Goal: Task Accomplishment & Management: Manage account settings

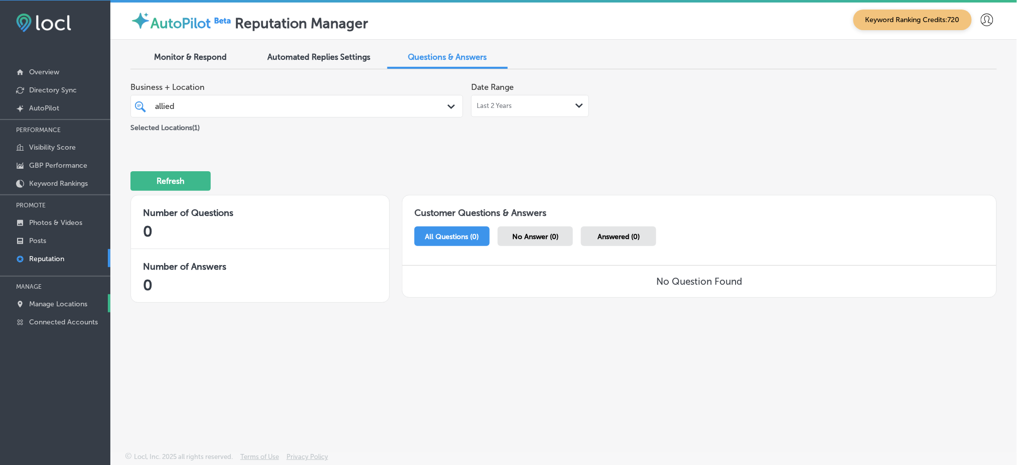
click at [49, 300] on p "Manage Locations" at bounding box center [58, 304] width 58 height 9
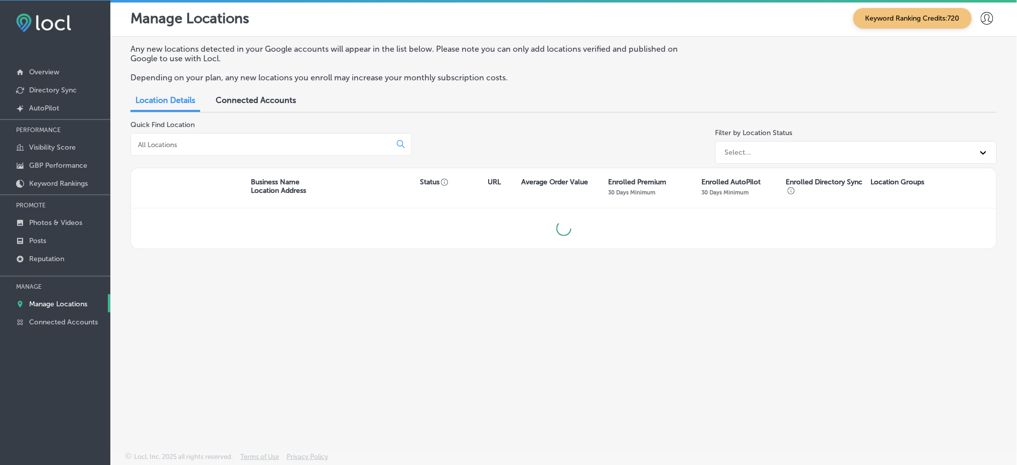
click at [206, 140] on input at bounding box center [263, 144] width 252 height 9
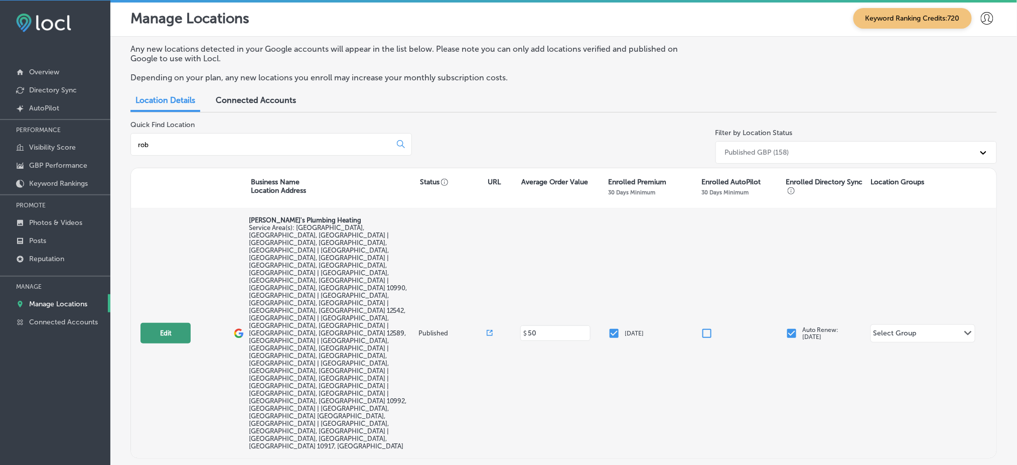
type input "rob"
click at [163, 323] on button "Edit" at bounding box center [165, 333] width 50 height 21
select select "US"
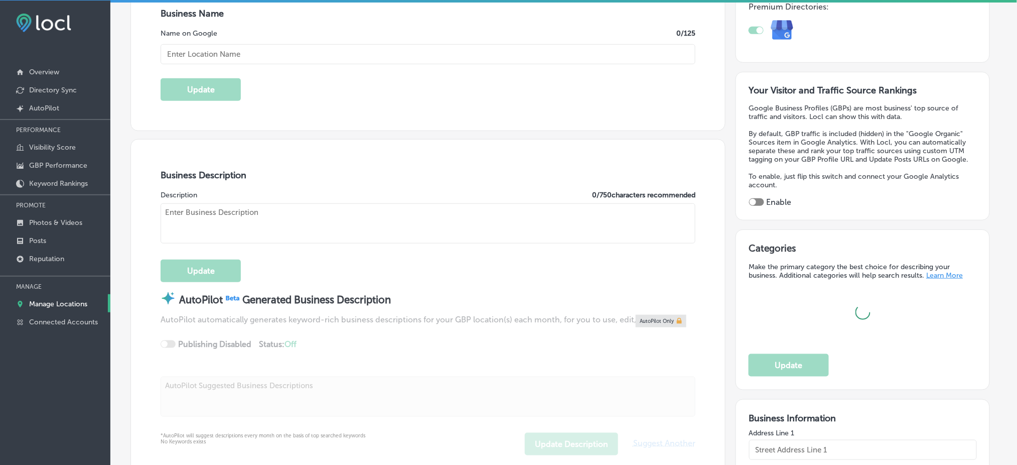
scroll to position [201, 0]
type input "[PERSON_NAME]'s Plumbing Heating"
type input "9 Shelter Cv."
type input "[GEOGRAPHIC_DATA]"
type input "12550"
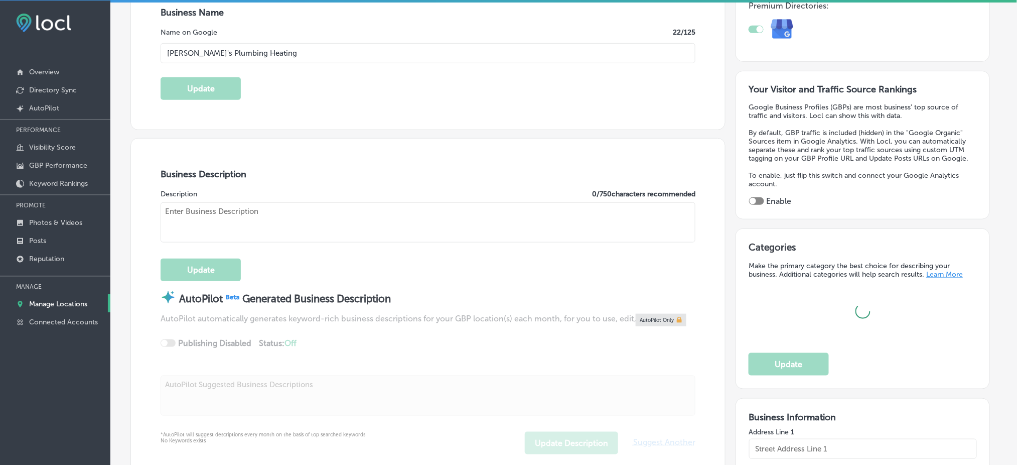
type input "US"
type input "[URL][DOMAIN_NAME]"
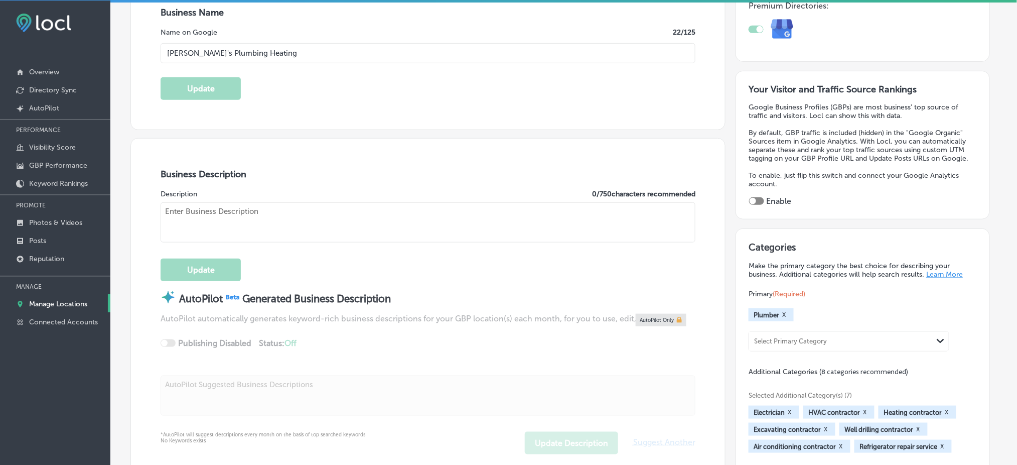
checkbox input "true"
type textarea "[PERSON_NAME]'s Plumbing & Heating has proudly served the [PERSON_NAME] Valley …"
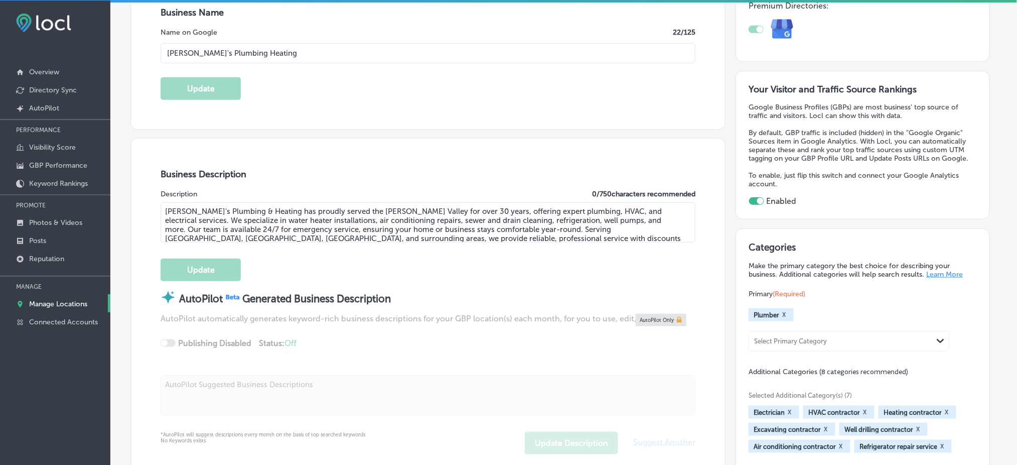
type input "[PHONE_NUMBER]"
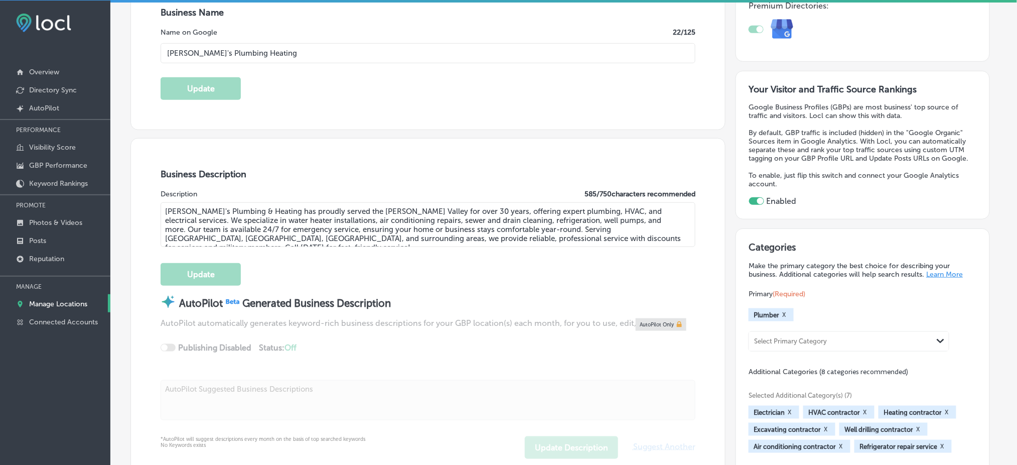
click at [342, 219] on textarea "[PERSON_NAME]'s Plumbing & Heating has proudly served the [PERSON_NAME] Valley …" at bounding box center [428, 224] width 535 height 45
click at [331, 253] on div "Update" at bounding box center [428, 269] width 535 height 33
click at [392, 220] on textarea "[PERSON_NAME]'s Plumbing & Heating has proudly served the [PERSON_NAME] Valley …" at bounding box center [428, 224] width 535 height 45
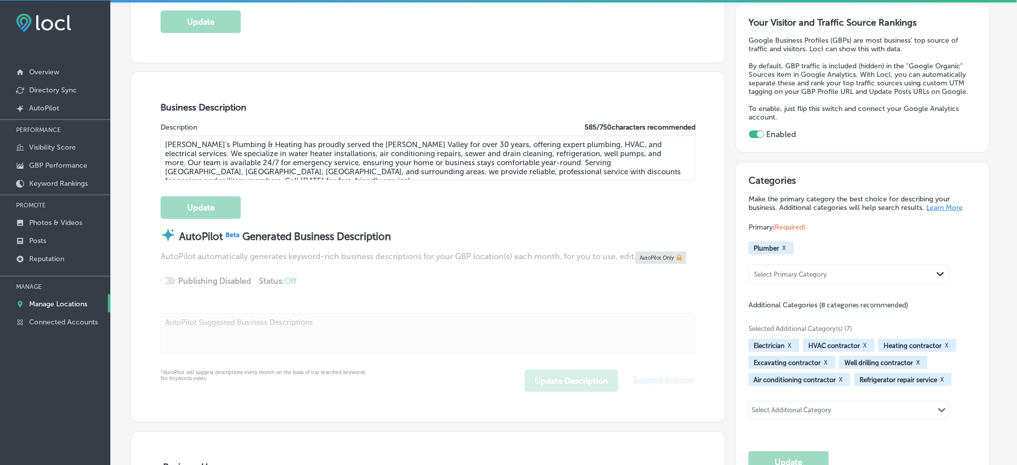
click at [367, 161] on textarea "[PERSON_NAME]'s Plumbing & Heating has proudly served the [PERSON_NAME] Valley …" at bounding box center [428, 157] width 535 height 45
click at [578, 73] on div "Business Description Description 585 / 750 characters recommended [PERSON_NAME]…" at bounding box center [428, 246] width 594 height 349
click at [71, 262] on link "Reputation" at bounding box center [55, 258] width 110 height 18
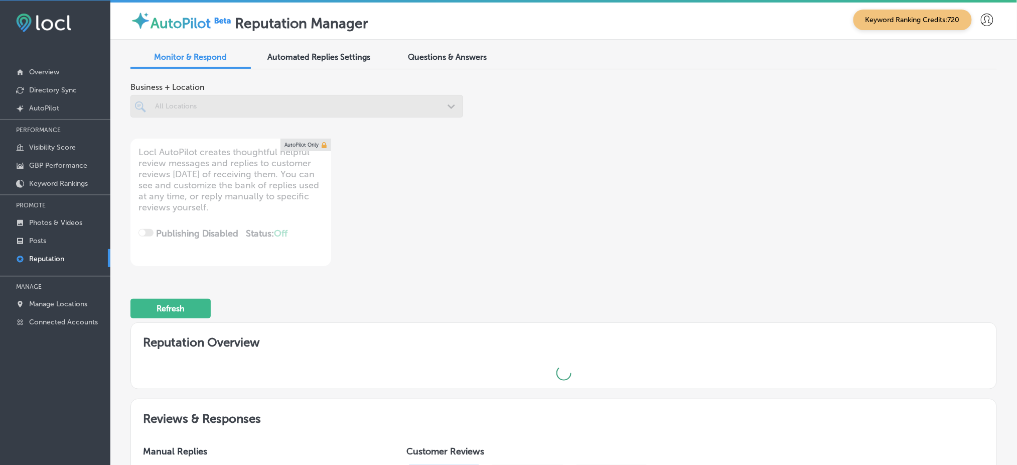
click at [277, 100] on div at bounding box center [282, 106] width 257 height 14
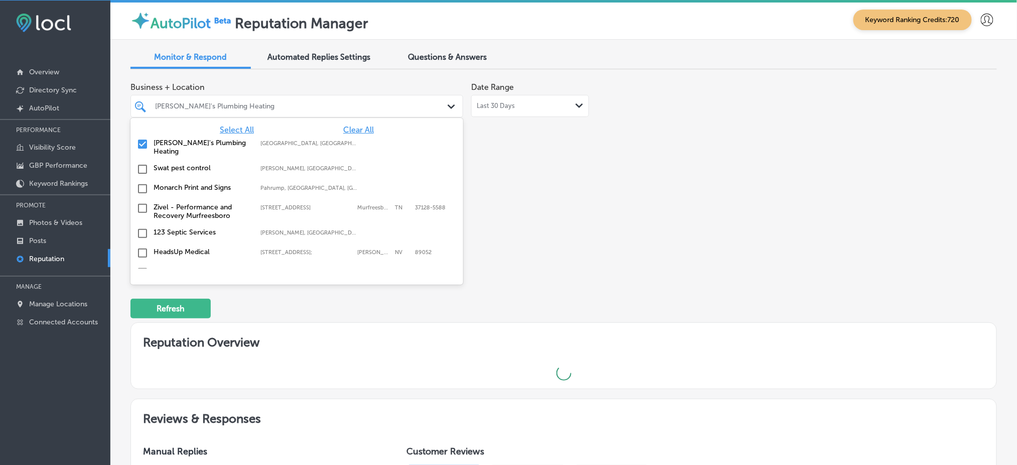
type textarea "x"
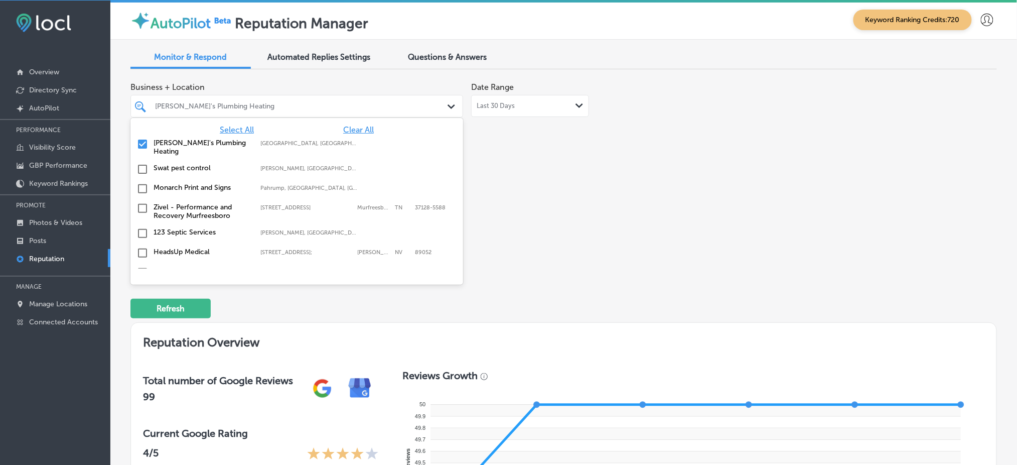
click at [543, 162] on div "Business + Location option focused, 2 of 146. 146 results available. Use Up and…" at bounding box center [390, 171] width 520 height 189
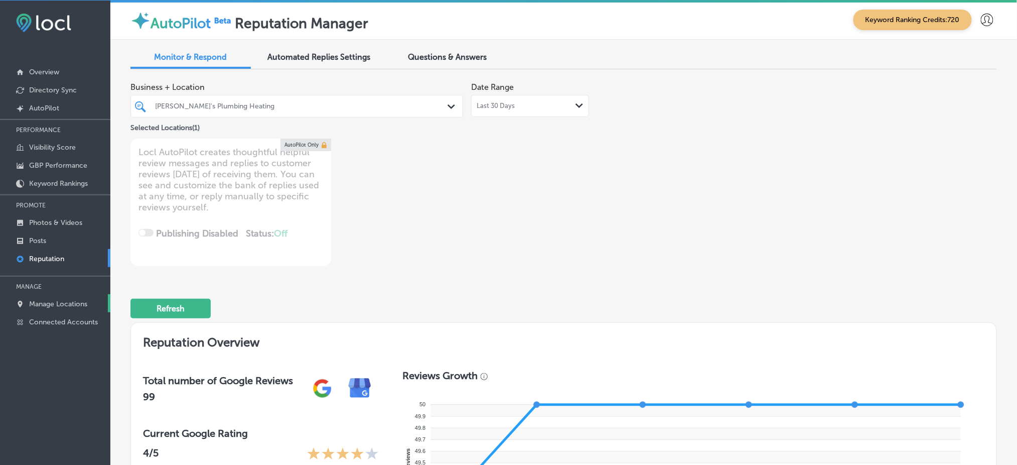
click at [79, 304] on p "Manage Locations" at bounding box center [58, 304] width 58 height 9
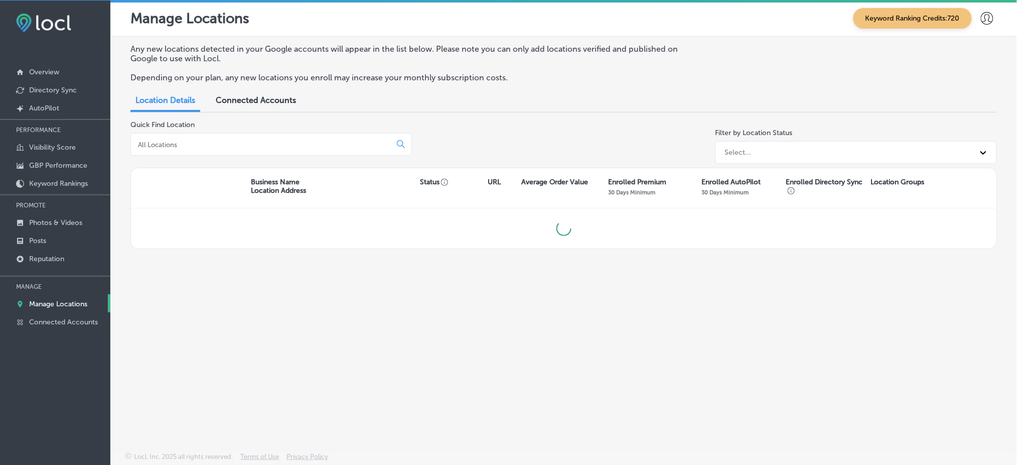
click at [191, 141] on input at bounding box center [263, 144] width 252 height 9
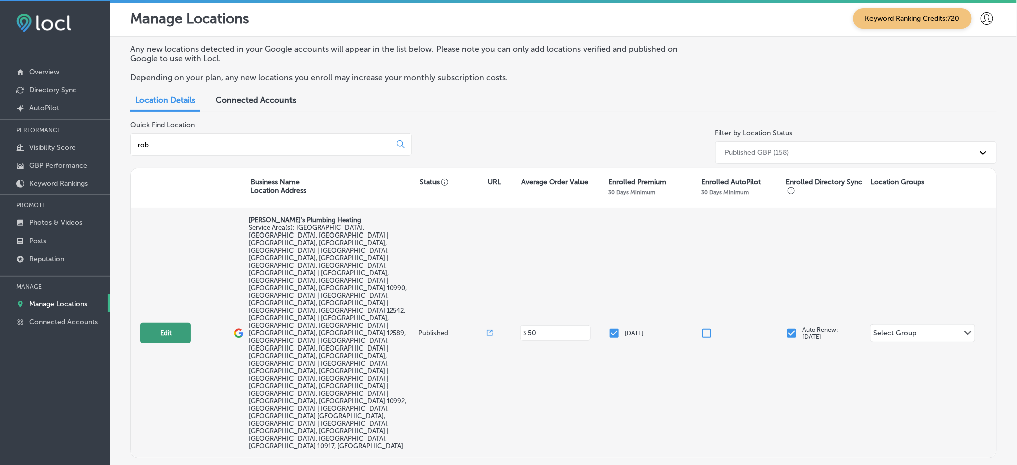
type input "rob"
click at [167, 323] on button "Edit" at bounding box center [165, 333] width 50 height 21
select select "US"
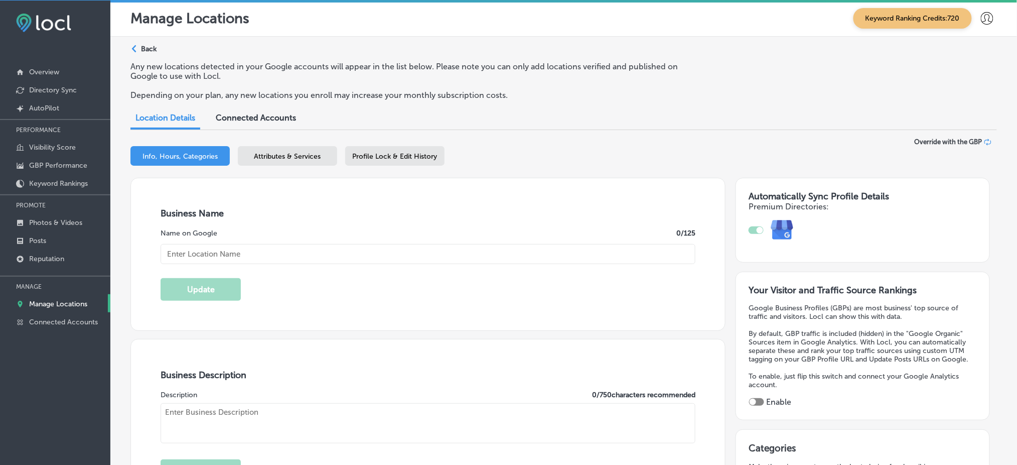
type input "[PERSON_NAME]'s Plumbing Heating"
type input "9 Shelter Cv."
type input "[GEOGRAPHIC_DATA]"
type input "12550"
type input "US"
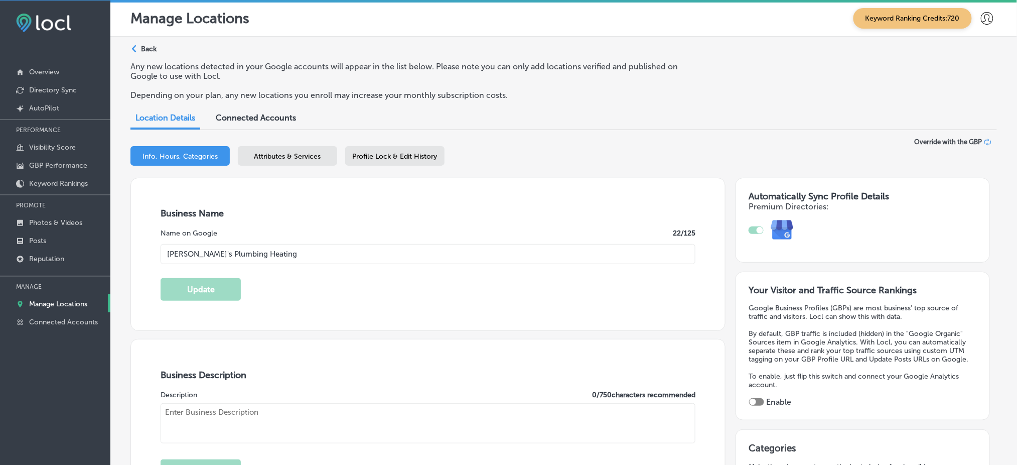
type input "[URL][DOMAIN_NAME]"
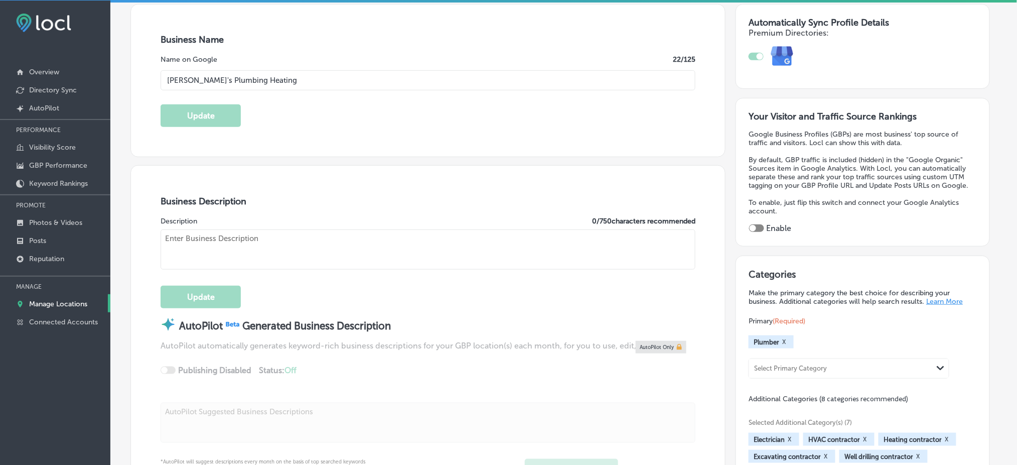
checkbox input "true"
type textarea "[PERSON_NAME]'s Plumbing & Heating has proudly served the [PERSON_NAME] Valley …"
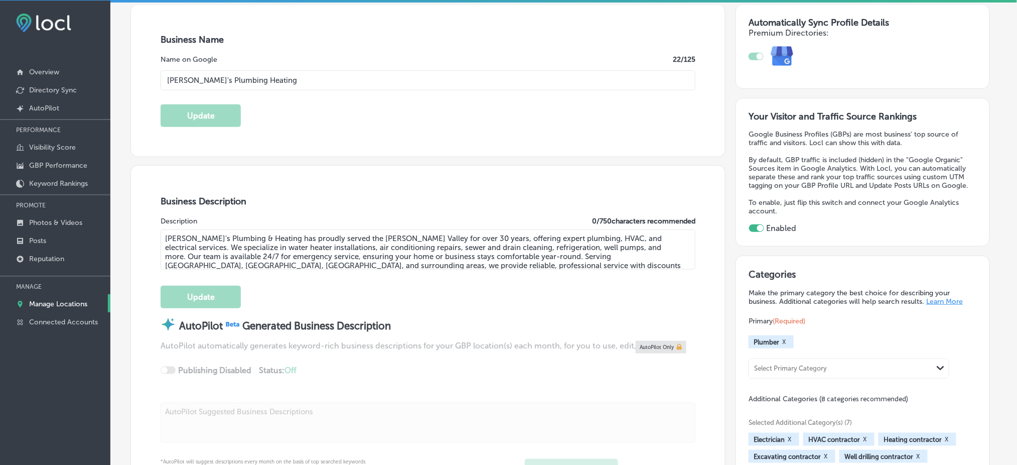
type input "[PHONE_NUMBER]"
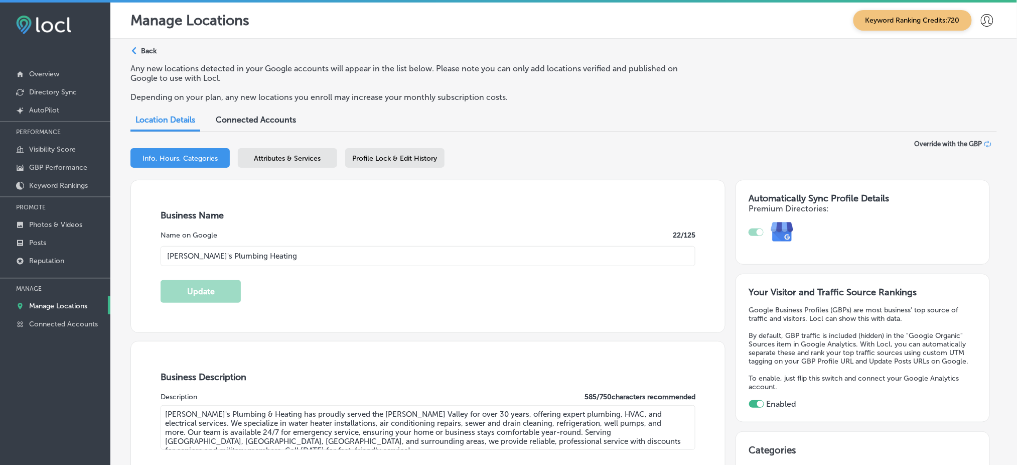
click at [318, 154] on span "Attributes & Services" at bounding box center [287, 158] width 67 height 9
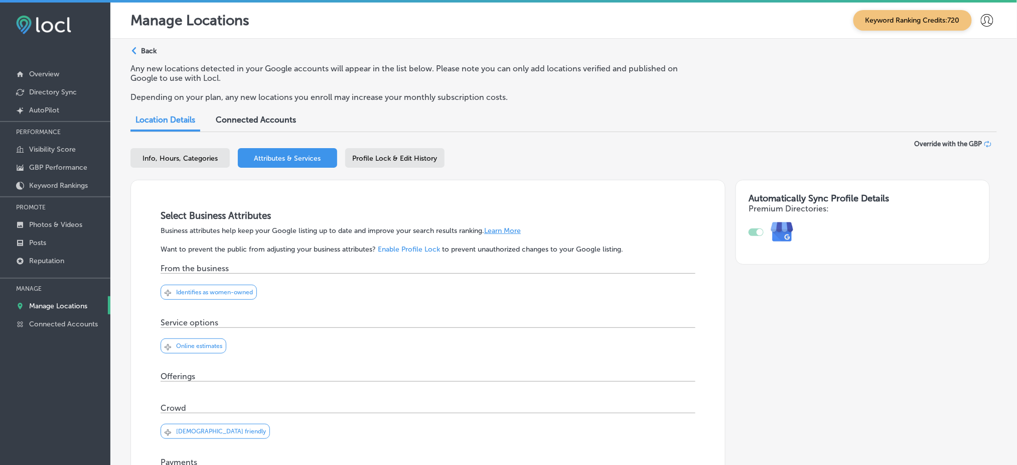
click at [140, 157] on div "Info, Hours, Categories" at bounding box center [179, 158] width 99 height 20
select select "US"
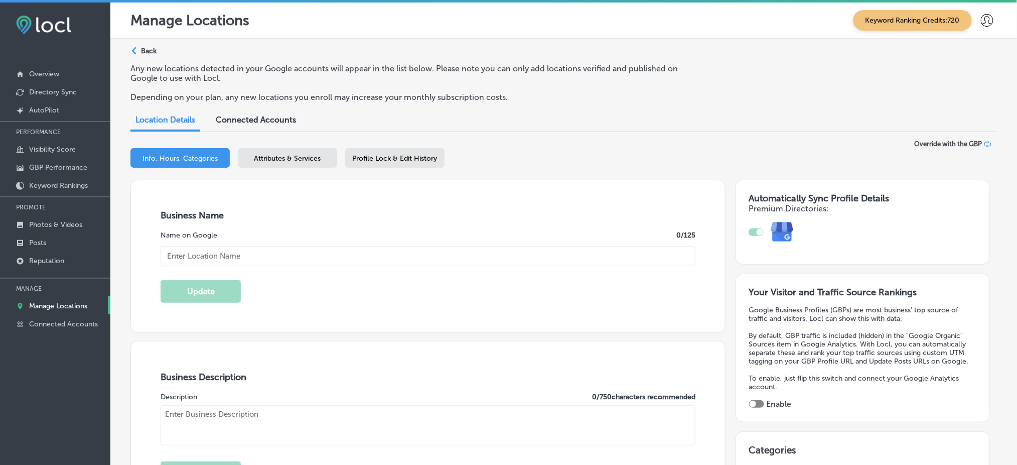
type input "[PERSON_NAME]'s Plumbing Heating"
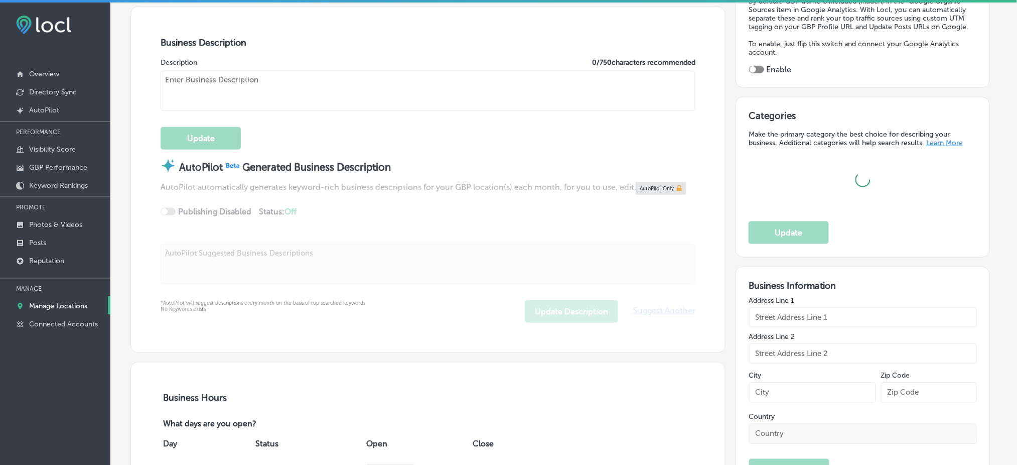
type input "9 Shelter Cv."
type input "[GEOGRAPHIC_DATA]"
type input "12550"
type input "US"
type input "[URL][DOMAIN_NAME]"
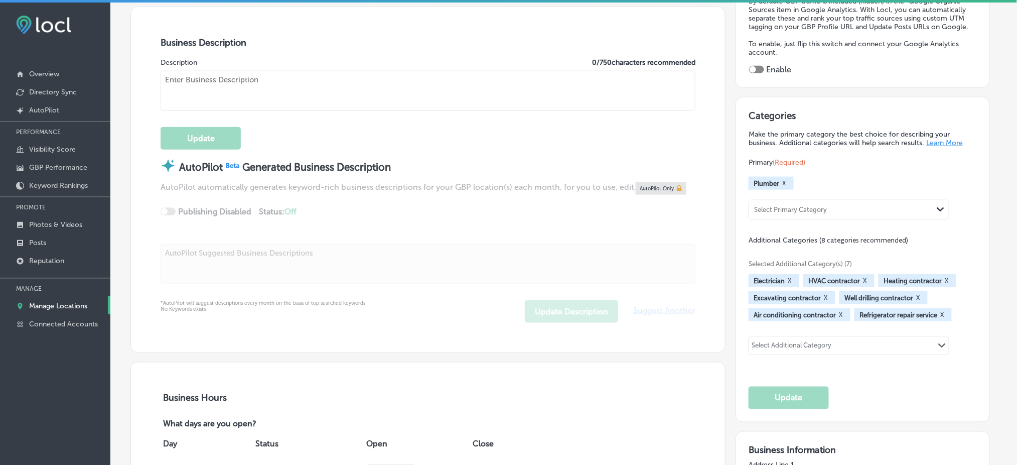
checkbox input "true"
type textarea "[PERSON_NAME]'s Plumbing & Heating has proudly served the [PERSON_NAME] Valley …"
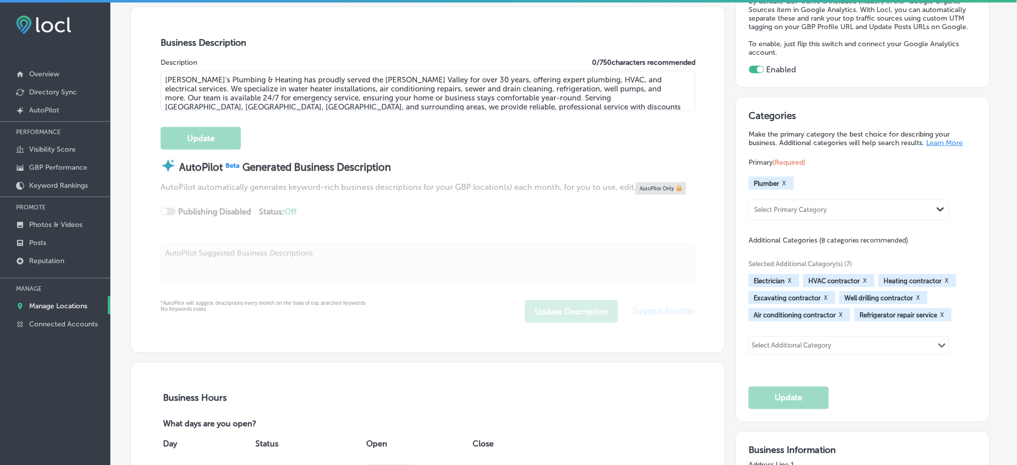
type input "[PHONE_NUMBER]"
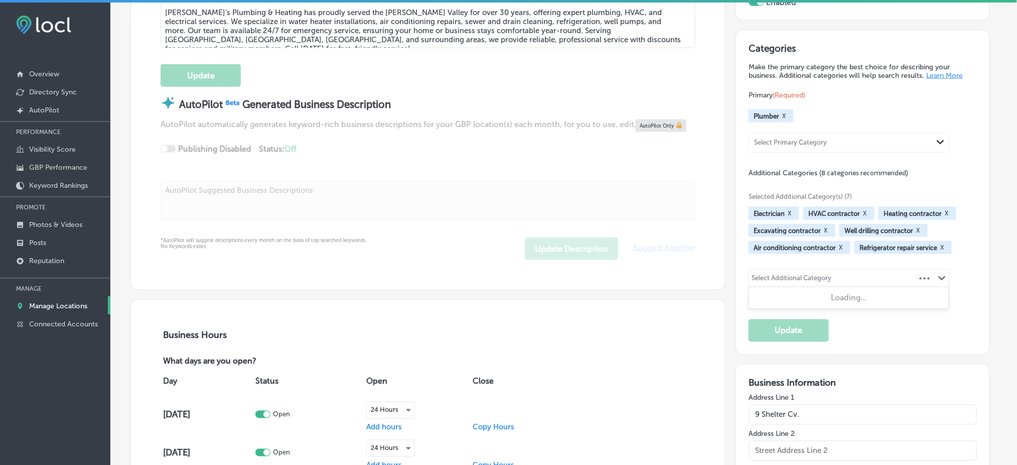
click at [782, 274] on div "Select Additional Category" at bounding box center [792, 280] width 80 height 12
type input "delta"
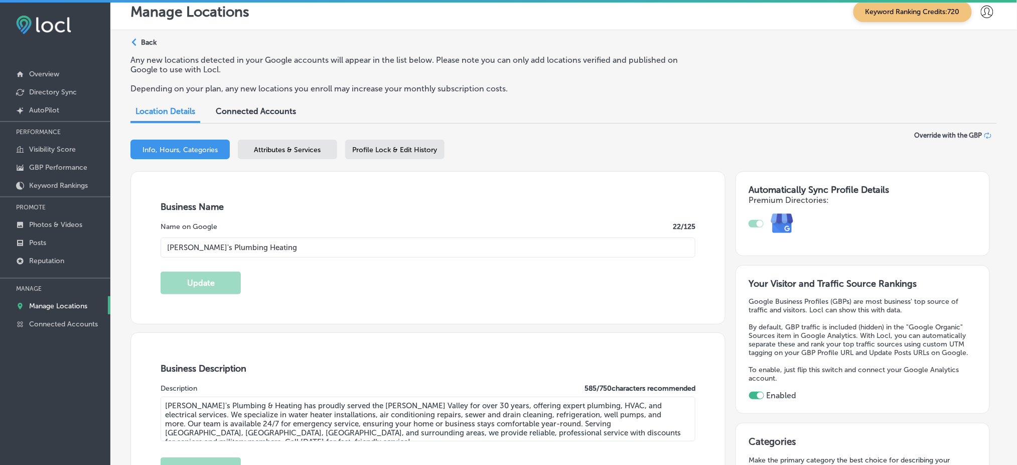
scroll to position [0, 0]
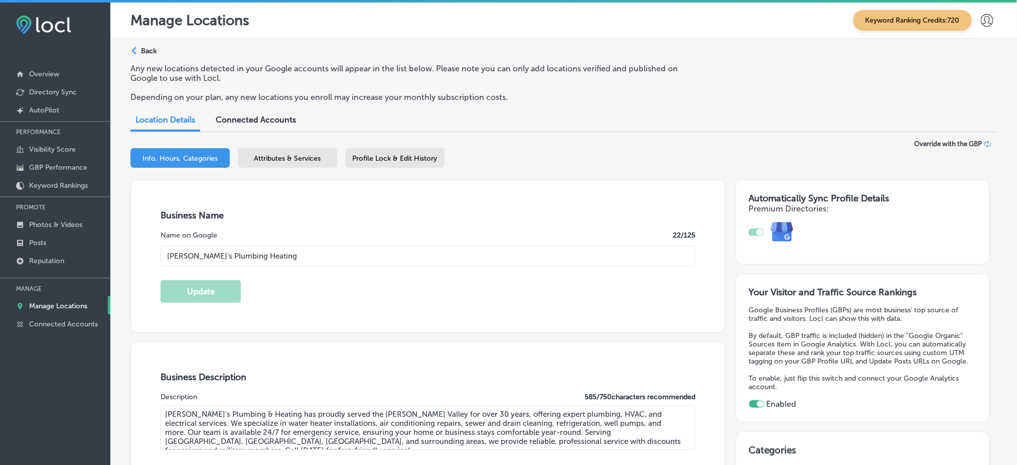
click at [295, 166] on div "Attributes & Services" at bounding box center [287, 158] width 99 height 20
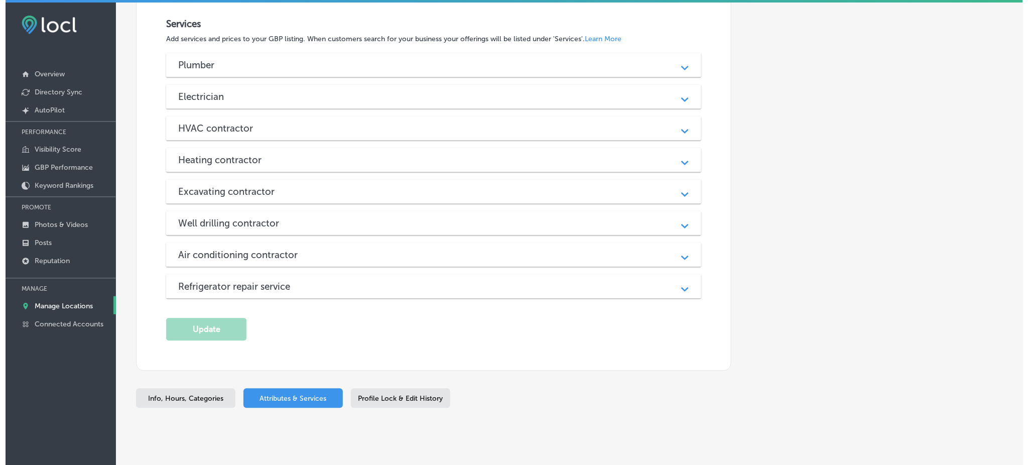
scroll to position [663, 0]
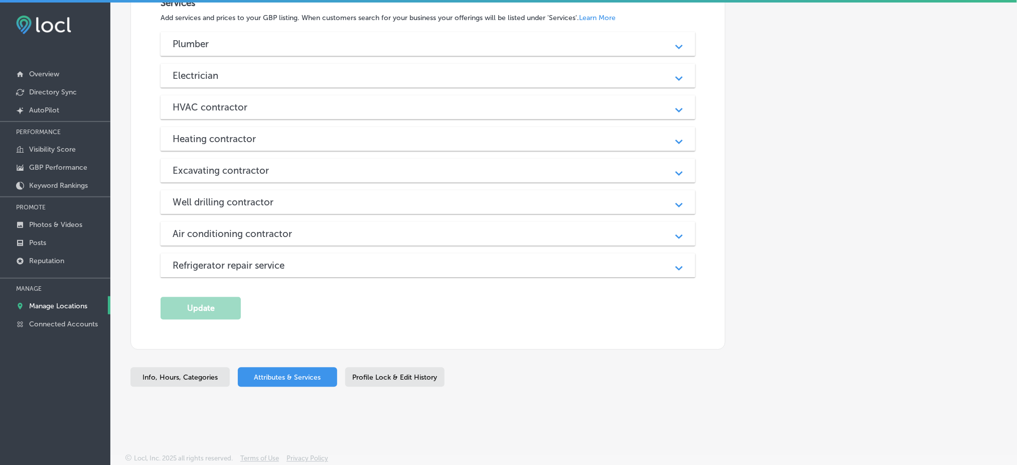
click at [263, 37] on div "Plumber Path Created with Sketch." at bounding box center [428, 44] width 535 height 24
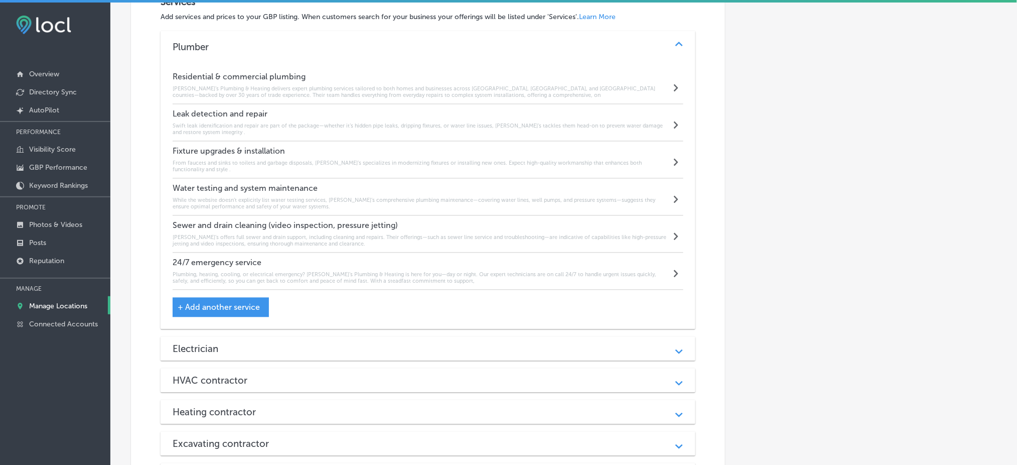
click at [302, 93] on h6 "[PERSON_NAME]’s Plumbing & Heating delivers expert plumbing services tailored t…" at bounding box center [422, 92] width 498 height 13
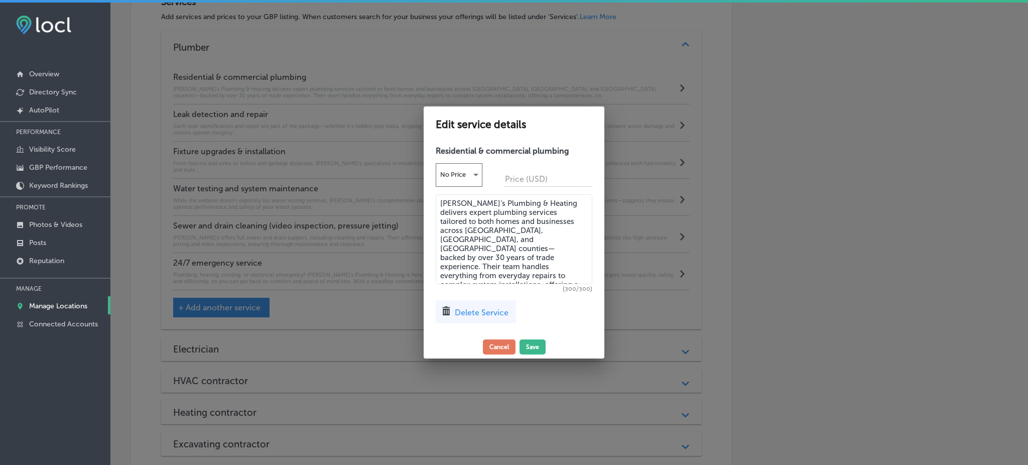
click at [500, 250] on textarea "[PERSON_NAME]’s Plumbing & Heating delivers expert plumbing services tailored t…" at bounding box center [514, 239] width 157 height 90
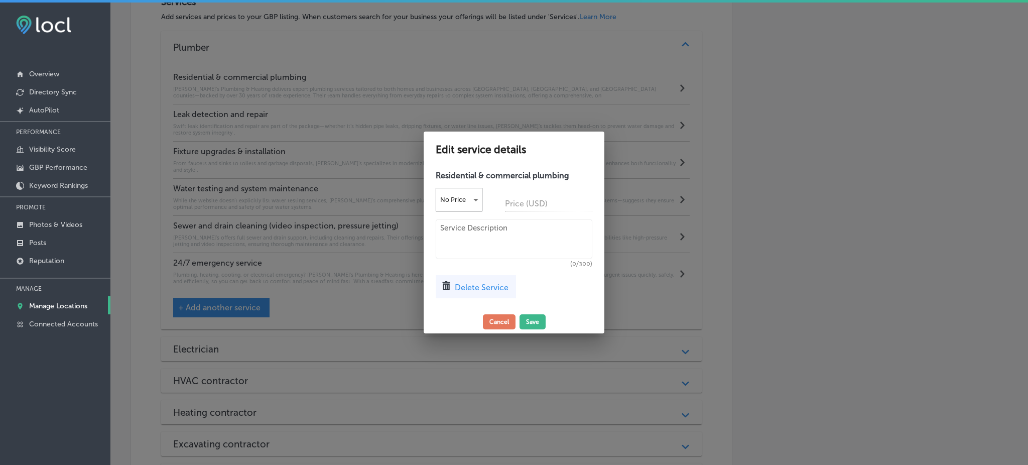
paste textarea "[PERSON_NAME]’s Plumbing & Heating delivers expert plumbing services tailored t…"
type textarea "[PERSON_NAME]’s Plumbing & Heating delivers expert plumbing services tailored t…"
paste textarea "[PERSON_NAME]’s Plumbing & Heating offers expert plumbing services across [GEOG…"
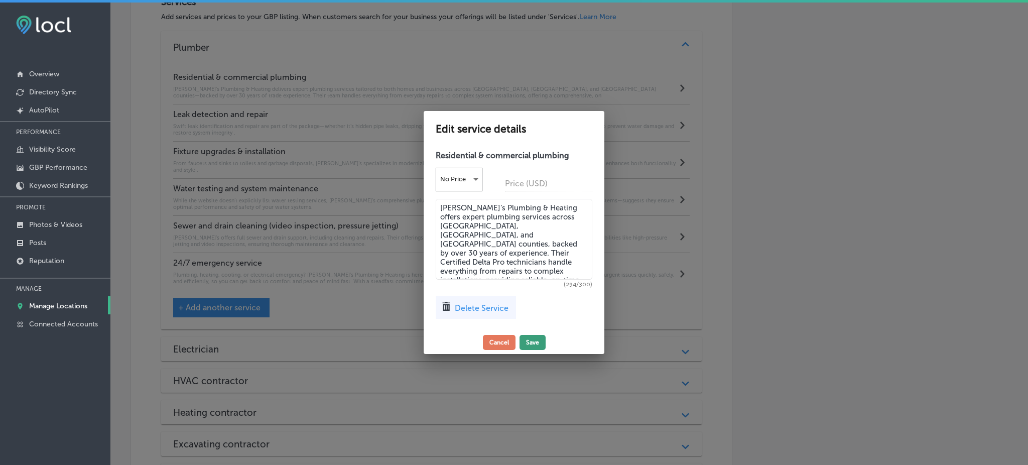
type textarea "[PERSON_NAME]’s Plumbing & Heating offers expert plumbing services across [GEOG…"
click at [536, 342] on button "Save" at bounding box center [532, 342] width 26 height 15
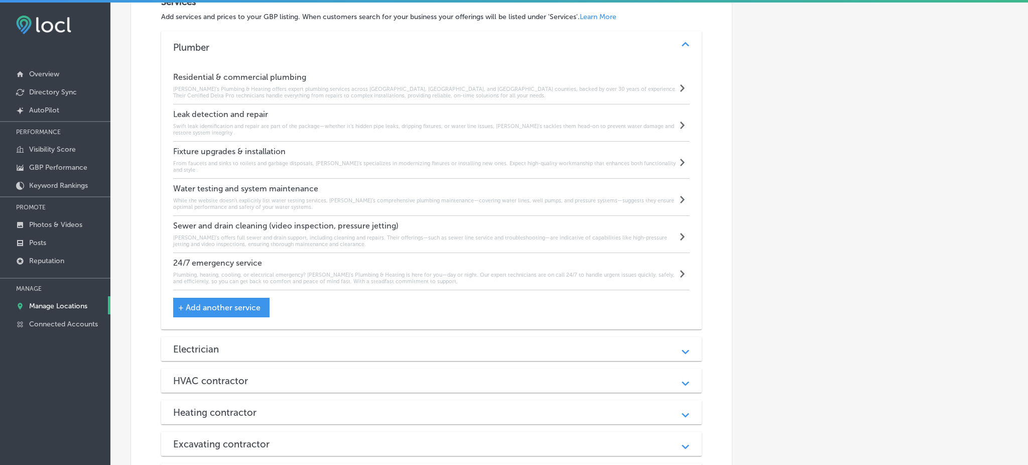
scroll to position [663, 0]
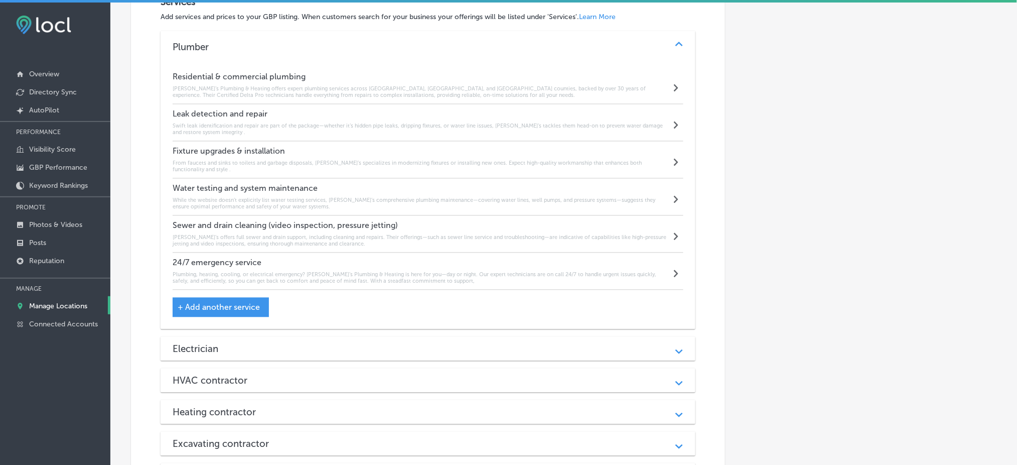
click at [322, 119] on h4 "Leak detection and repair" at bounding box center [422, 114] width 498 height 10
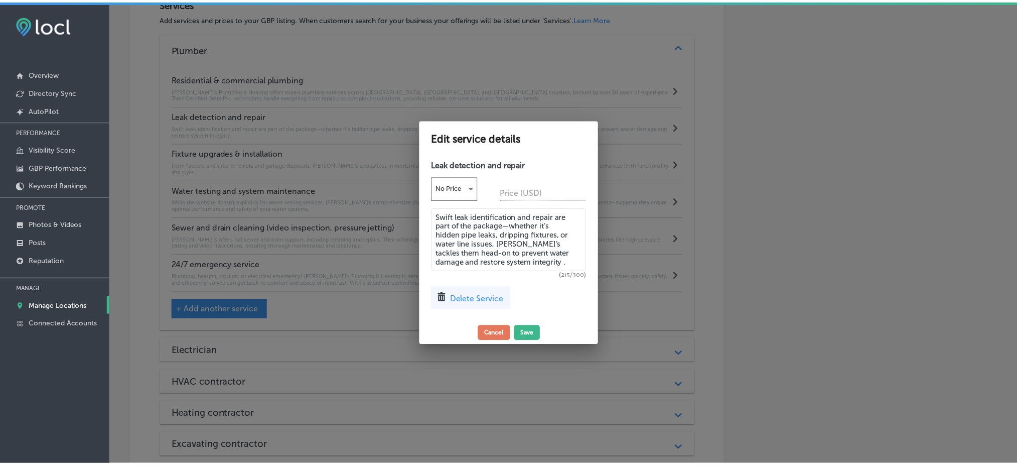
scroll to position [665, 0]
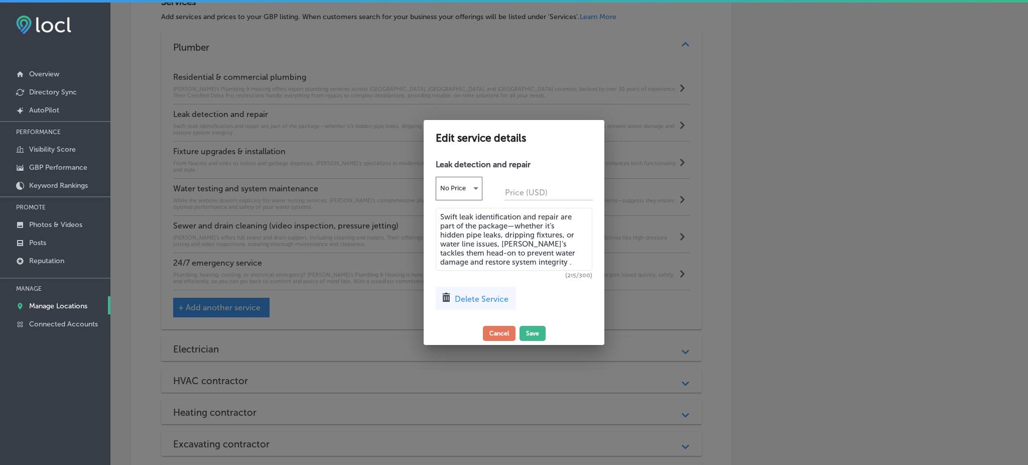
click at [476, 254] on textarea "Swift leak identification and repair are part of the package—whether it’s hidde…" at bounding box center [514, 239] width 157 height 63
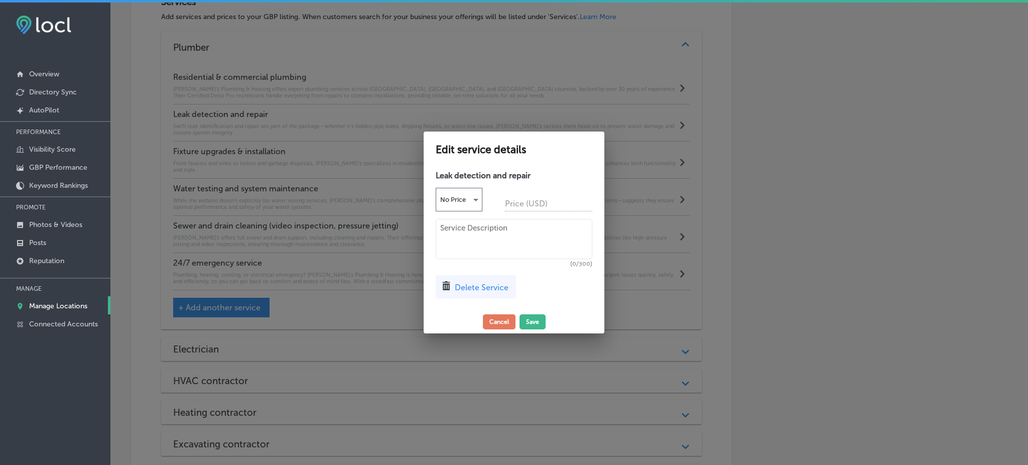
paste textarea "Swift leak identification and repair are part of the package—whether it’s hidde…"
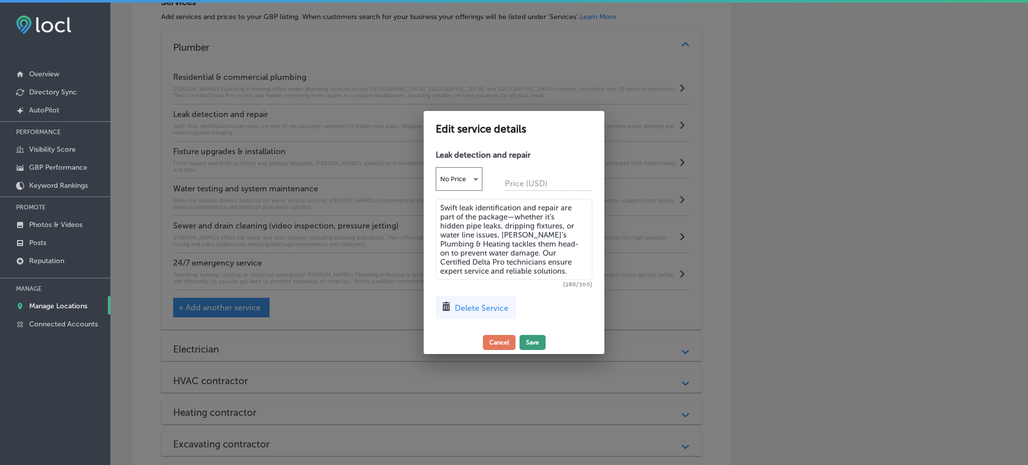
type textarea "Swift leak identification and repair are part of the package—whether it’s hidde…"
click at [530, 344] on button "Save" at bounding box center [532, 342] width 26 height 15
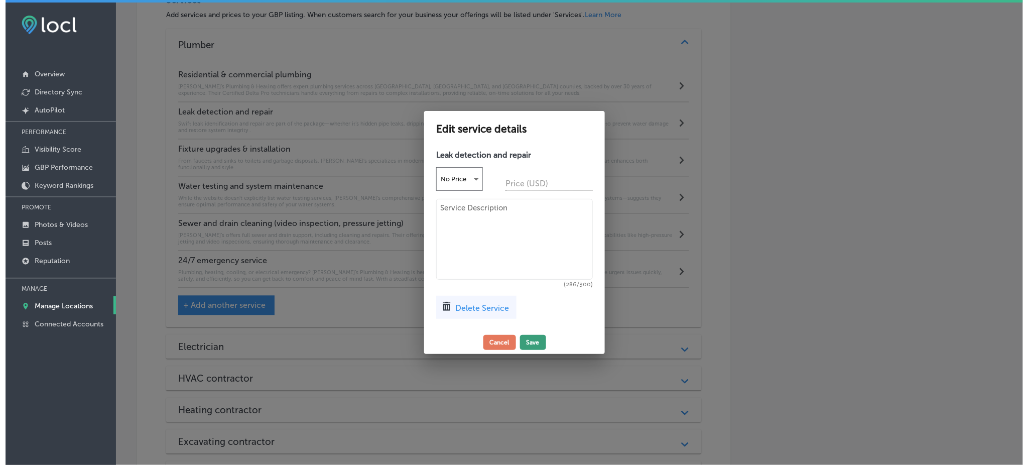
scroll to position [663, 0]
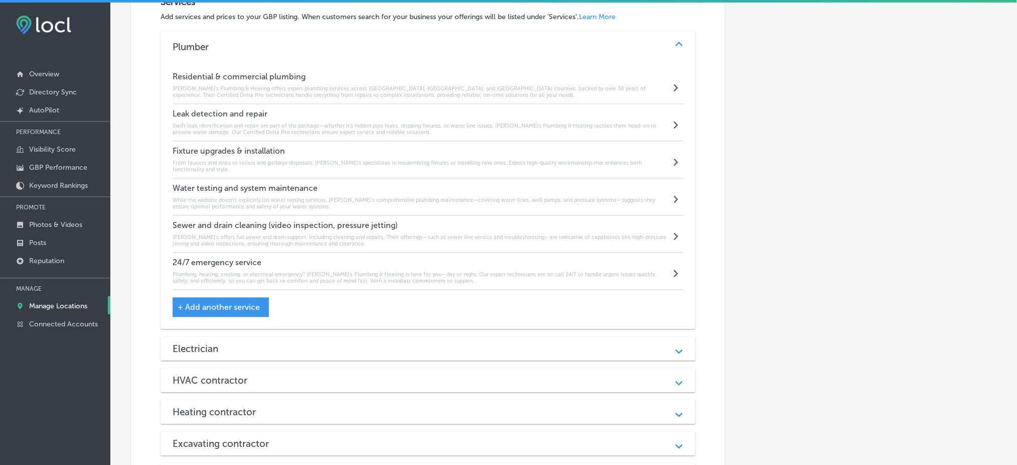
click at [287, 164] on h6 "From faucets and sinks to toilets and garbage disposals, [PERSON_NAME]’s specia…" at bounding box center [422, 166] width 498 height 13
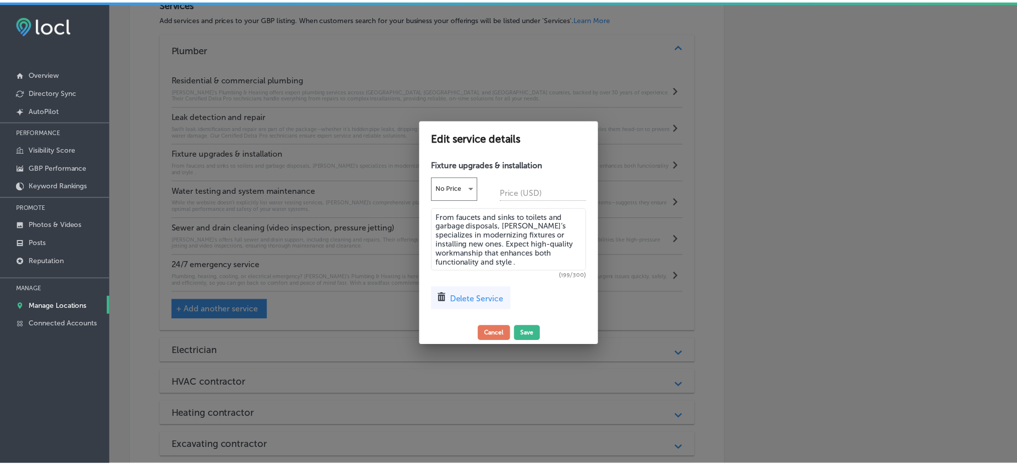
scroll to position [665, 0]
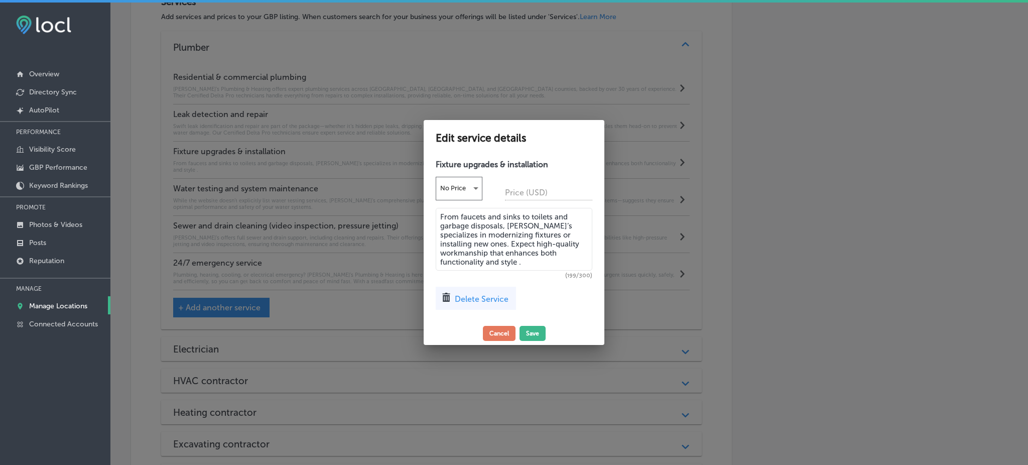
drag, startPoint x: 466, startPoint y: 260, endPoint x: 431, endPoint y: 208, distance: 62.5
click at [431, 208] on div "Fixture upgrades & installation No Price Price (USD) From faucets and sinks to …" at bounding box center [513, 238] width 181 height 167
type textarea "From faucets and sinks to toilets and garbage disposals, [PERSON_NAME]’s specia…"
click at [499, 335] on button "Cancel" at bounding box center [499, 333] width 33 height 15
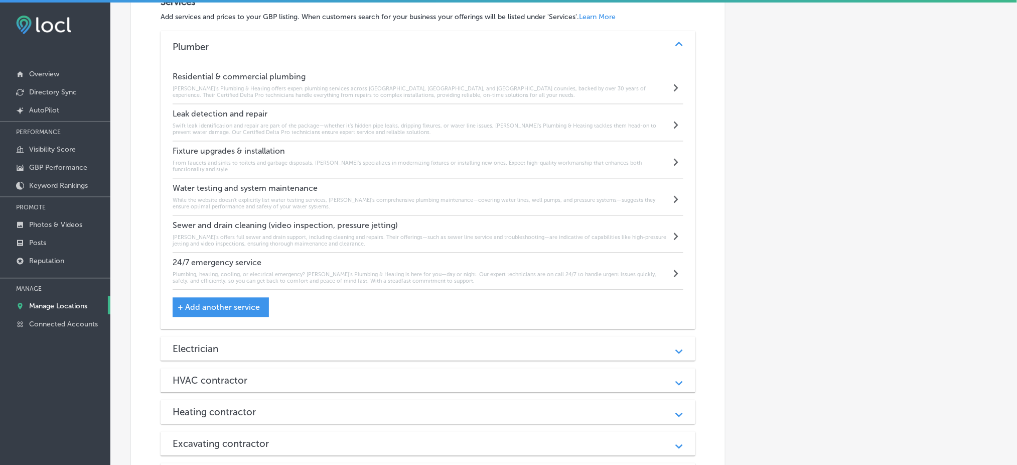
click at [309, 152] on h4 "Fixture upgrades & installation" at bounding box center [422, 152] width 498 height 10
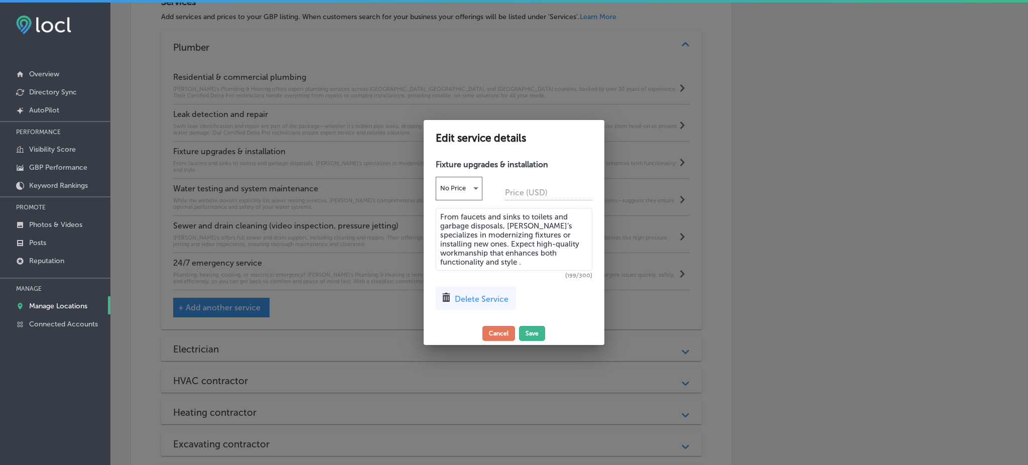
click at [484, 255] on textarea "From faucets and sinks to toilets and garbage disposals, [PERSON_NAME]’s specia…" at bounding box center [514, 239] width 157 height 63
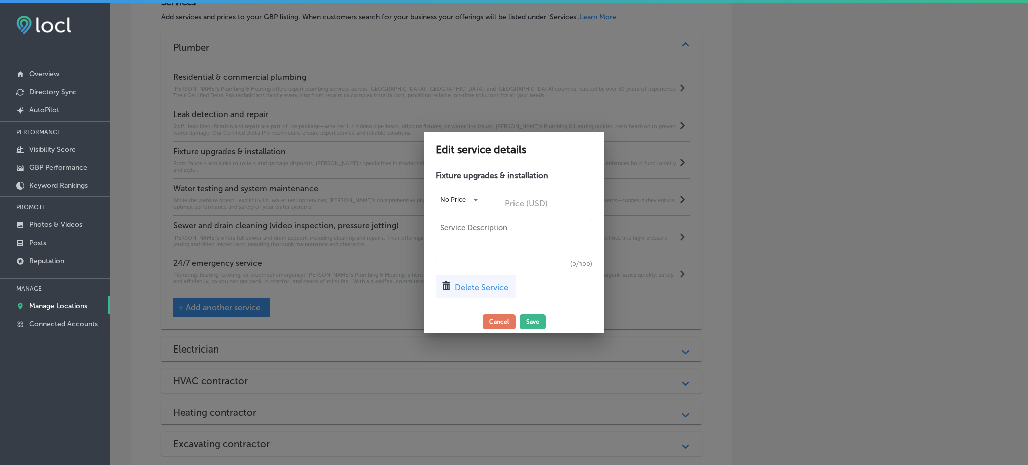
paste textarea "at Rob's Plumbing & Heating specialize in modernizing fixtures or installing ne…"
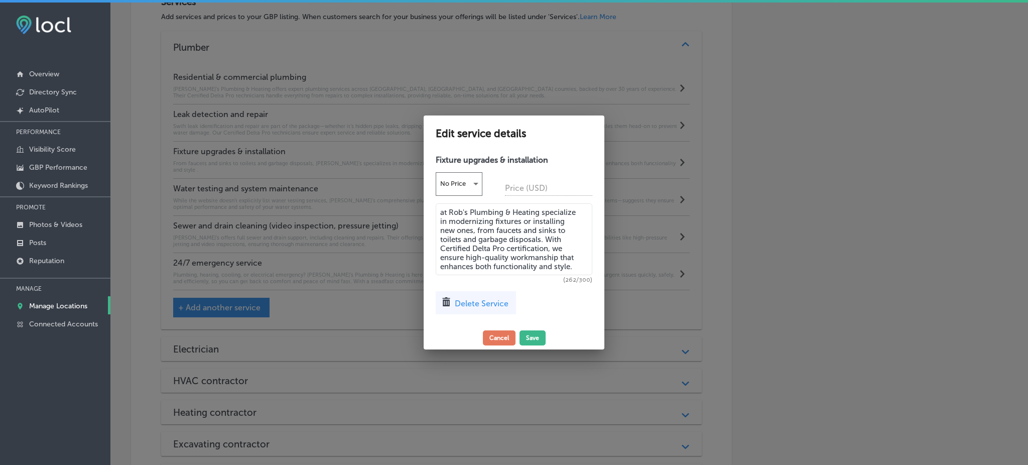
click at [444, 210] on textarea "at Rob's Plumbing & Heating specialize in modernizing fixtures or installing ne…" at bounding box center [514, 239] width 157 height 72
type textarea "At Rob's Plumbing & Heating specialize in modernizing fixtures or installing ne…"
click at [536, 333] on button "Save" at bounding box center [532, 337] width 26 height 15
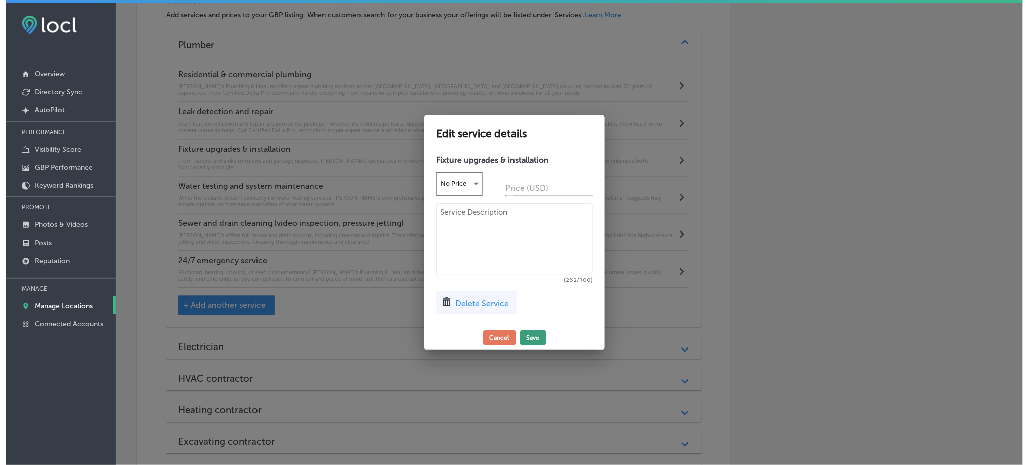
scroll to position [663, 0]
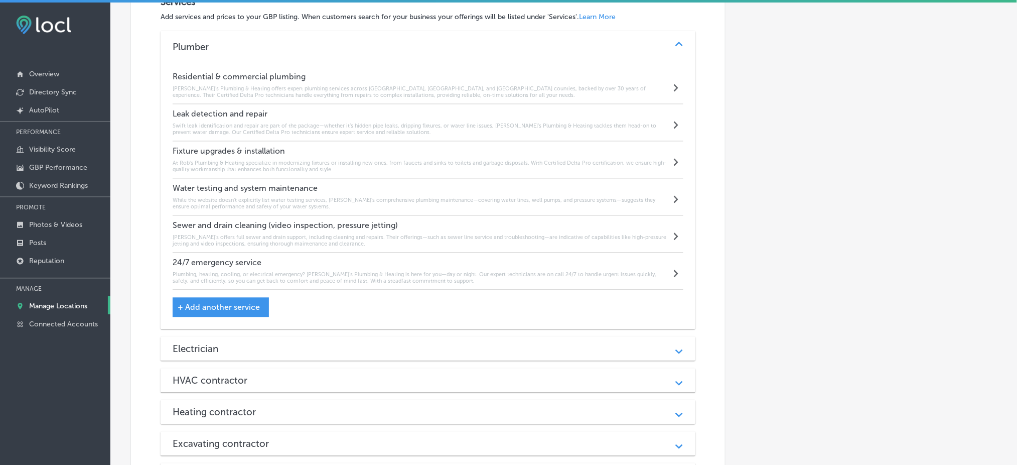
click at [350, 206] on h6 "While the website doesn’t explicitly list water testing services, [PERSON_NAME]…" at bounding box center [422, 203] width 498 height 13
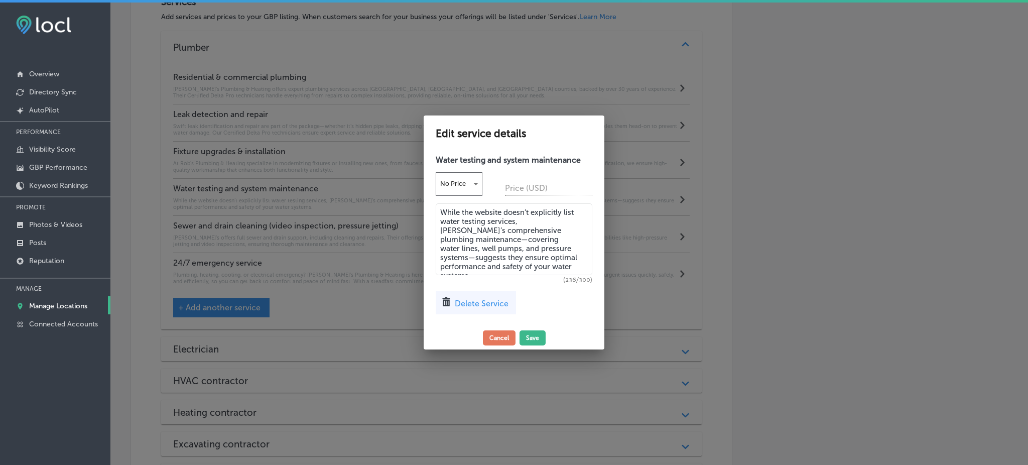
click at [530, 246] on textarea "While the website doesn’t explicitly list water testing services, [PERSON_NAME]…" at bounding box center [514, 239] width 157 height 72
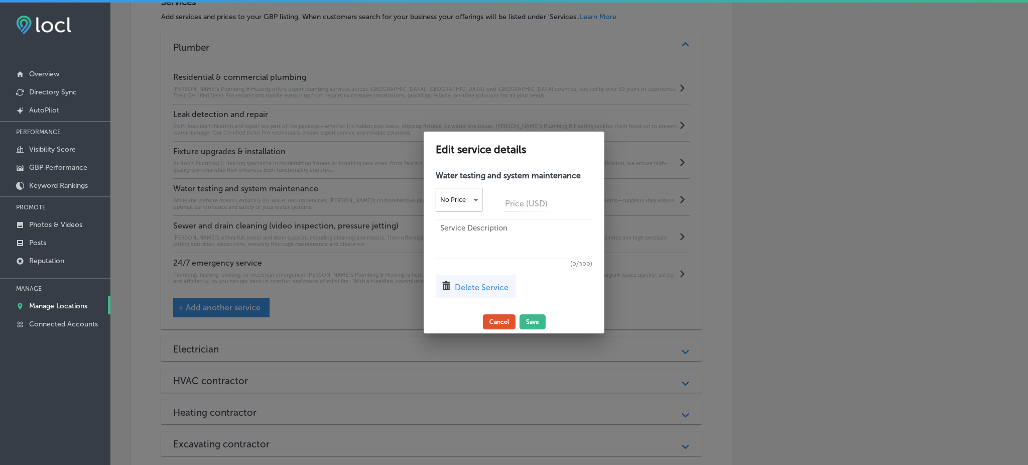
click at [502, 315] on button "Cancel" at bounding box center [499, 321] width 33 height 15
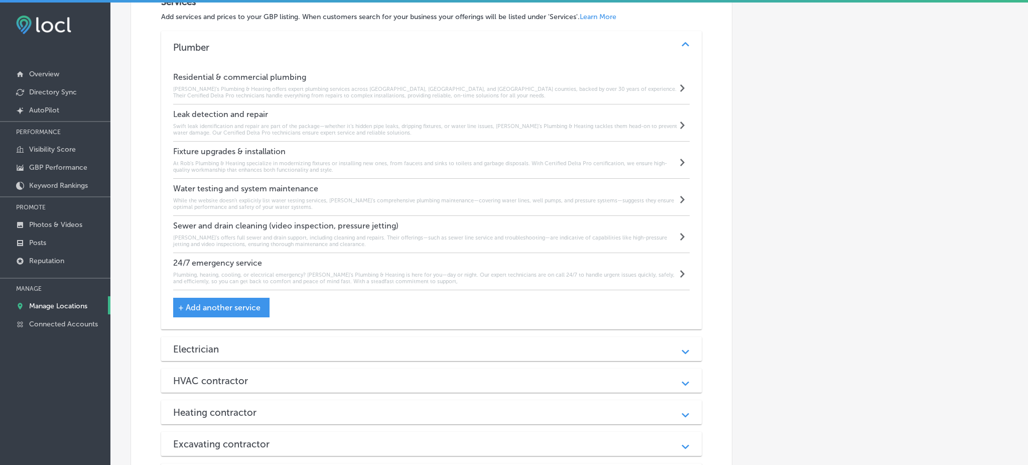
scroll to position [663, 0]
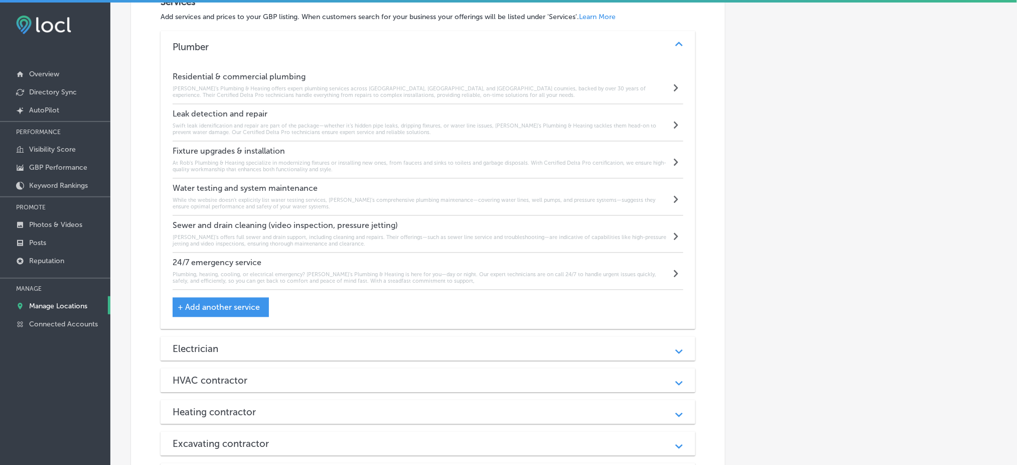
click at [277, 222] on h4 "Sewer and drain cleaning (video inspection, pressure jetting)" at bounding box center [422, 226] width 498 height 10
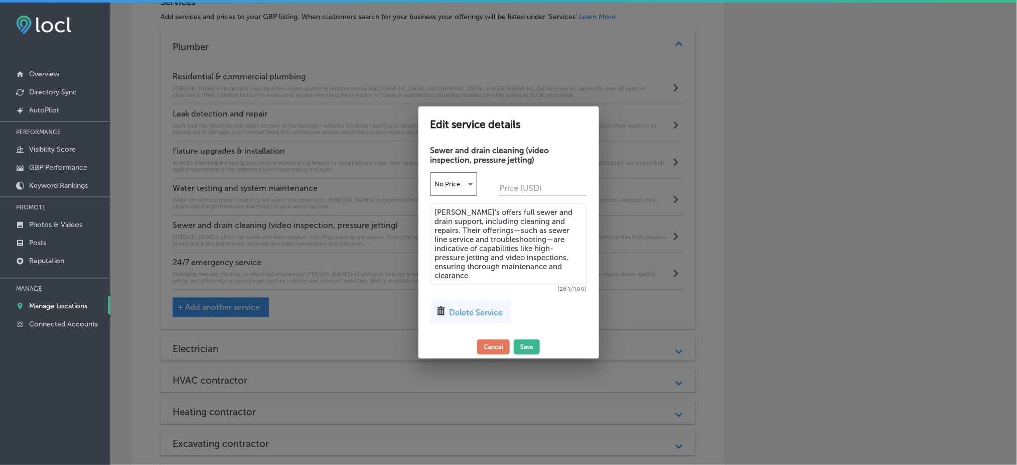
scroll to position [665, 0]
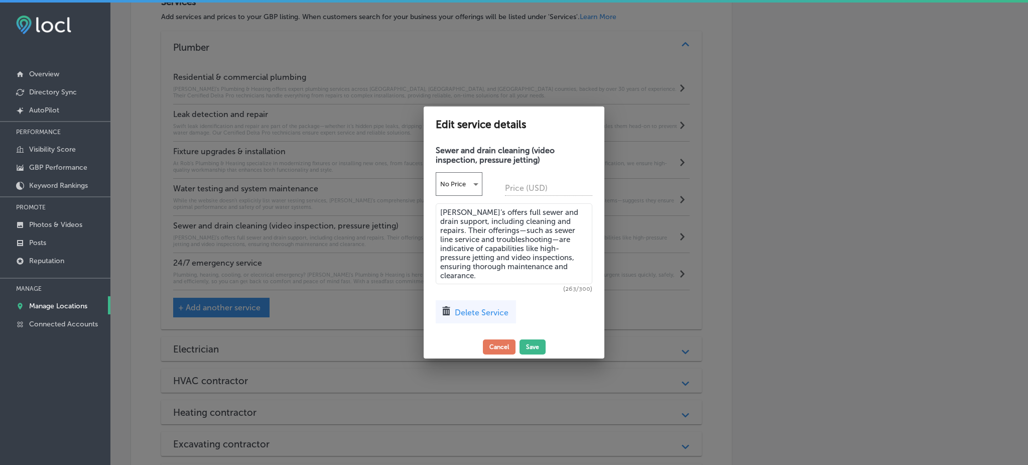
click at [470, 237] on textarea "[PERSON_NAME]’s offers full sewer and drain support, including cleaning and rep…" at bounding box center [514, 243] width 157 height 81
click at [503, 348] on button "Cancel" at bounding box center [499, 346] width 33 height 15
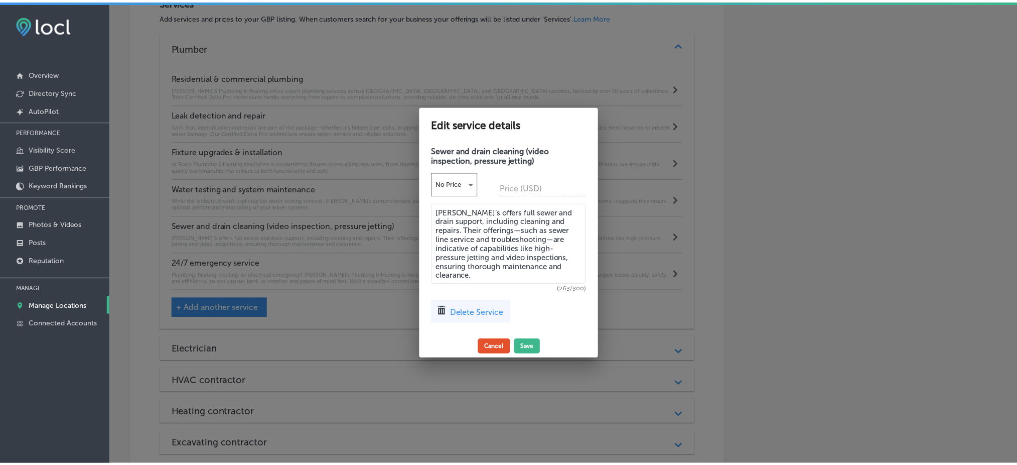
scroll to position [663, 0]
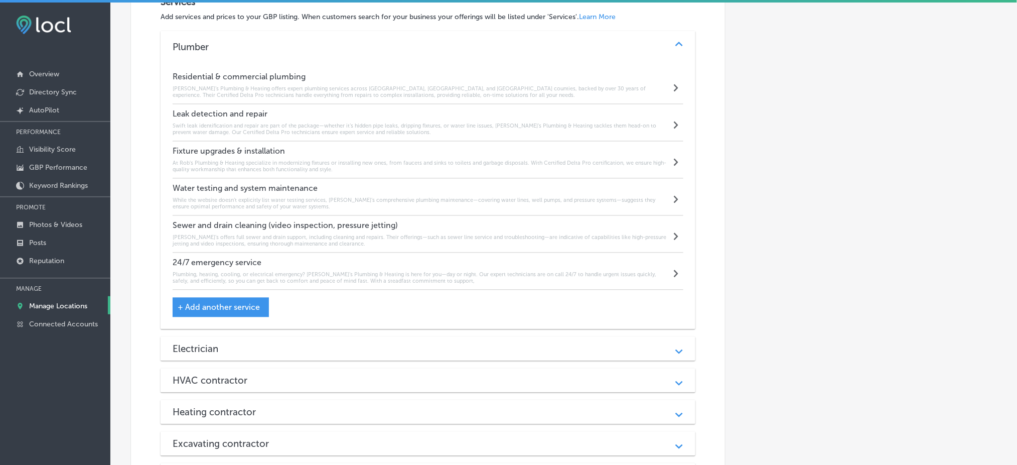
click at [292, 349] on div "Electrician" at bounding box center [428, 349] width 511 height 12
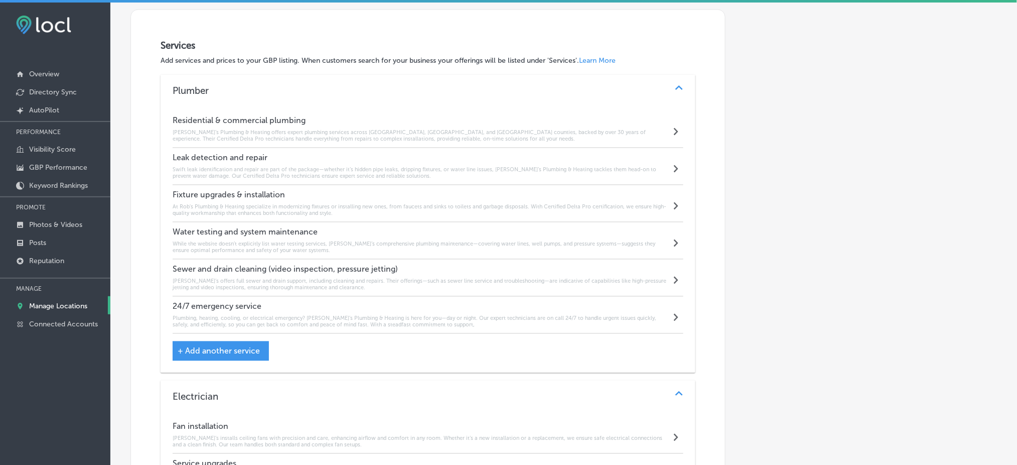
scroll to position [596, 0]
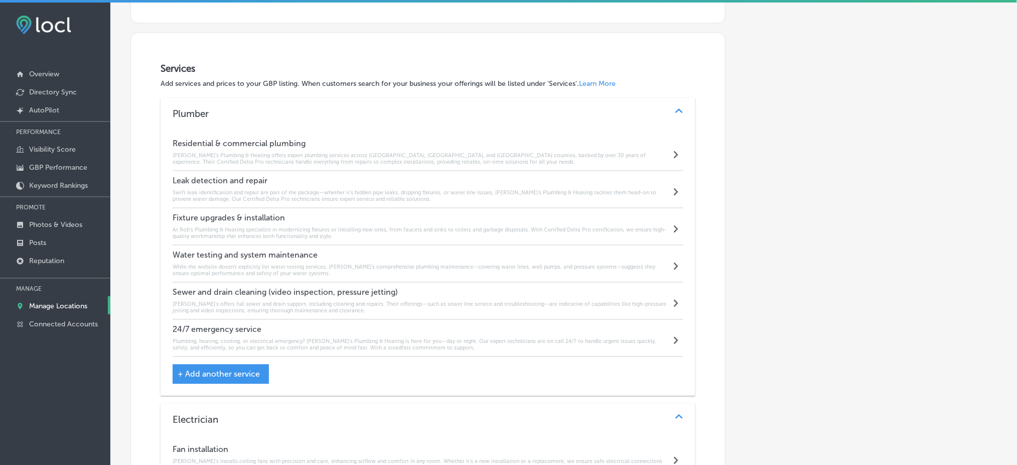
click at [326, 149] on h4 "Residential & commercial plumbing" at bounding box center [422, 144] width 498 height 10
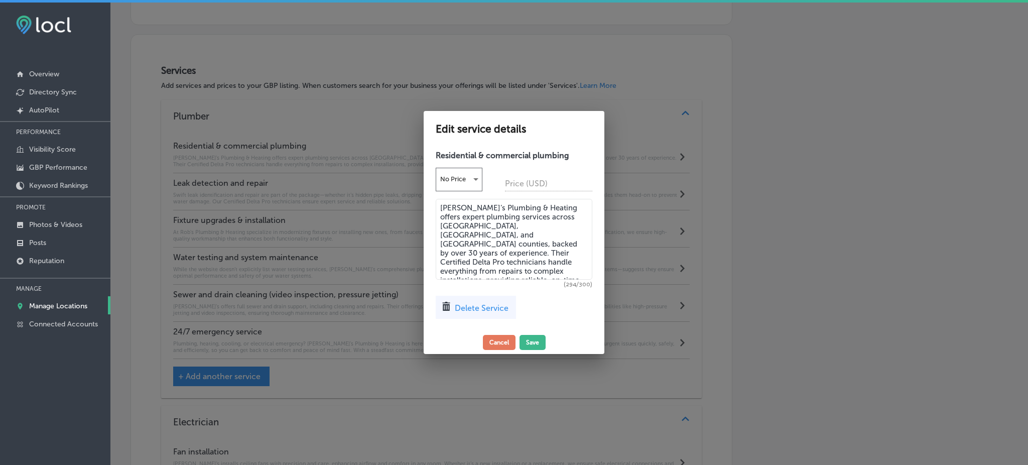
click at [730, 223] on div at bounding box center [514, 232] width 1028 height 465
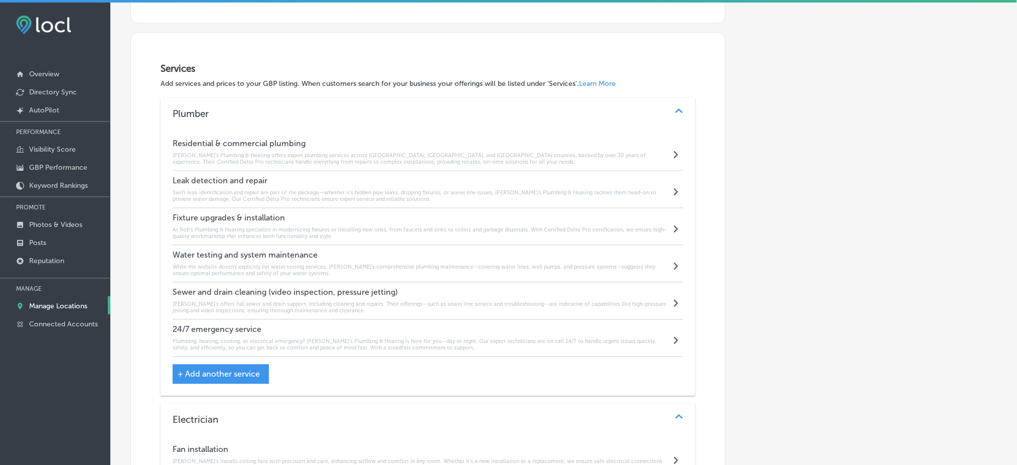
click at [309, 228] on h6 "At Rob's Plumbing & Heating specialize in modernizing fixtures or installing ne…" at bounding box center [422, 233] width 498 height 13
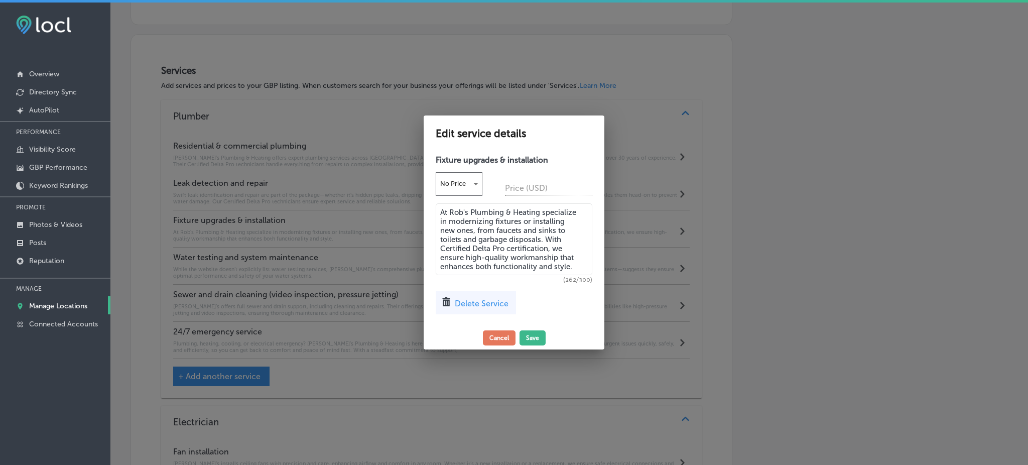
click at [313, 229] on div at bounding box center [514, 232] width 1028 height 465
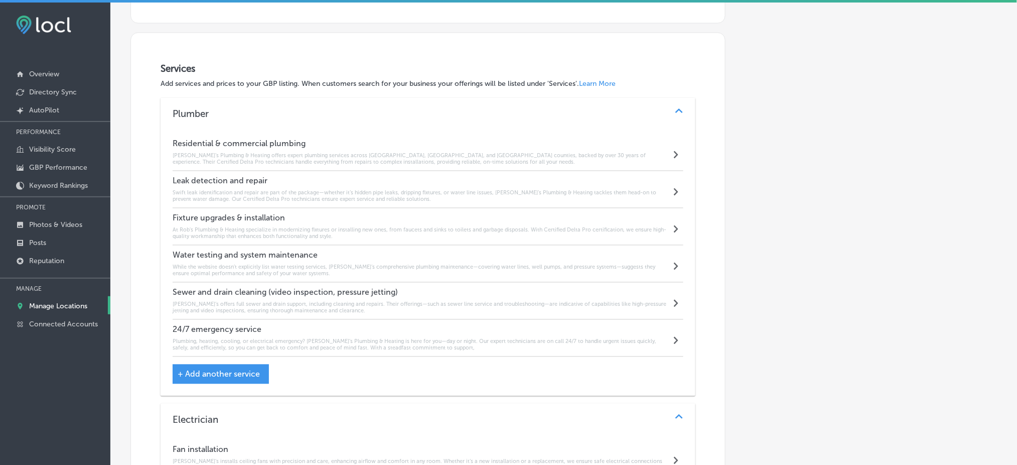
click at [294, 341] on h6 "Plumbing, heating, cooling, or electrical emergency? [PERSON_NAME]’s Plumbing &…" at bounding box center [422, 344] width 498 height 13
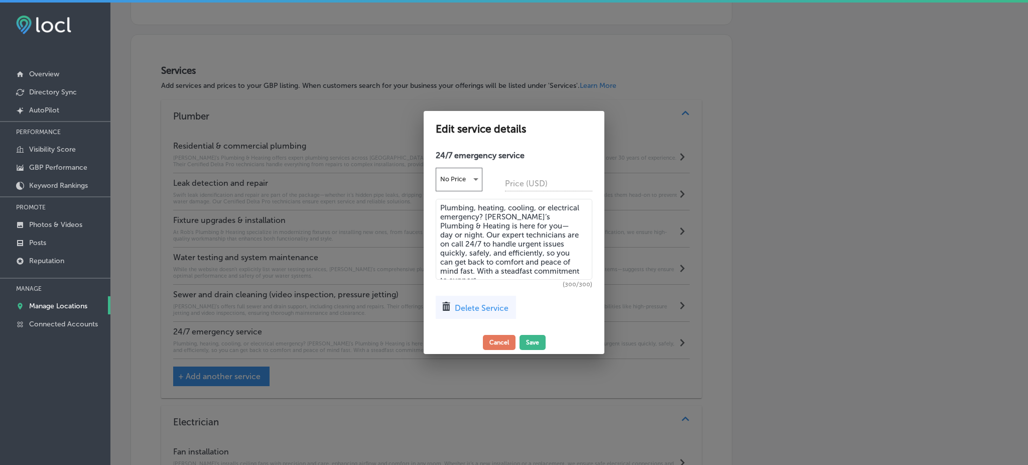
click at [501, 260] on textarea "Plumbing, heating, cooling, or electrical emergency? [PERSON_NAME]’s Plumbing &…" at bounding box center [514, 239] width 157 height 81
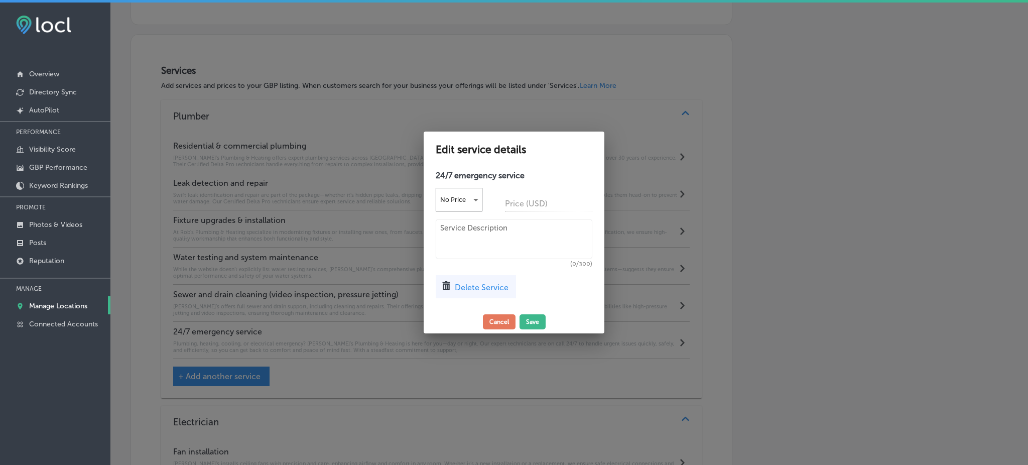
paste textarea "Delta Pro Technicians at [PERSON_NAME]'s Plumbing & Heating are here for all yo…"
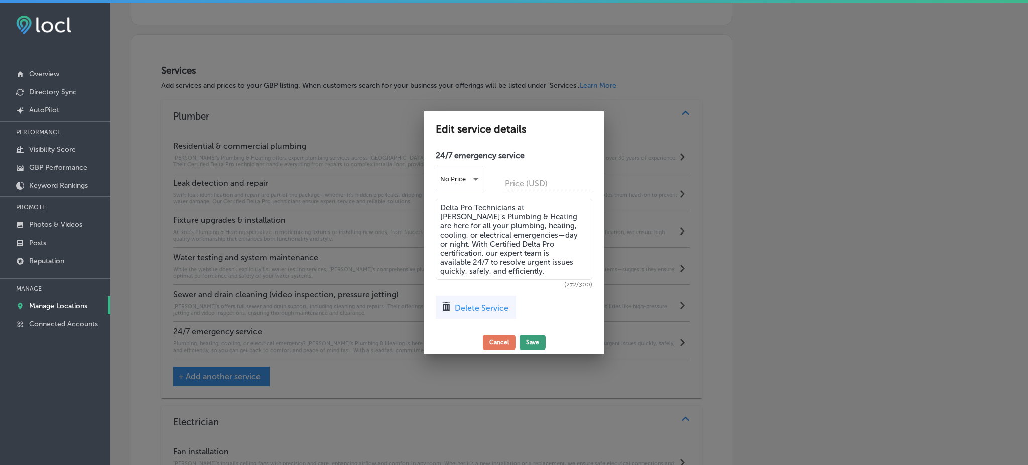
type textarea "Delta Pro Technicians at [PERSON_NAME]'s Plumbing & Heating are here for all yo…"
click at [535, 344] on button "Save" at bounding box center [532, 342] width 26 height 15
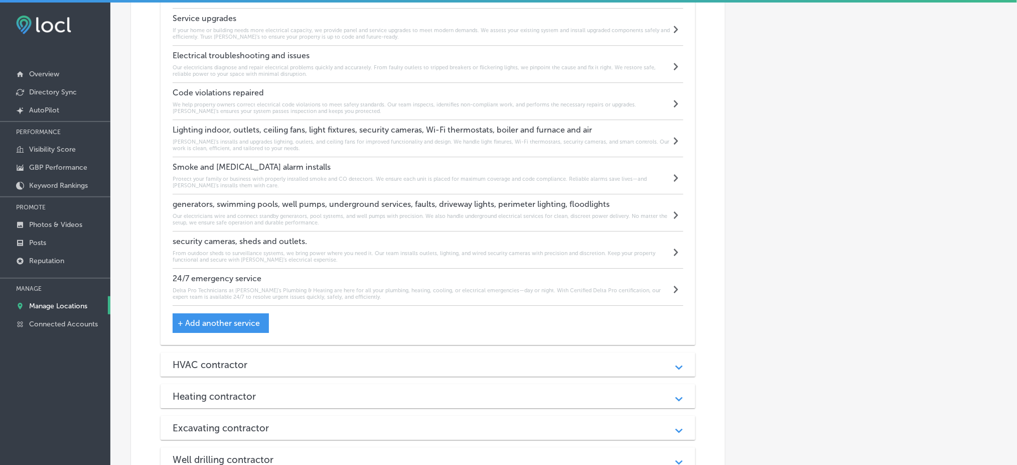
scroll to position [1198, 0]
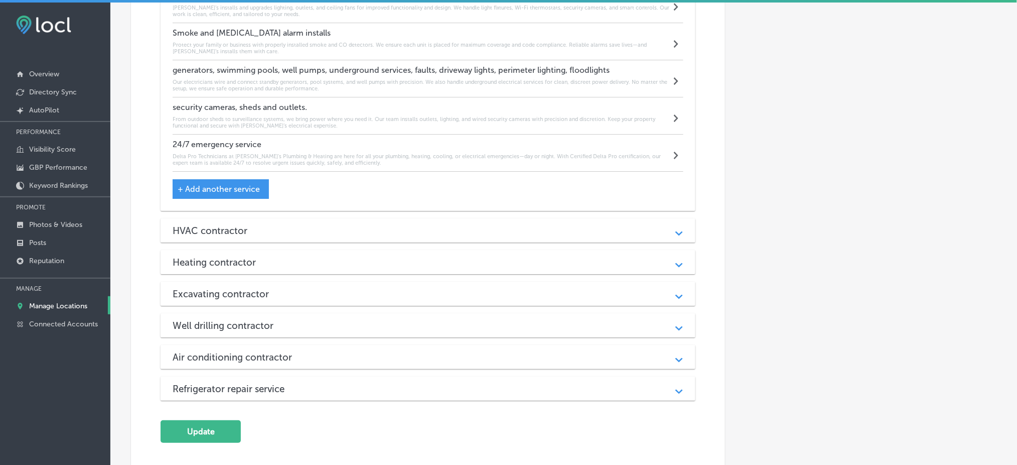
click at [261, 223] on div "HVAC contractor Path Created with Sketch." at bounding box center [428, 230] width 535 height 24
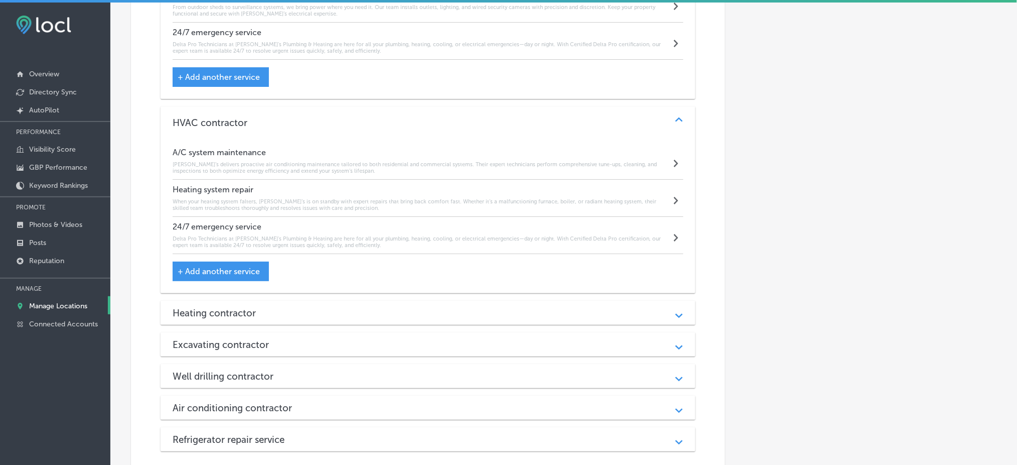
scroll to position [1399, 0]
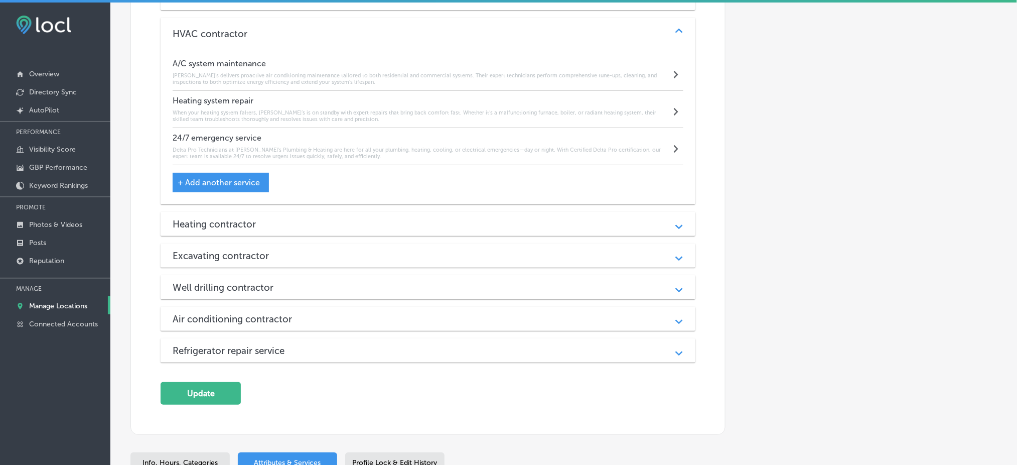
click at [265, 230] on div "Heating contractor Path Created with Sketch." at bounding box center [428, 224] width 535 height 24
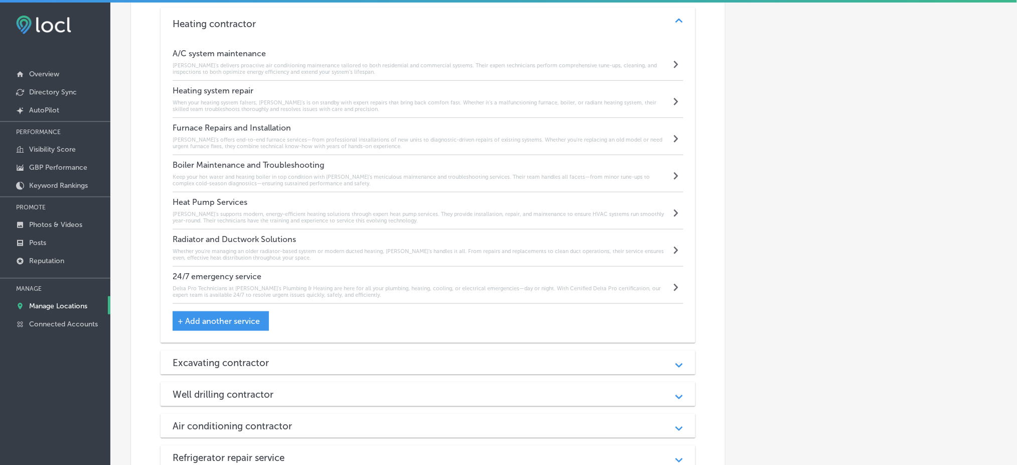
scroll to position [1666, 0]
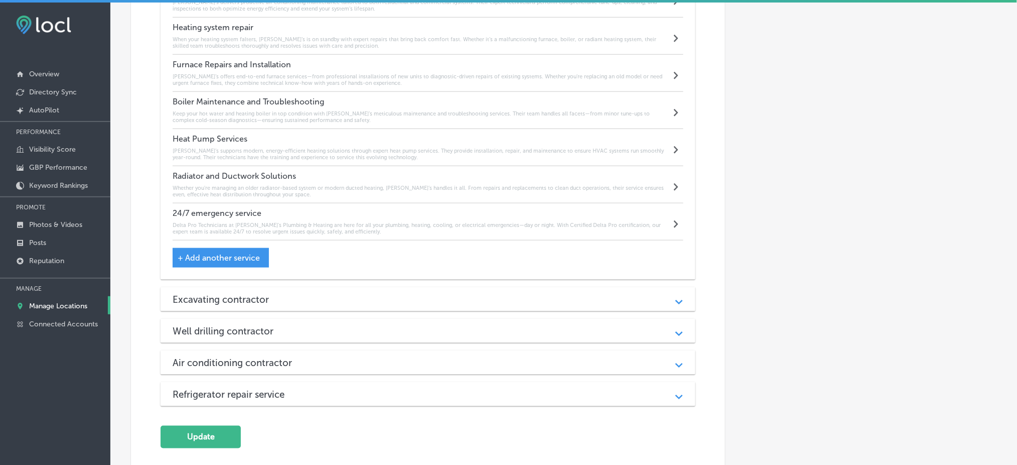
click at [346, 292] on div "Excavating contractor Path Created with Sketch." at bounding box center [428, 299] width 535 height 24
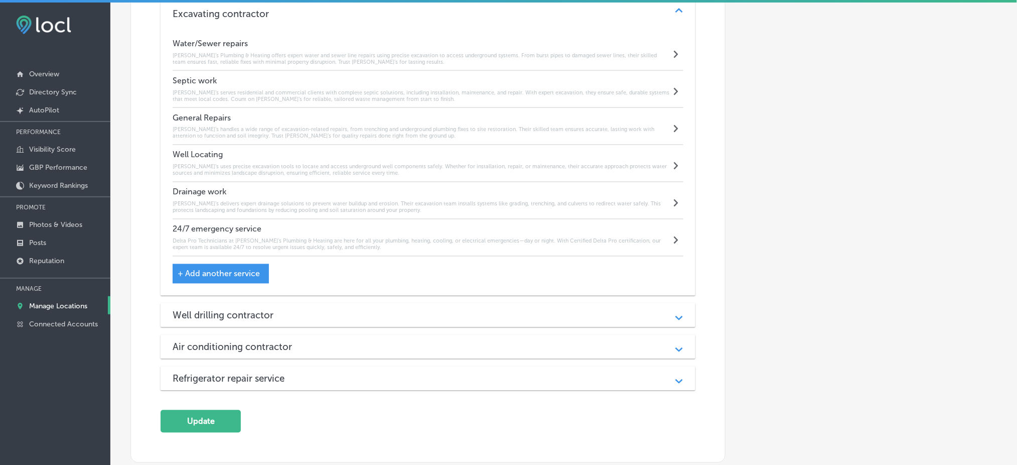
scroll to position [2001, 0]
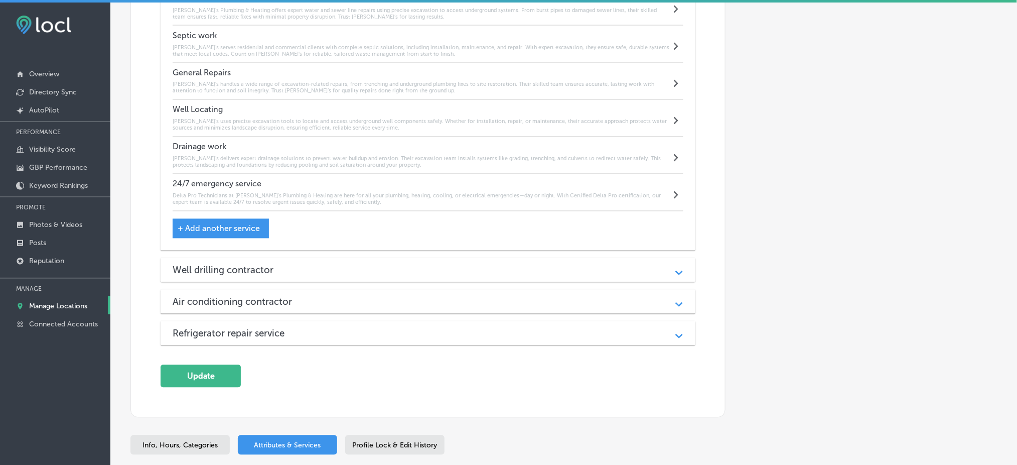
click at [316, 270] on div "Well drilling contractor" at bounding box center [428, 270] width 511 height 12
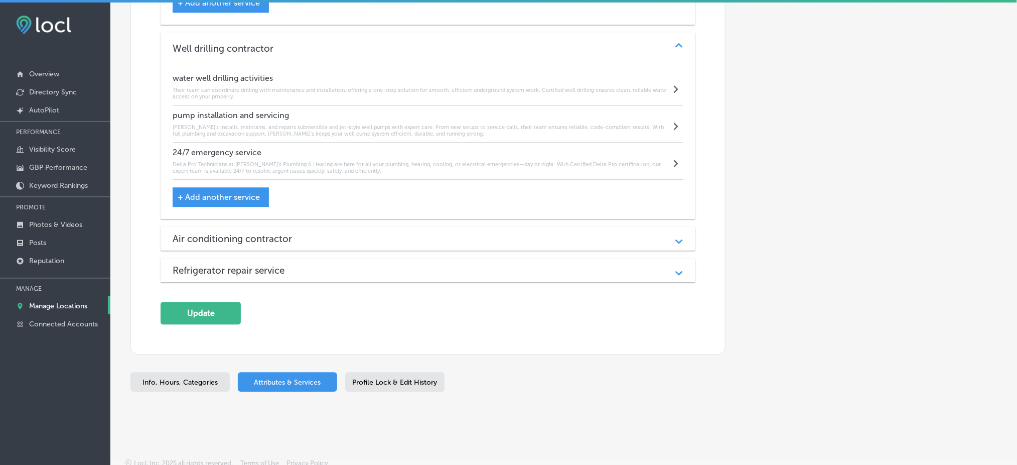
scroll to position [2230, 0]
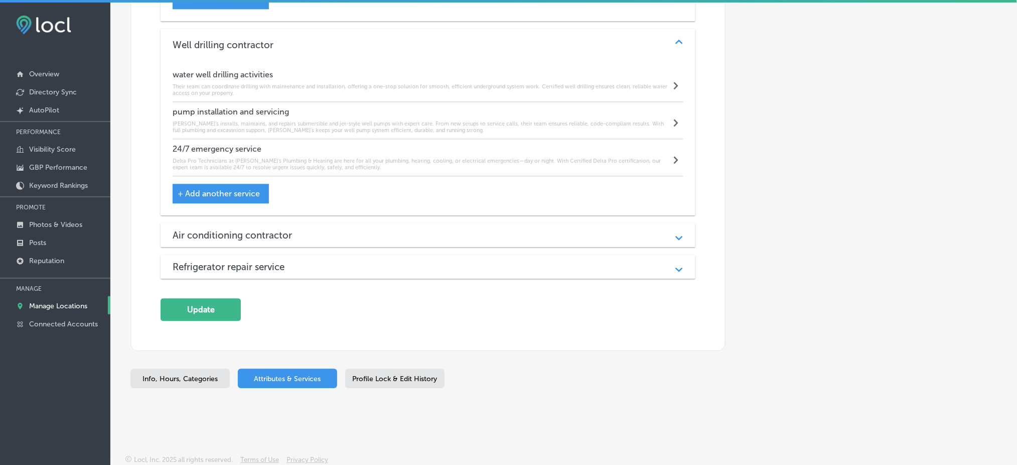
click at [327, 240] on div "Air conditioning contractor Path Created with Sketch." at bounding box center [428, 235] width 535 height 24
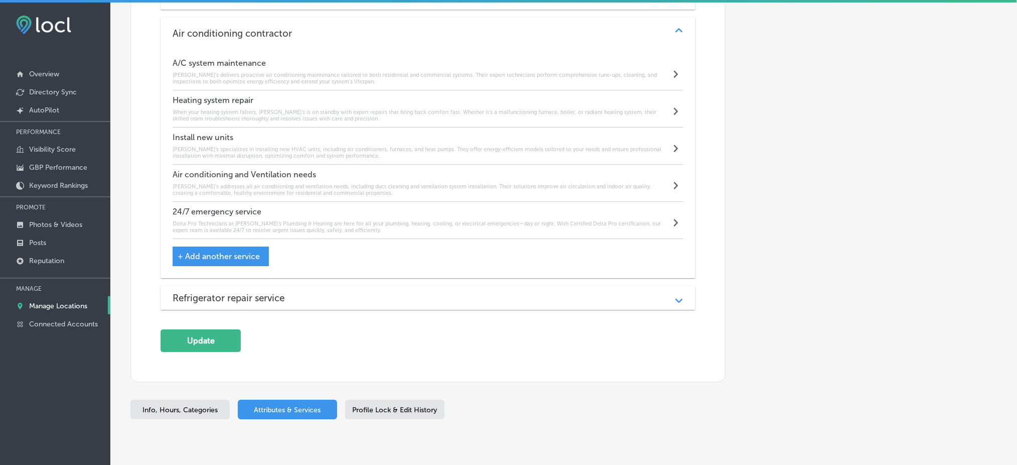
scroll to position [2467, 0]
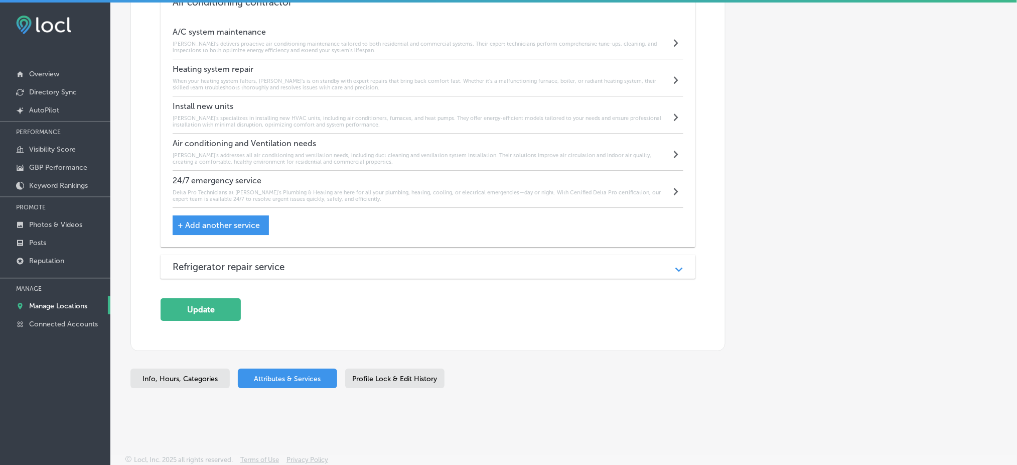
click at [330, 267] on div "Refrigerator repair service" at bounding box center [428, 267] width 511 height 12
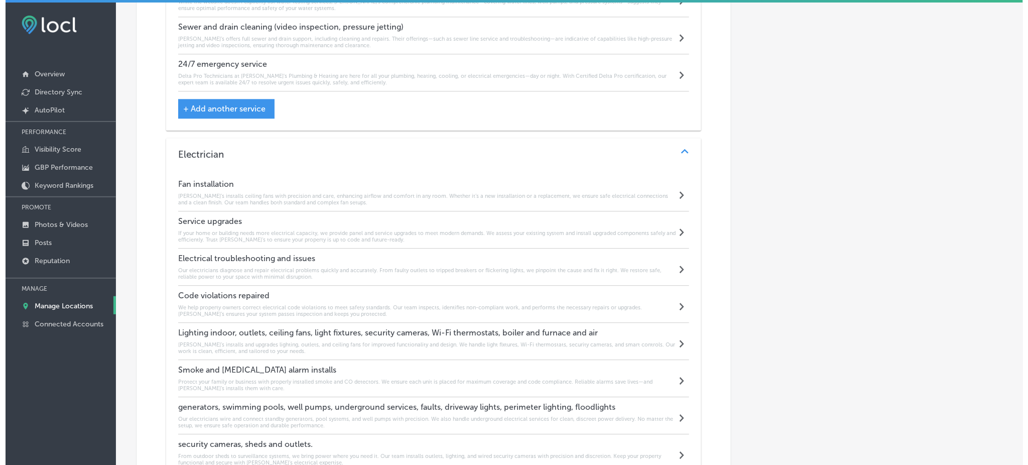
scroll to position [928, 0]
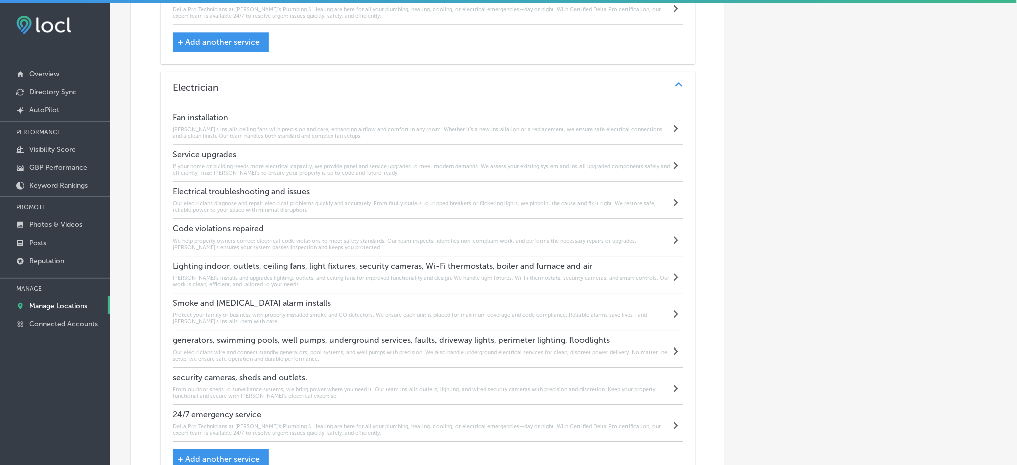
click at [252, 168] on h6 "If your home or building needs more electrical capacity, we provide panel and s…" at bounding box center [422, 169] width 498 height 13
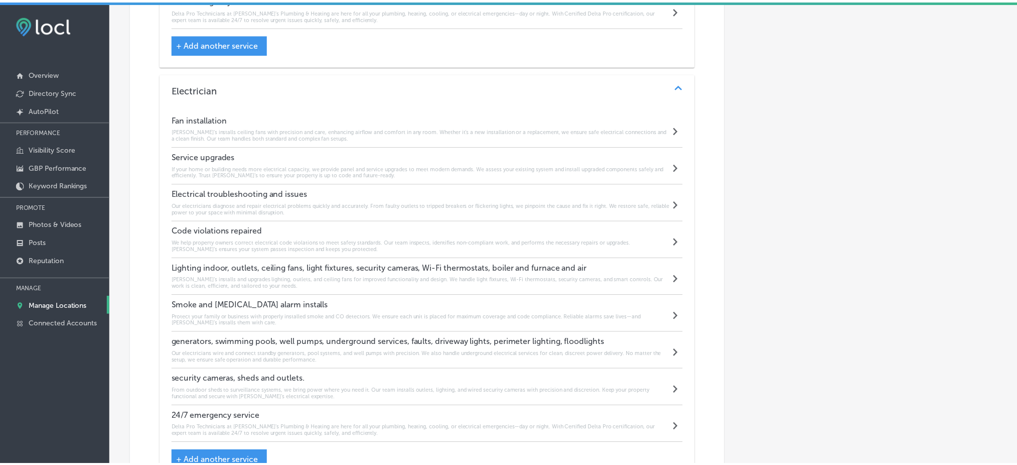
scroll to position [930, 0]
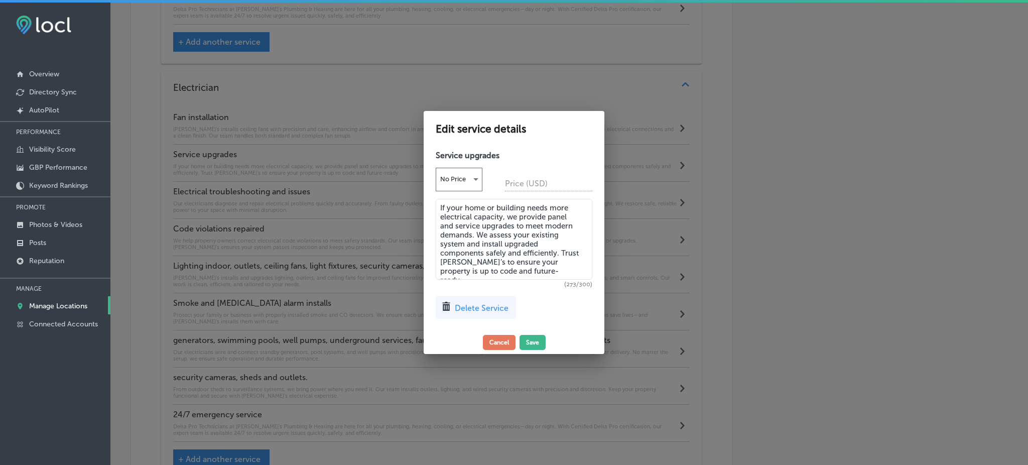
click at [512, 237] on textarea "If your home or building needs more electrical capacity, we provide panel and s…" at bounding box center [514, 239] width 157 height 81
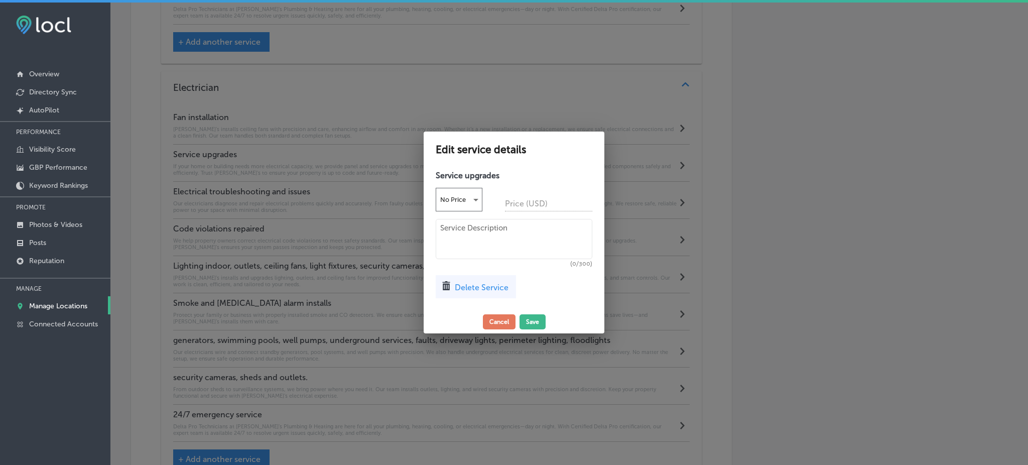
paste textarea "If your home or building needs more electrical capacity, our Certified Delta Pr…"
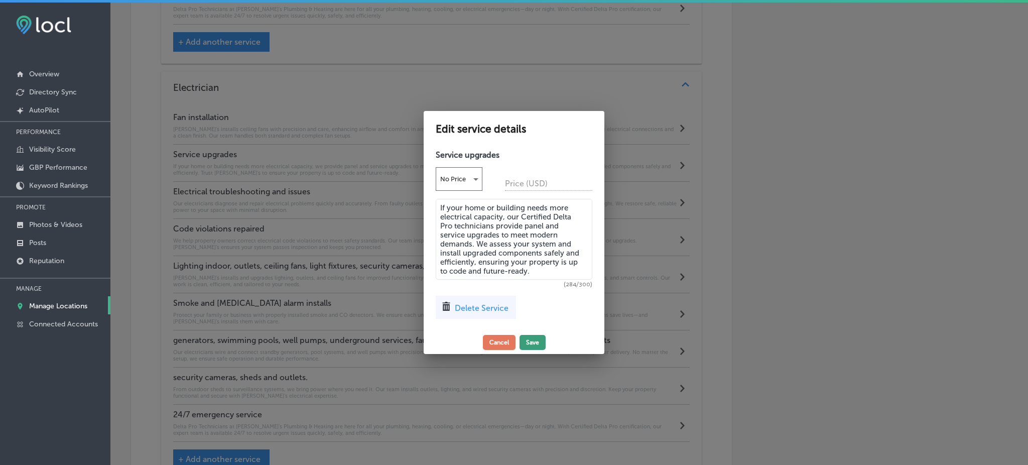
type textarea "If your home or building needs more electrical capacity, our Certified Delta Pr…"
click at [541, 342] on button "Save" at bounding box center [532, 342] width 26 height 15
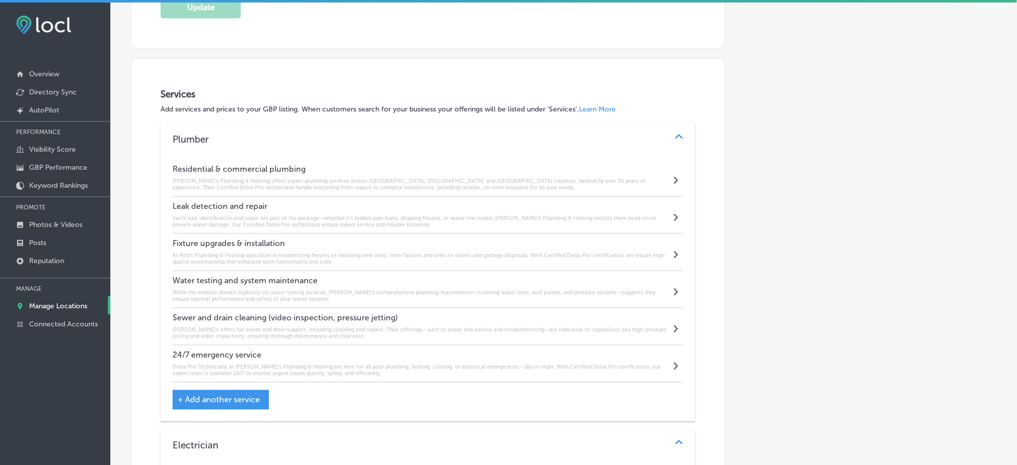
scroll to position [594, 0]
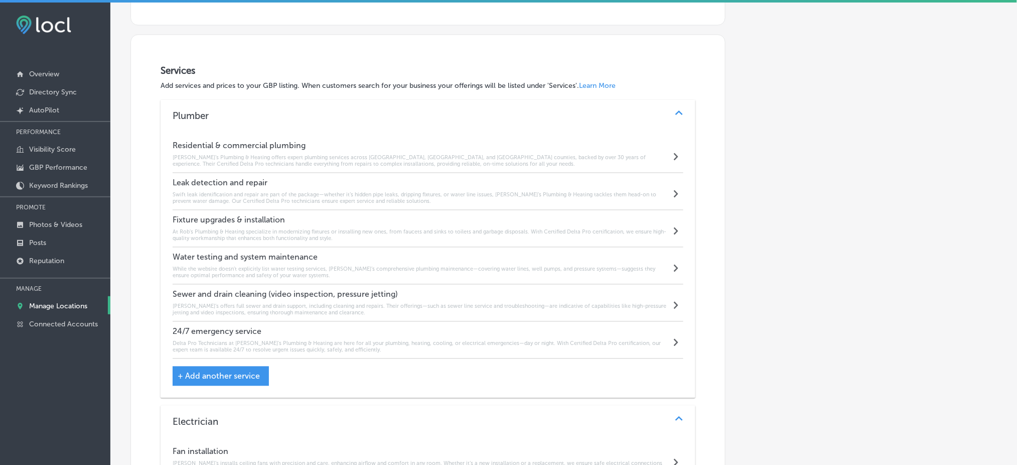
click at [243, 231] on h6 "At Rob's Plumbing & Heating specialize in modernizing fixtures or installing ne…" at bounding box center [422, 235] width 498 height 13
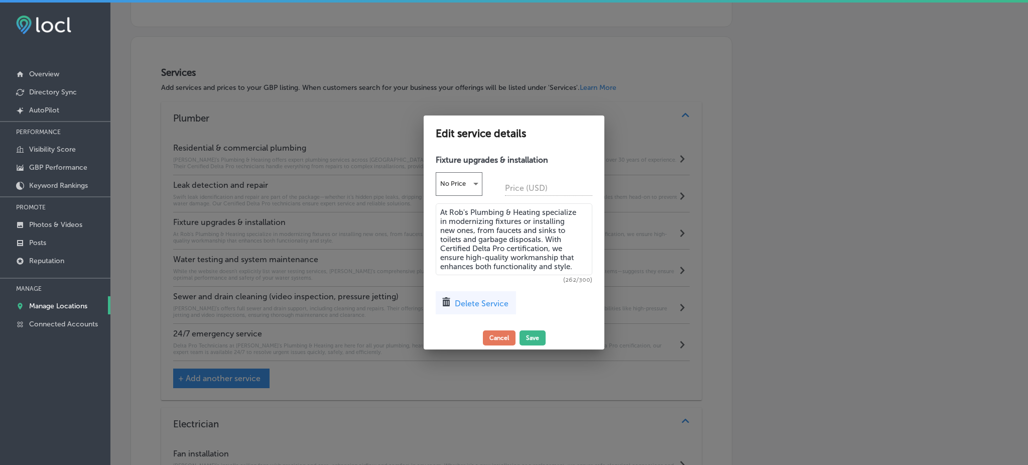
click at [483, 230] on textarea "At Rob's Plumbing & Heating specialize in modernizing fixtures or installing ne…" at bounding box center [514, 239] width 157 height 72
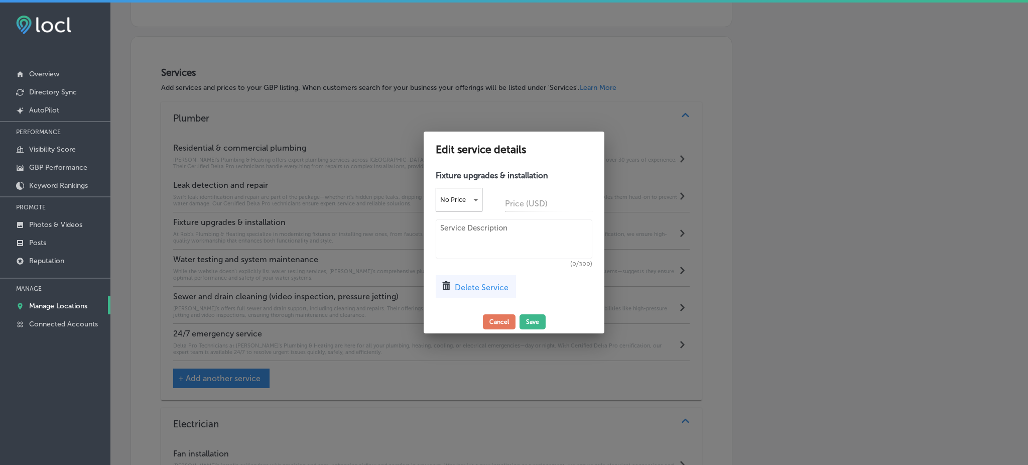
paste textarea "[PERSON_NAME]'s Plumbing & Heating specialize in modernizing fixtures or instal…"
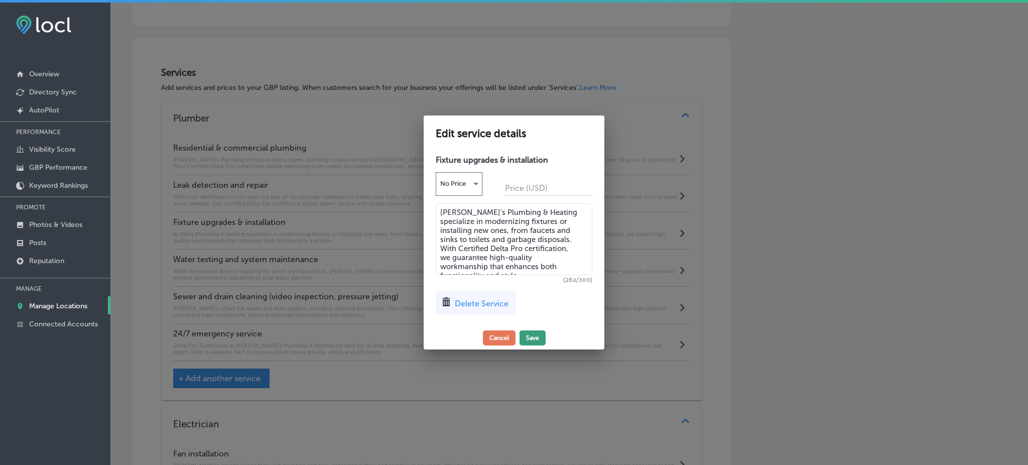
type textarea "[PERSON_NAME]'s Plumbing & Heating specialize in modernizing fixtures or instal…"
click at [535, 336] on button "Save" at bounding box center [532, 337] width 26 height 15
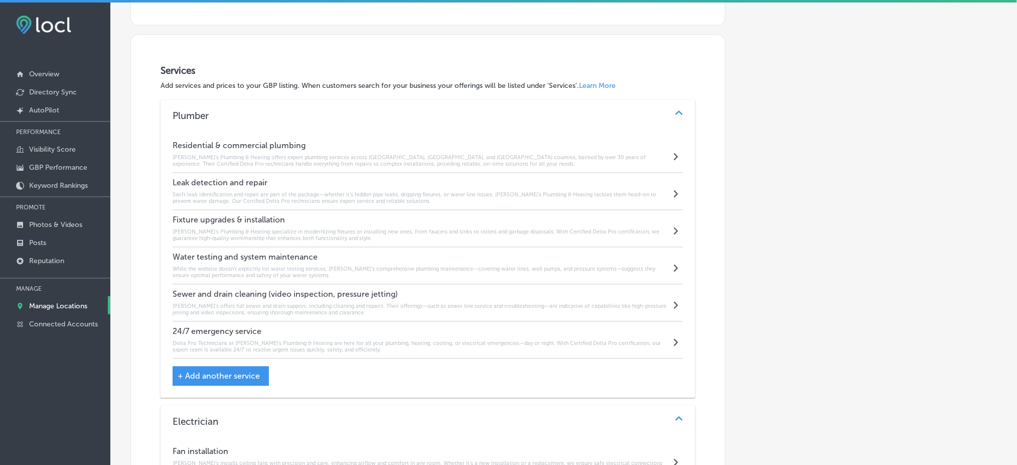
click at [255, 255] on h4 "Water testing and system maintenance" at bounding box center [422, 257] width 498 height 10
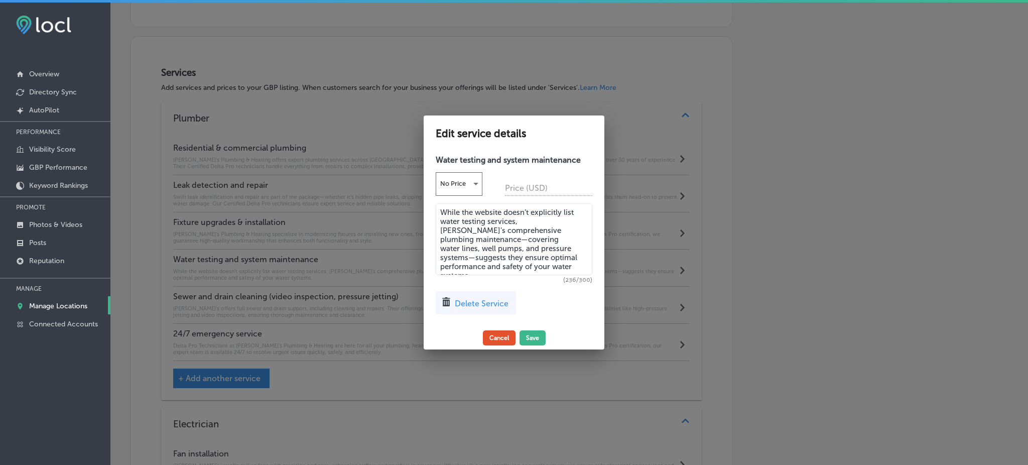
click at [493, 336] on button "Cancel" at bounding box center [499, 337] width 33 height 15
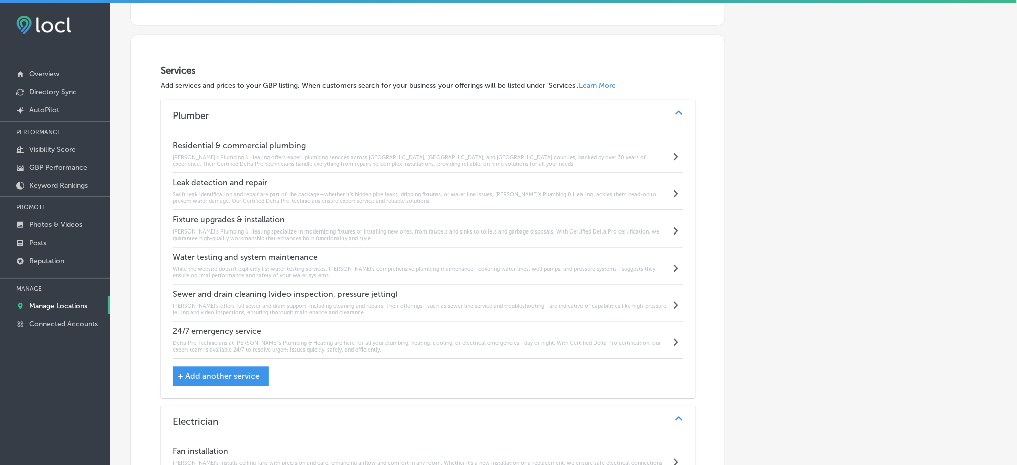
click at [297, 301] on div "Sewer and drain cleaning (video inspection, pressure jetting) Rob’s offers full…" at bounding box center [422, 303] width 498 height 27
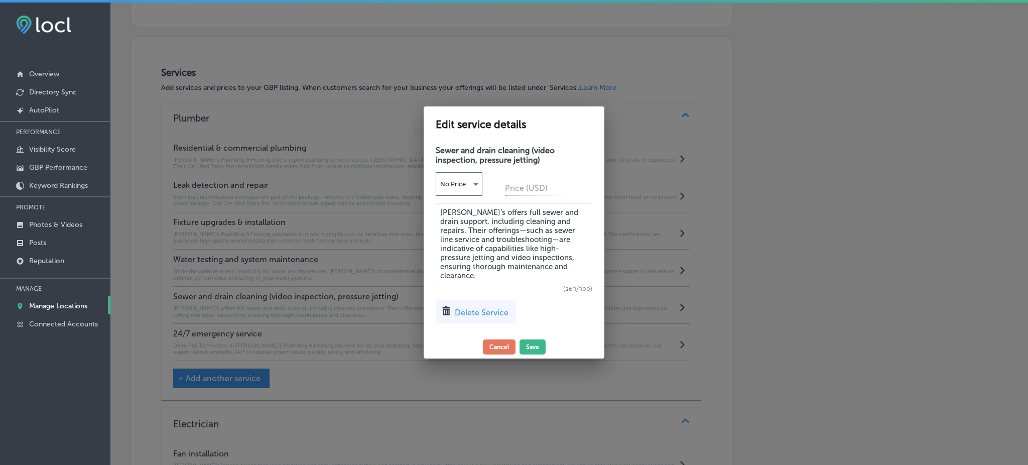
click at [466, 251] on textarea "[PERSON_NAME]’s offers full sewer and drain support, including cleaning and rep…" at bounding box center [514, 243] width 157 height 81
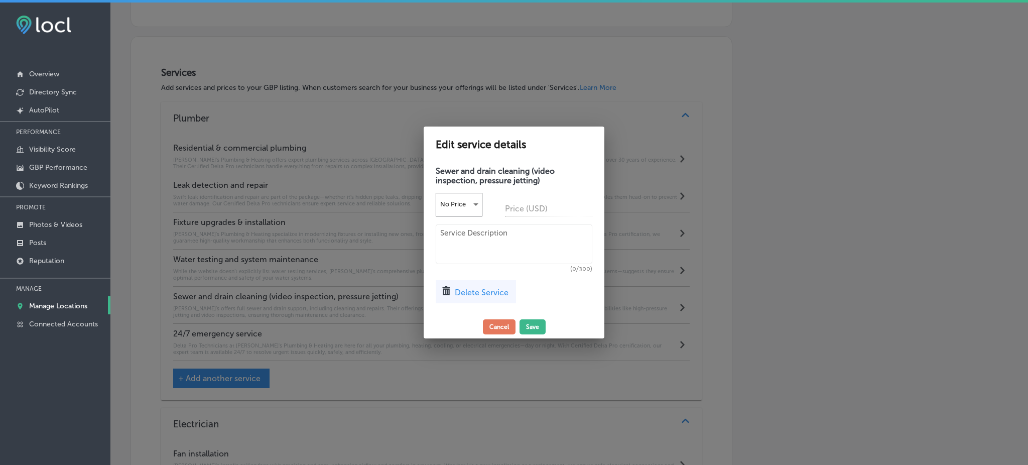
paste textarea "Delta Pro Technicians at [PERSON_NAME]’s Plumbing & Heating offer full sewer an…"
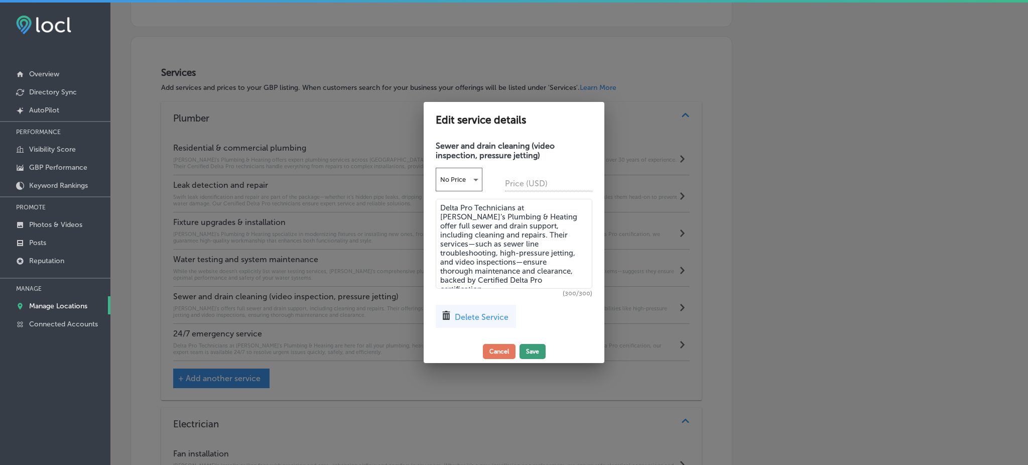
type textarea "Delta Pro Technicians at [PERSON_NAME]’s Plumbing & Heating offer full sewer an…"
click at [531, 347] on button "Save" at bounding box center [532, 351] width 26 height 15
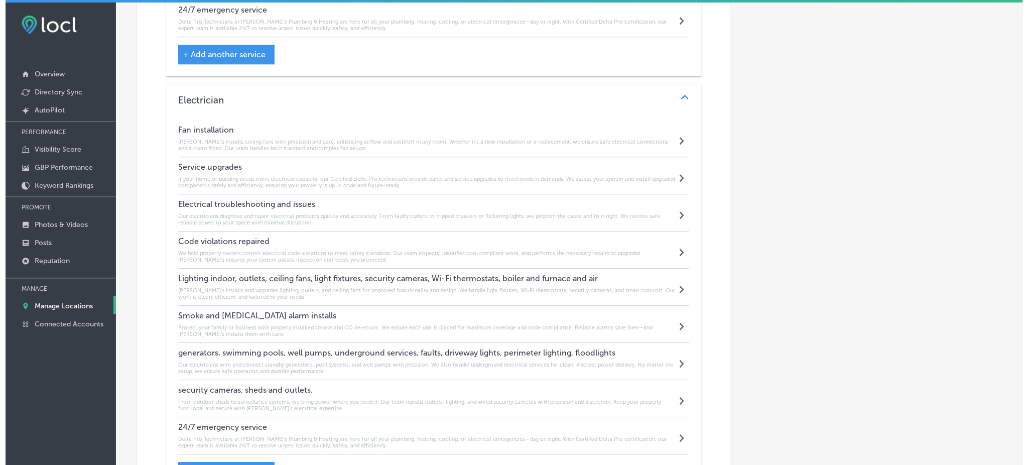
scroll to position [928, 0]
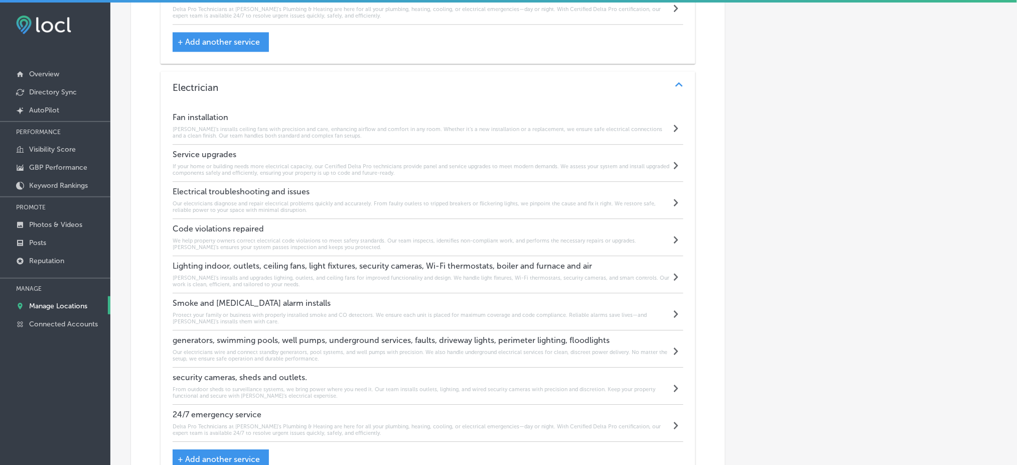
click at [251, 206] on h6 "Our electricians diagnose and repair electrical problems quickly and accurately…" at bounding box center [422, 206] width 498 height 13
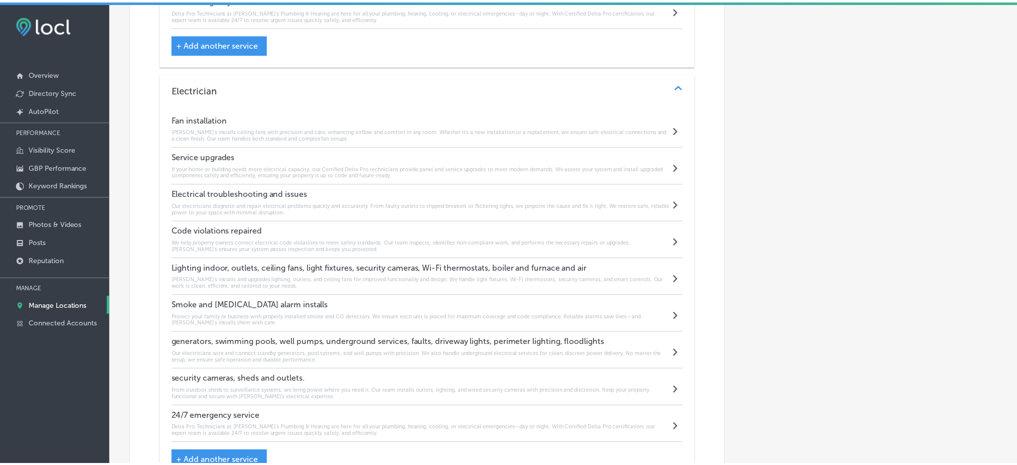
scroll to position [930, 0]
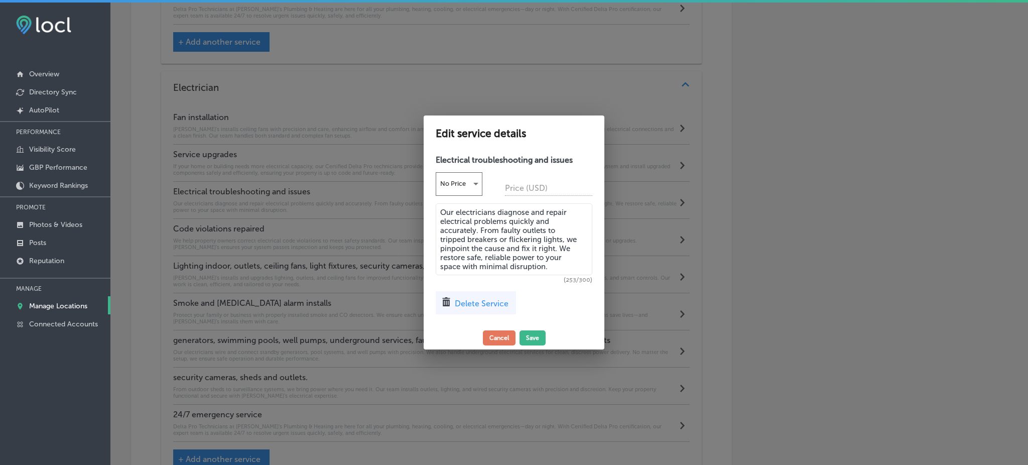
click at [496, 240] on textarea "Our electricians diagnose and repair electrical problems quickly and accurately…" at bounding box center [514, 239] width 157 height 72
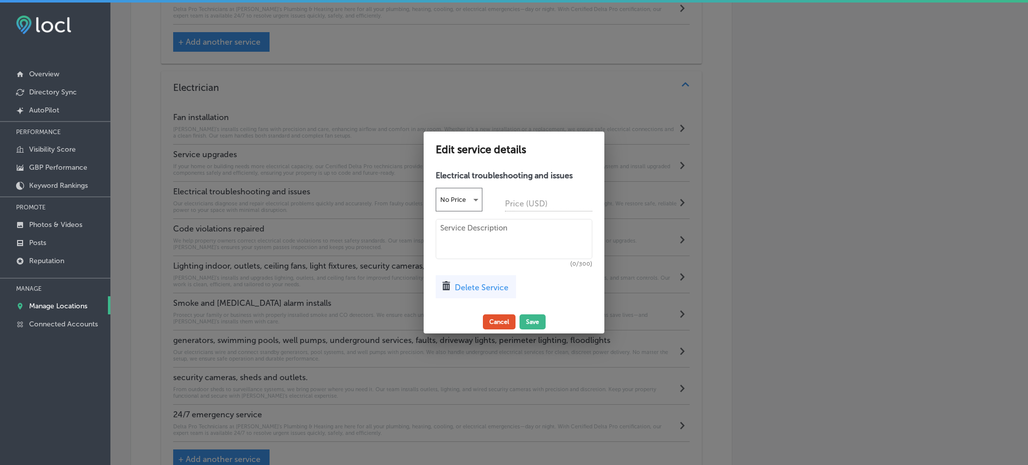
click at [490, 325] on button "Cancel" at bounding box center [499, 321] width 33 height 15
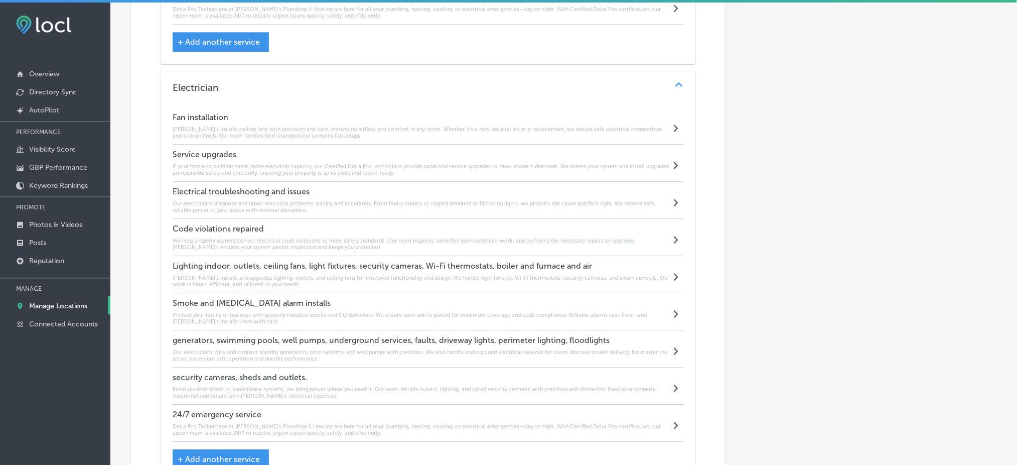
click at [220, 200] on h6 "Our electricians diagnose and repair electrical problems quickly and accurately…" at bounding box center [422, 206] width 498 height 13
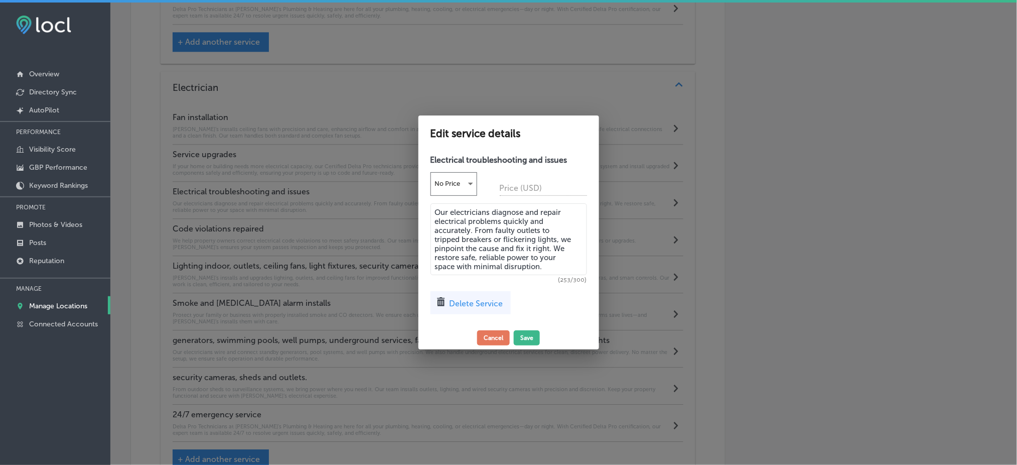
scroll to position [930, 0]
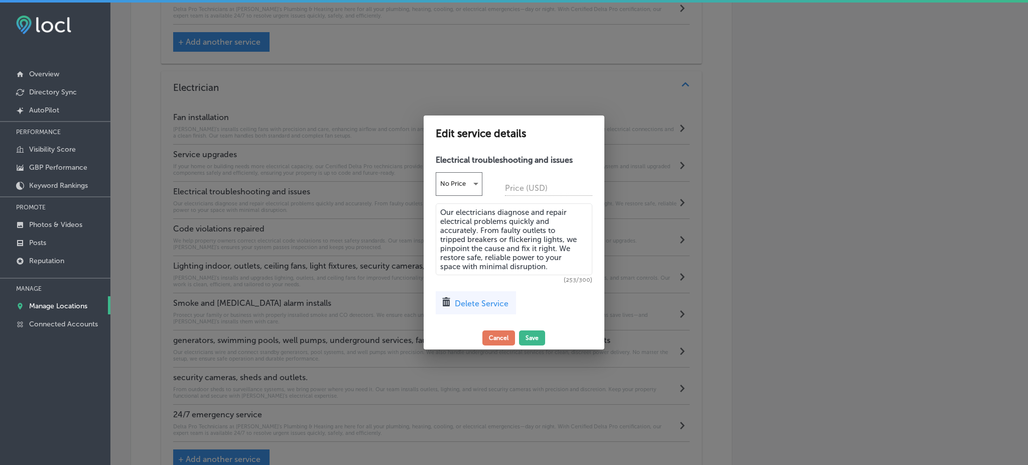
click at [533, 248] on textarea "Our electricians diagnose and repair electrical problems quickly and accurately…" at bounding box center [514, 239] width 157 height 72
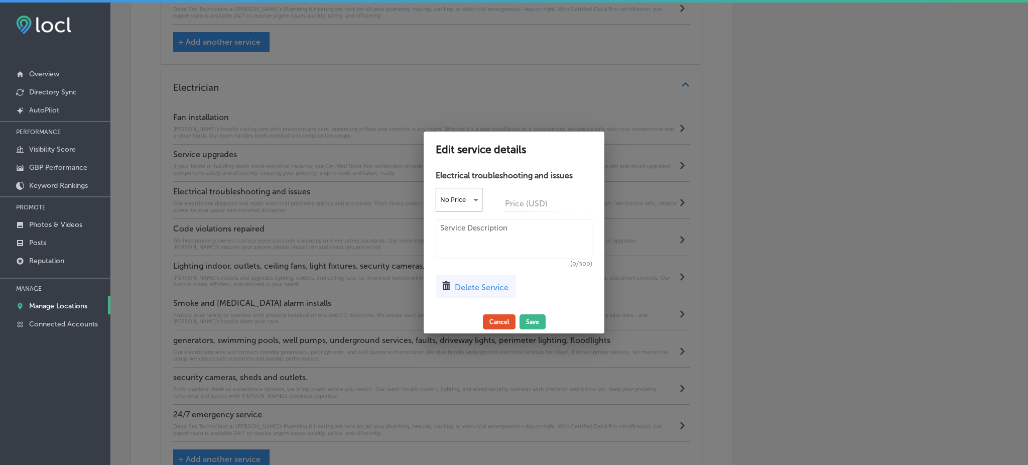
click at [492, 323] on button "Cancel" at bounding box center [499, 321] width 33 height 15
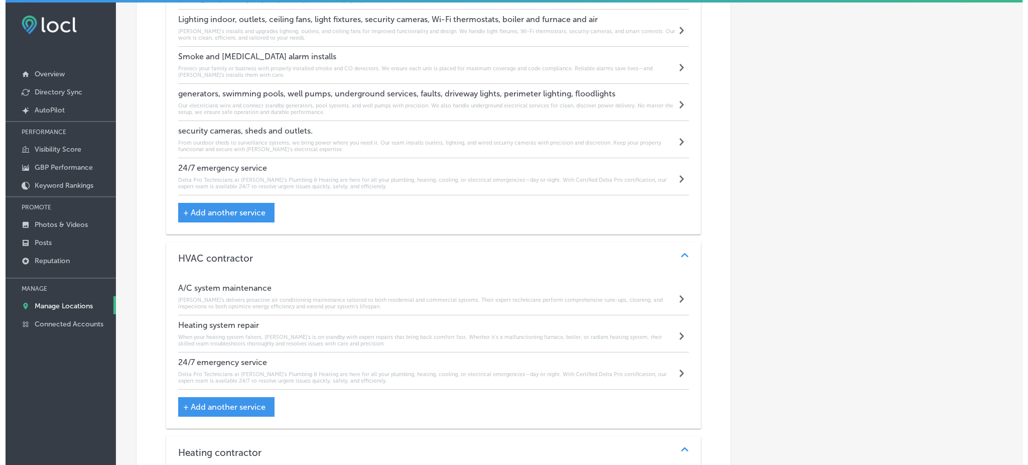
scroll to position [1263, 0]
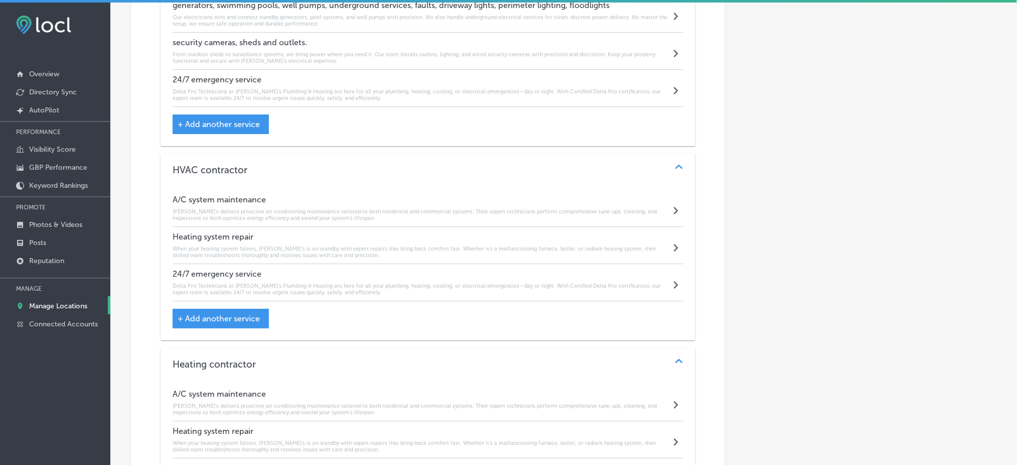
click at [270, 213] on h6 "[PERSON_NAME]’s delivers proactive air conditioning maintenance tailored to bot…" at bounding box center [422, 214] width 498 height 13
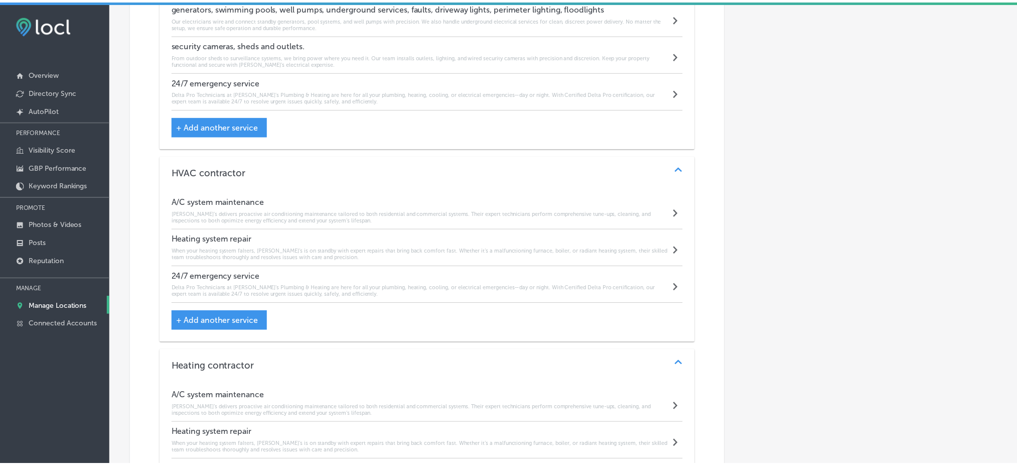
scroll to position [1264, 0]
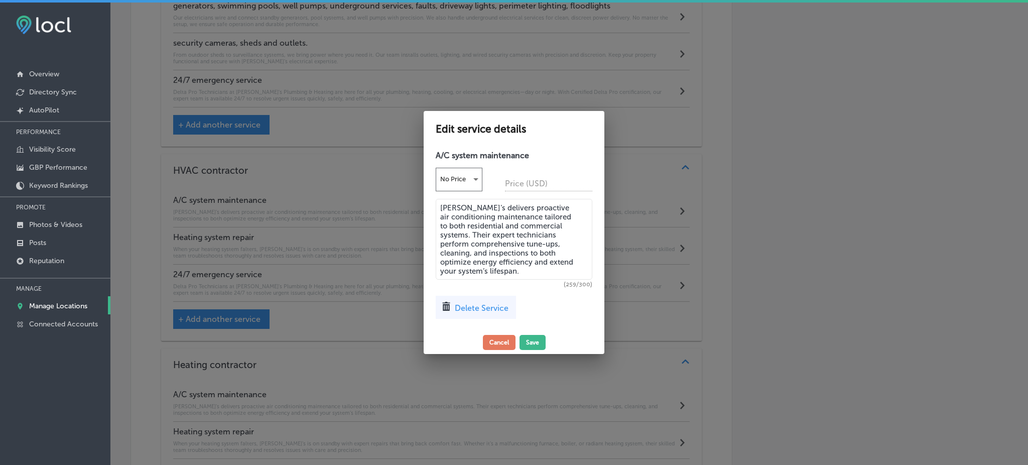
click at [484, 233] on textarea "[PERSON_NAME]’s delivers proactive air conditioning maintenance tailored to bot…" at bounding box center [514, 239] width 157 height 81
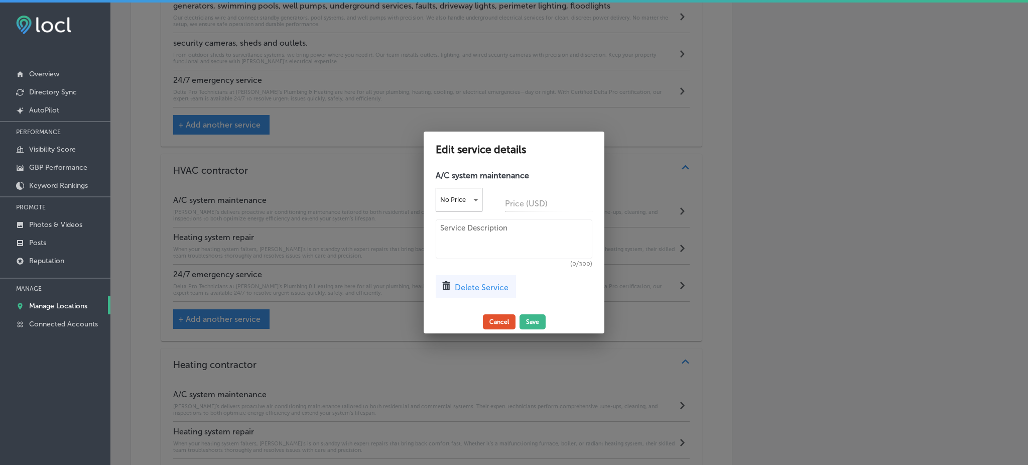
click at [506, 325] on button "Cancel" at bounding box center [499, 321] width 33 height 15
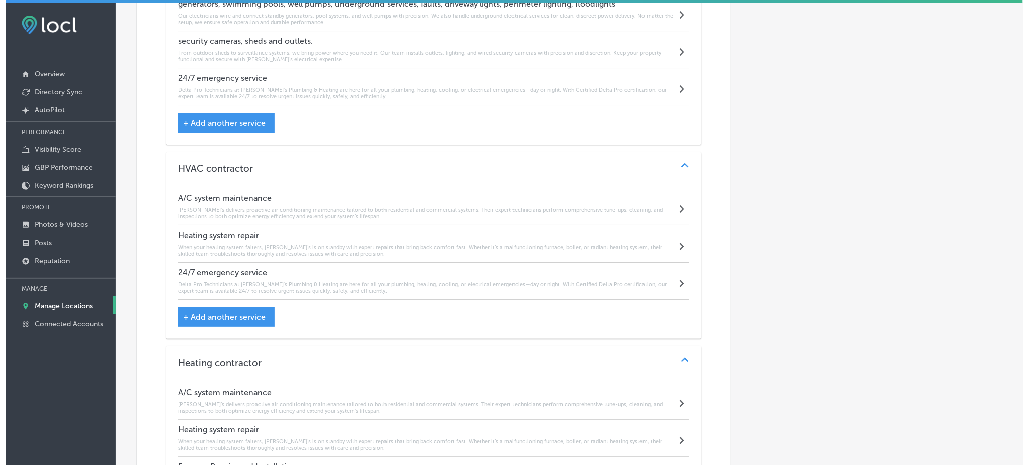
scroll to position [1263, 0]
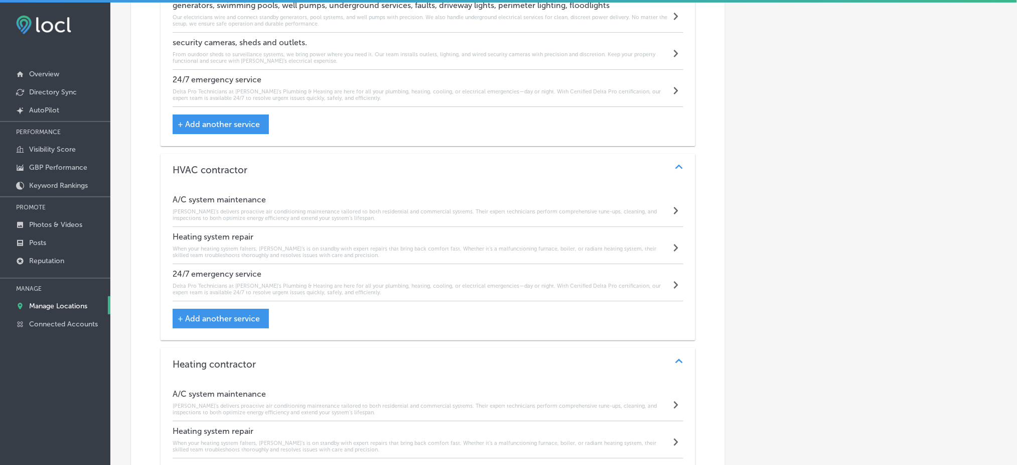
click at [299, 210] on h6 "[PERSON_NAME]’s delivers proactive air conditioning maintenance tailored to bot…" at bounding box center [422, 214] width 498 height 13
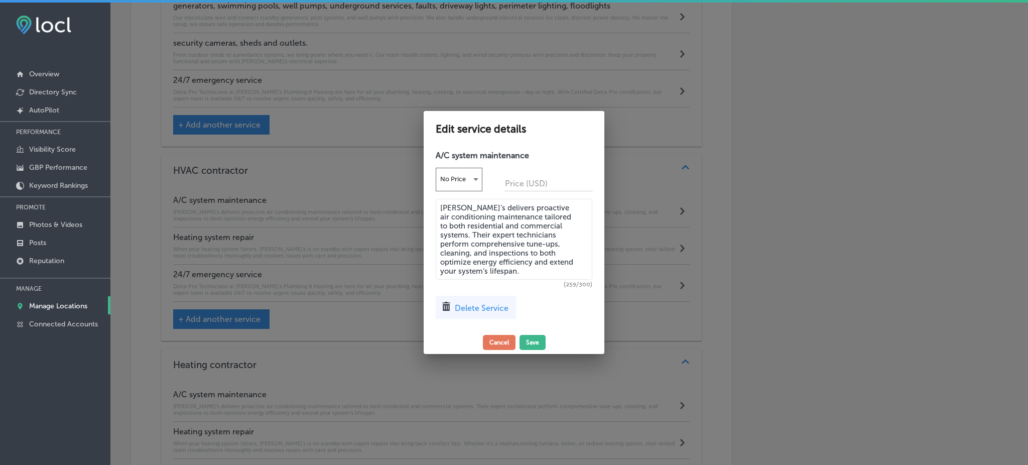
click at [507, 256] on textarea "[PERSON_NAME]’s delivers proactive air conditioning maintenance tailored to bot…" at bounding box center [514, 239] width 157 height 81
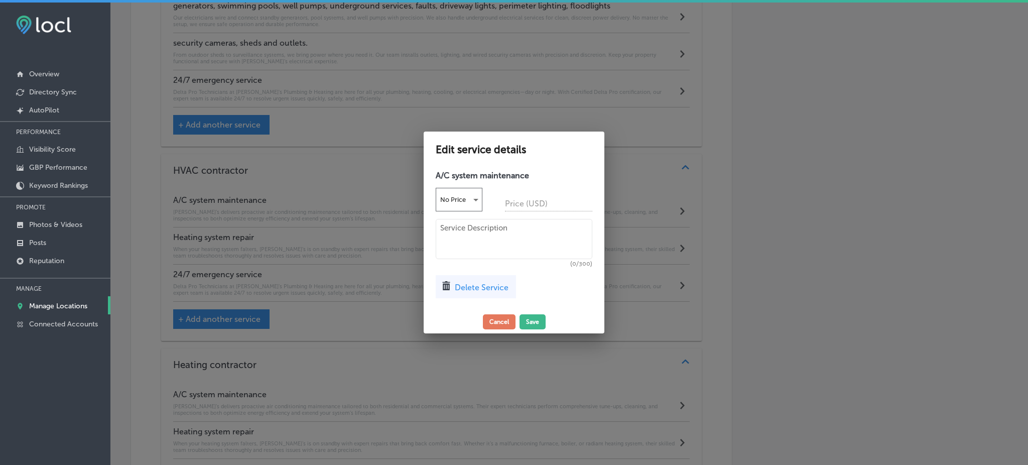
paste textarea "[PERSON_NAME]’s delivers proactive air conditioning maintenance tailored to bot…"
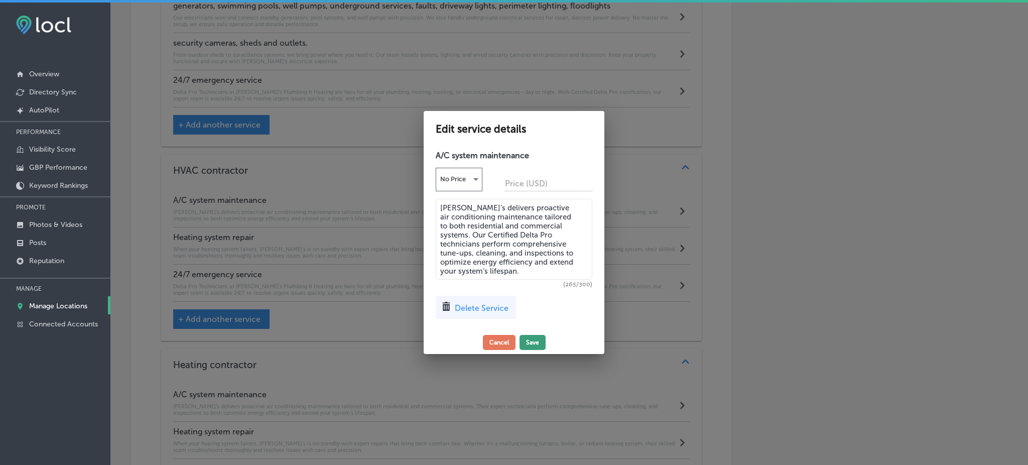
type textarea "[PERSON_NAME]’s delivers proactive air conditioning maintenance tailored to bot…"
click at [541, 347] on button "Save" at bounding box center [532, 342] width 26 height 15
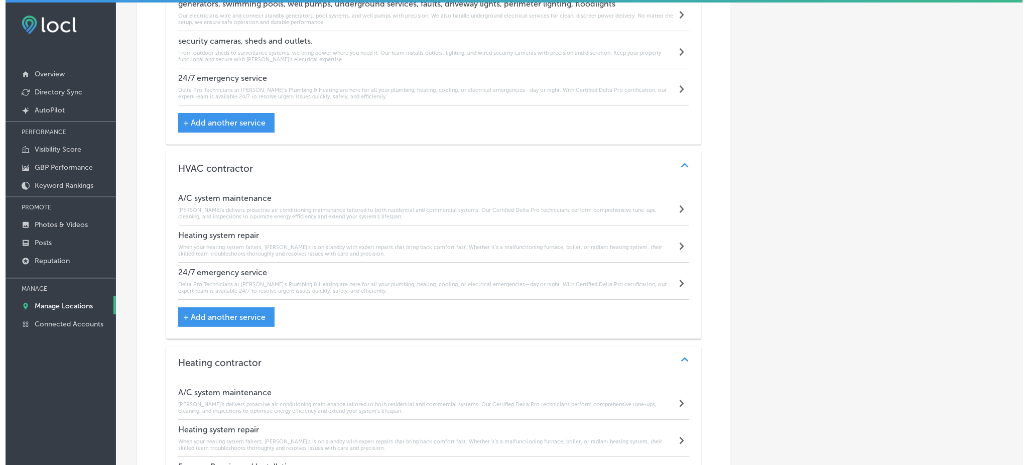
scroll to position [1263, 0]
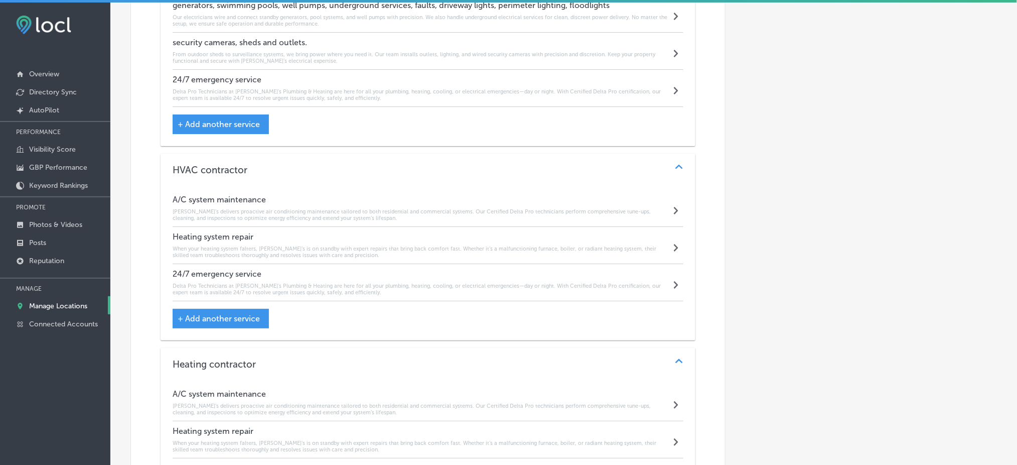
click at [348, 216] on h6 "[PERSON_NAME]’s delivers proactive air conditioning maintenance tailored to bot…" at bounding box center [422, 214] width 498 height 13
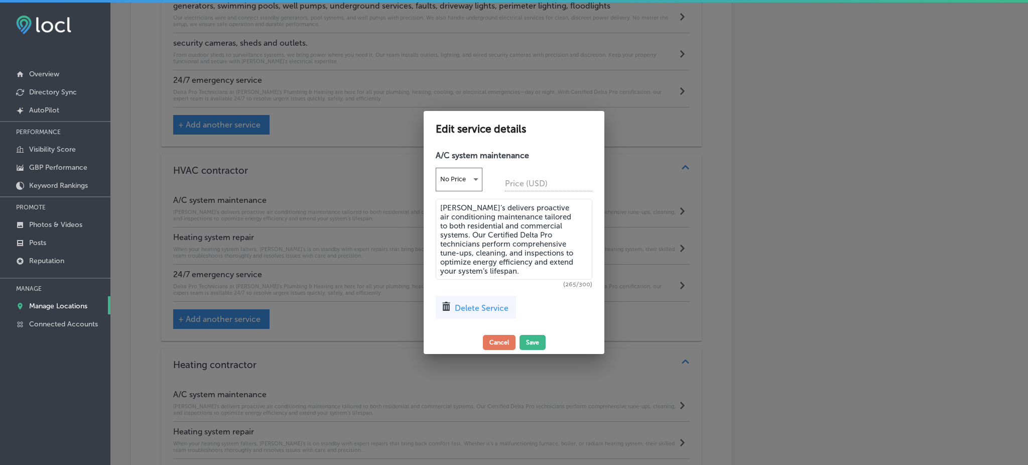
click at [333, 251] on div at bounding box center [514, 232] width 1028 height 465
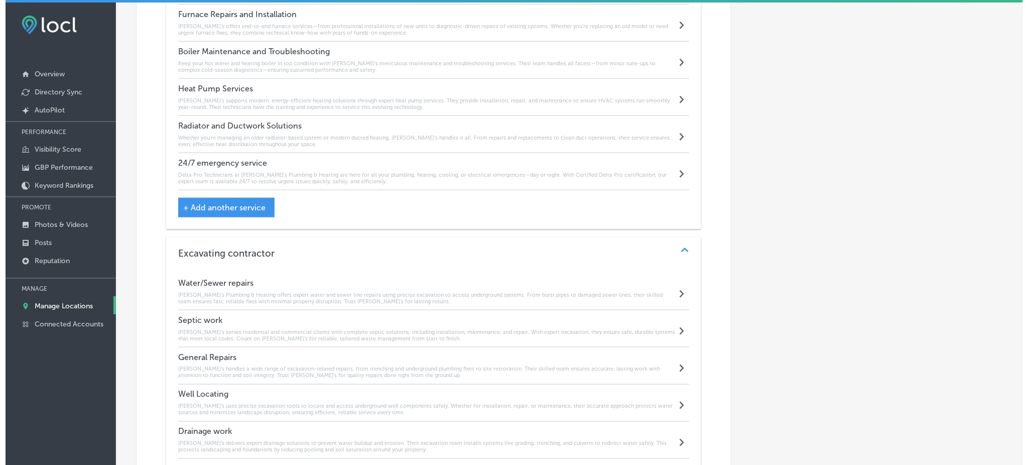
scroll to position [1798, 0]
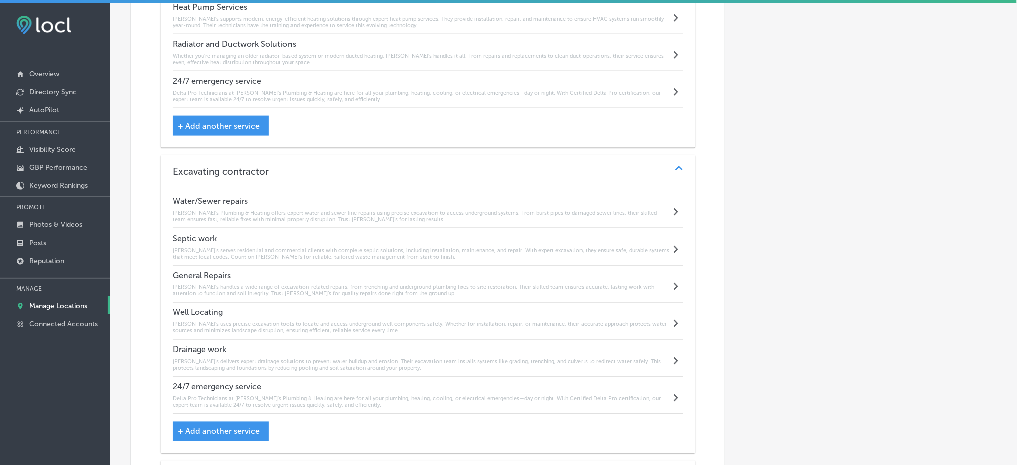
click at [264, 206] on div "Water/Sewer repairs [PERSON_NAME]’s Plumbing & Heating offers expert water and …" at bounding box center [422, 209] width 498 height 27
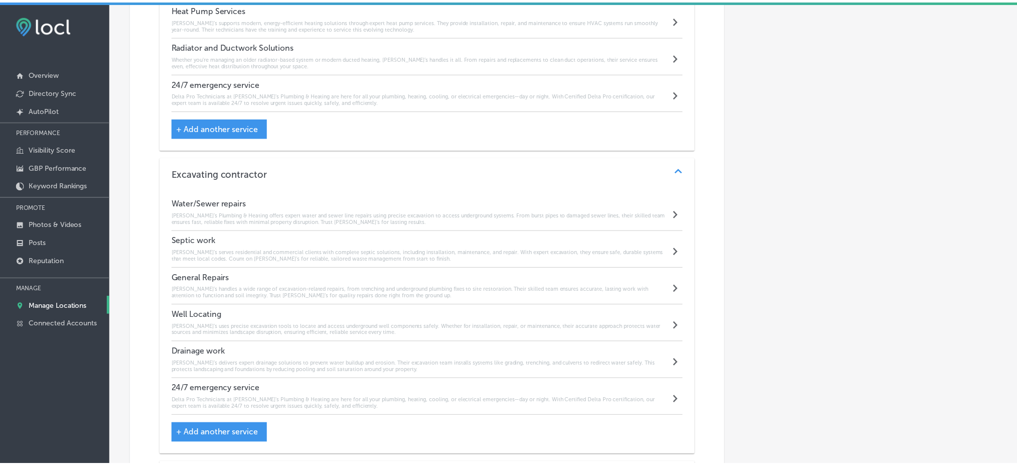
scroll to position [1800, 0]
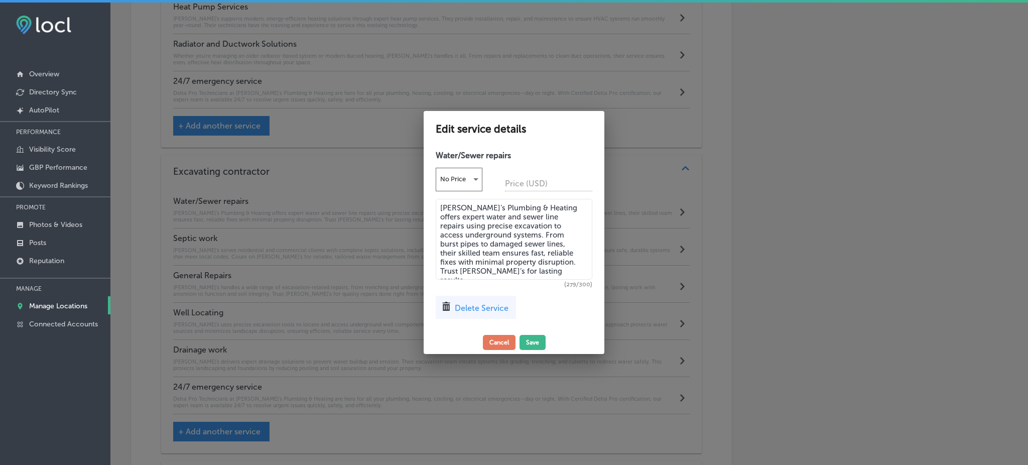
click at [539, 251] on textarea "[PERSON_NAME]’s Plumbing & Heating offers expert water and sewer line repairs u…" at bounding box center [514, 239] width 157 height 81
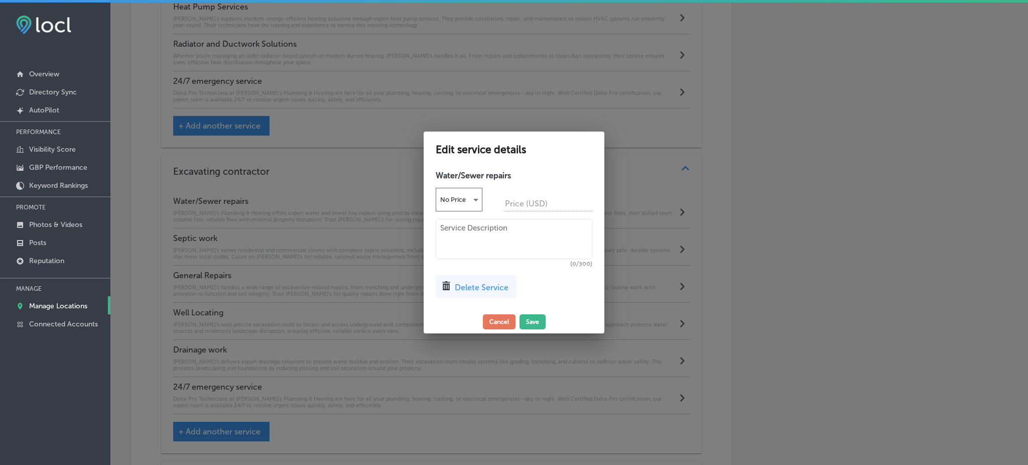
paste textarea "[PERSON_NAME]’s Plumbing & Heating offer expert water and sewer line repairs us…"
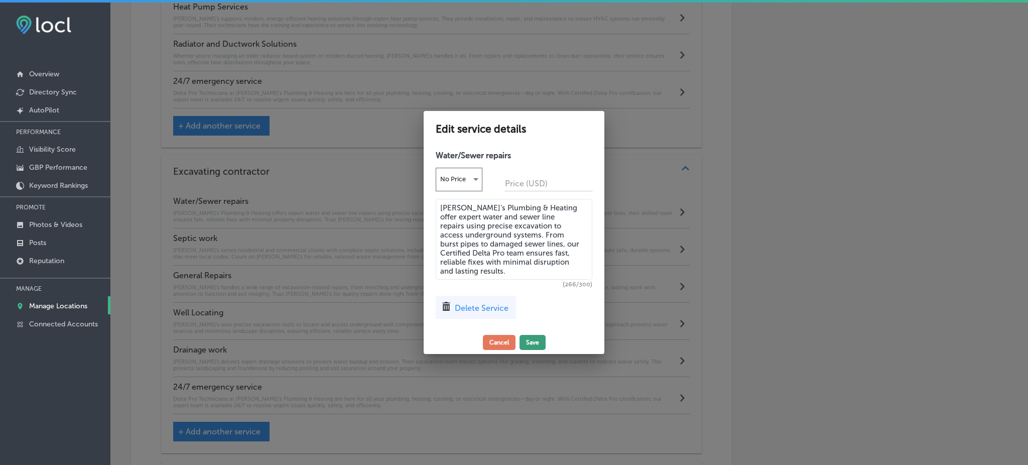
type textarea "[PERSON_NAME]’s Plumbing & Heating offer expert water and sewer line repairs us…"
click at [536, 343] on button "Save" at bounding box center [532, 342] width 26 height 15
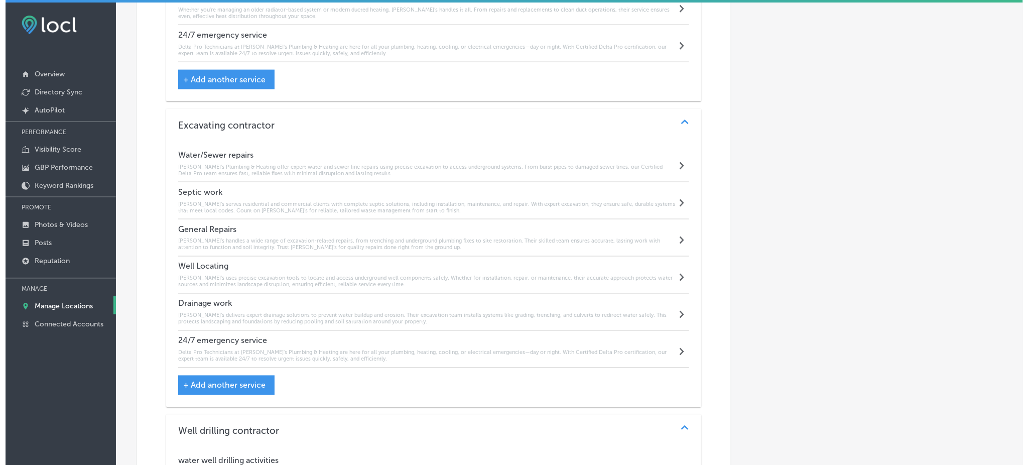
scroll to position [1865, 0]
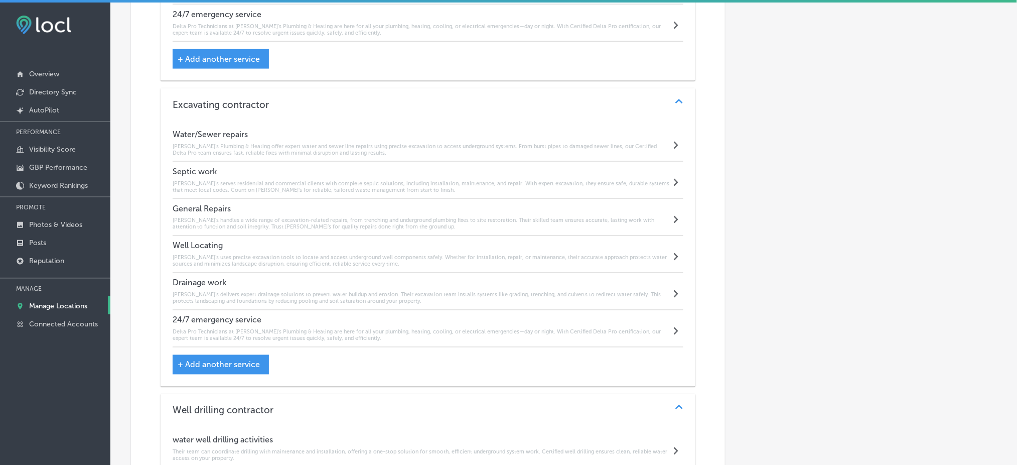
click at [221, 200] on div "General Repairs [PERSON_NAME]’s handles a wide range of excavation-related repa…" at bounding box center [428, 217] width 511 height 37
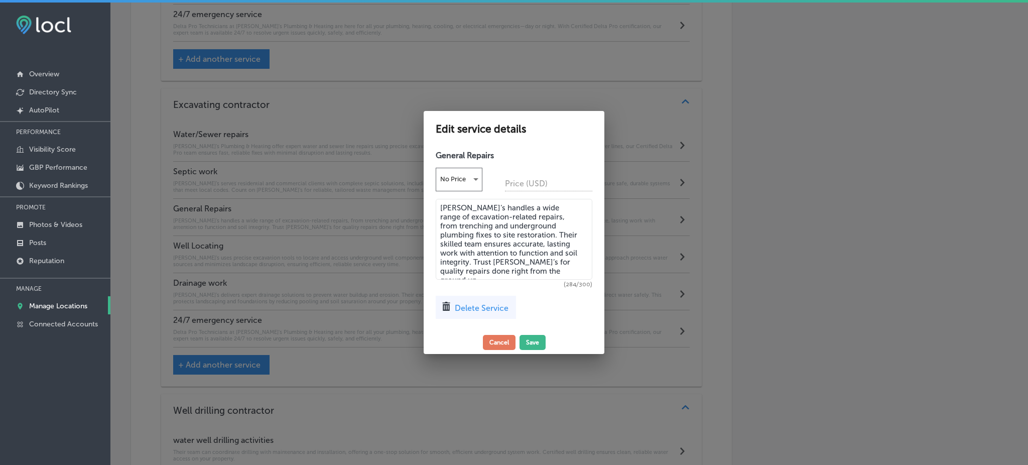
click at [486, 249] on textarea "[PERSON_NAME]’s handles a wide range of excavation-related repairs, from trench…" at bounding box center [514, 239] width 157 height 81
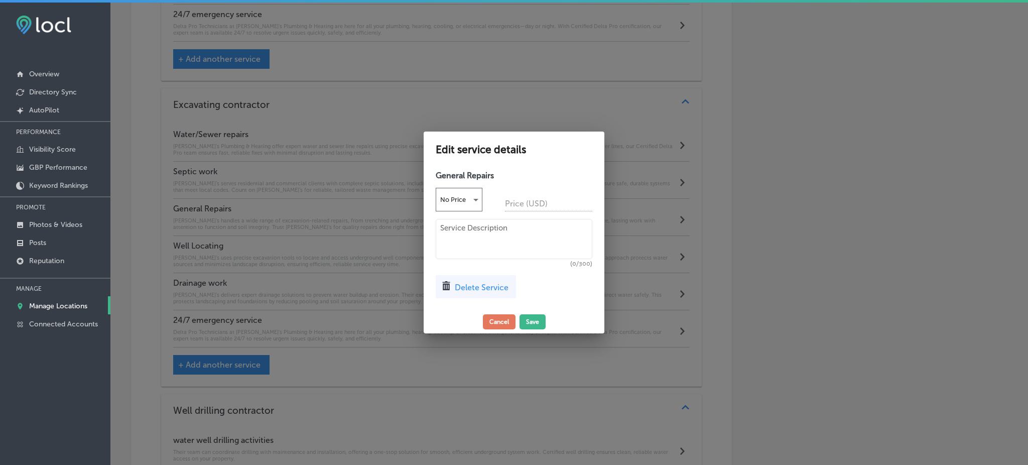
paste textarea "[PERSON_NAME]’s handles a wide range of excavation-related repairs, from trench…"
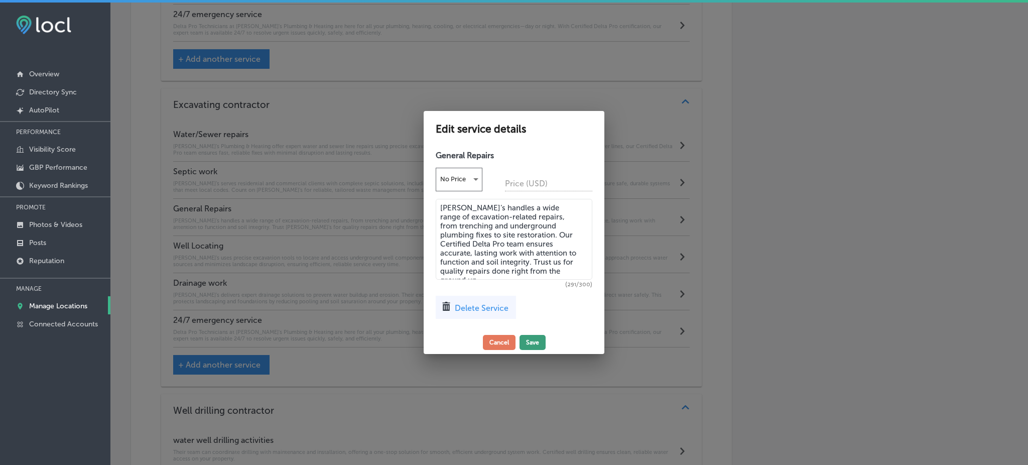
type textarea "[PERSON_NAME]’s handles a wide range of excavation-related repairs, from trench…"
click at [531, 339] on button "Save" at bounding box center [532, 342] width 26 height 15
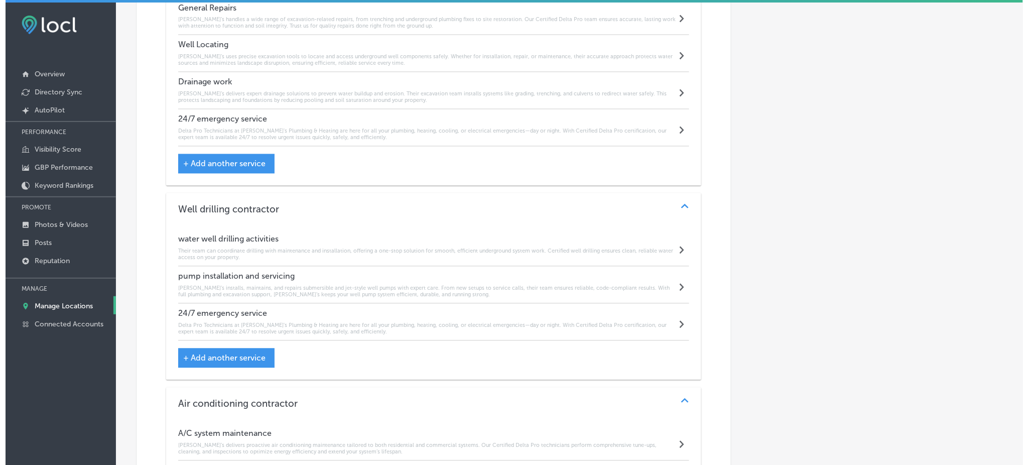
scroll to position [2133, 0]
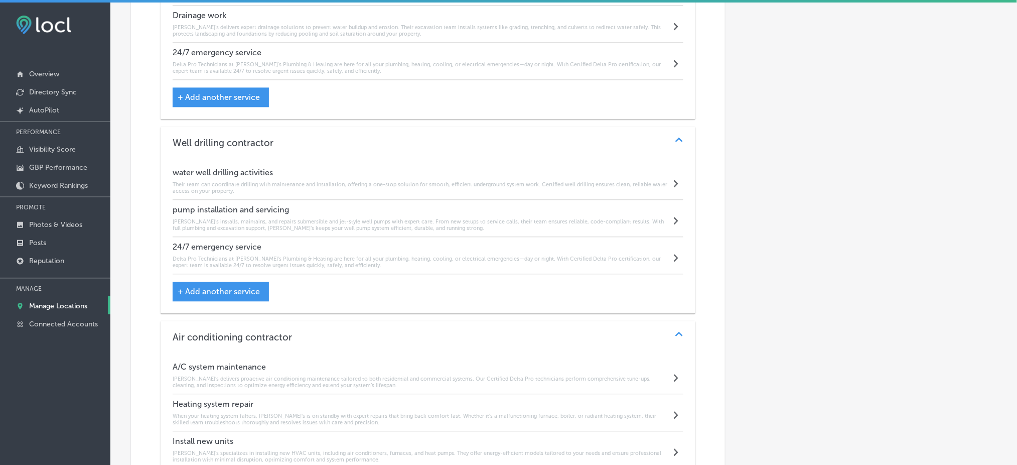
click at [330, 184] on h6 "Their team can coordinate drilling with maintenance and installation, offering …" at bounding box center [422, 187] width 498 height 13
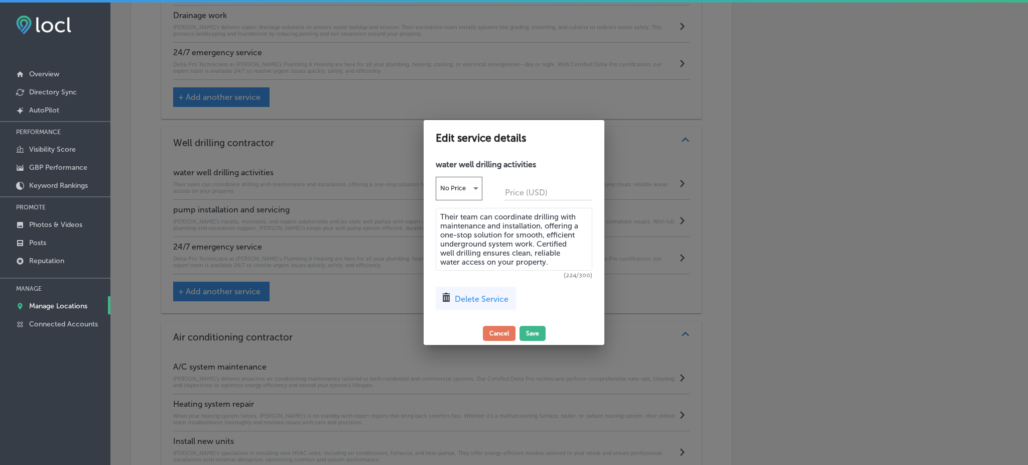
click at [343, 202] on div at bounding box center [514, 232] width 1028 height 465
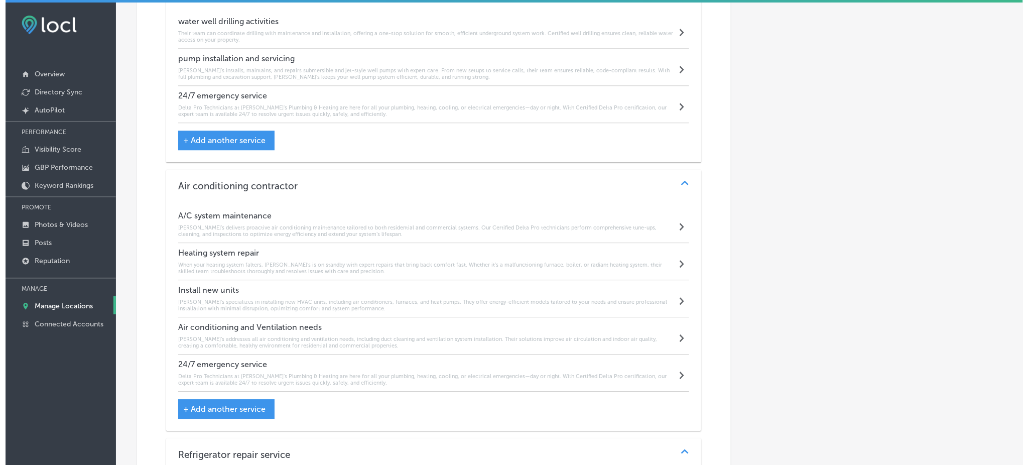
scroll to position [2333, 0]
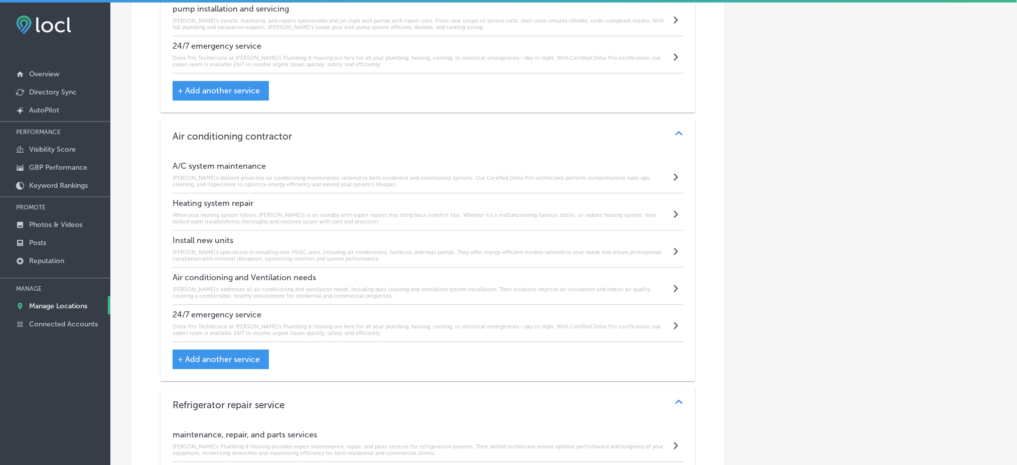
click at [294, 172] on div "A/C system maintenance [PERSON_NAME]’s delivers proactive air conditioning main…" at bounding box center [422, 174] width 498 height 27
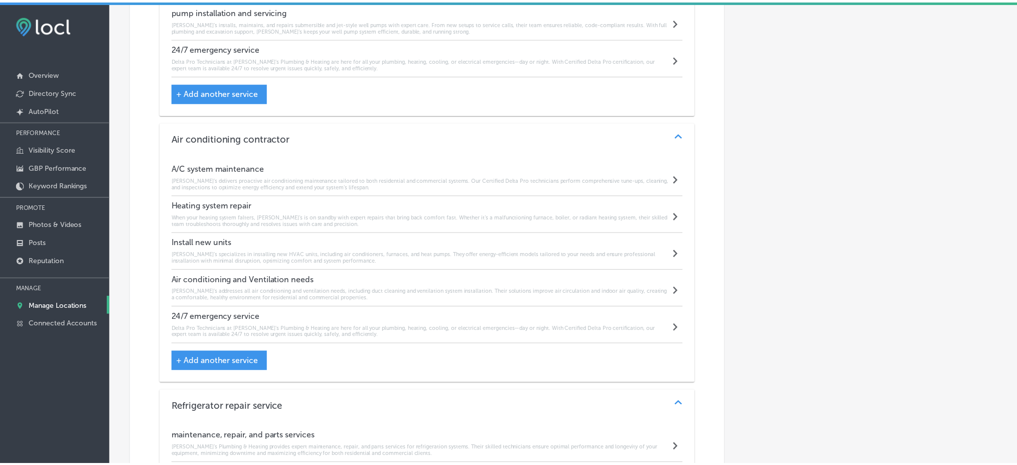
scroll to position [2335, 0]
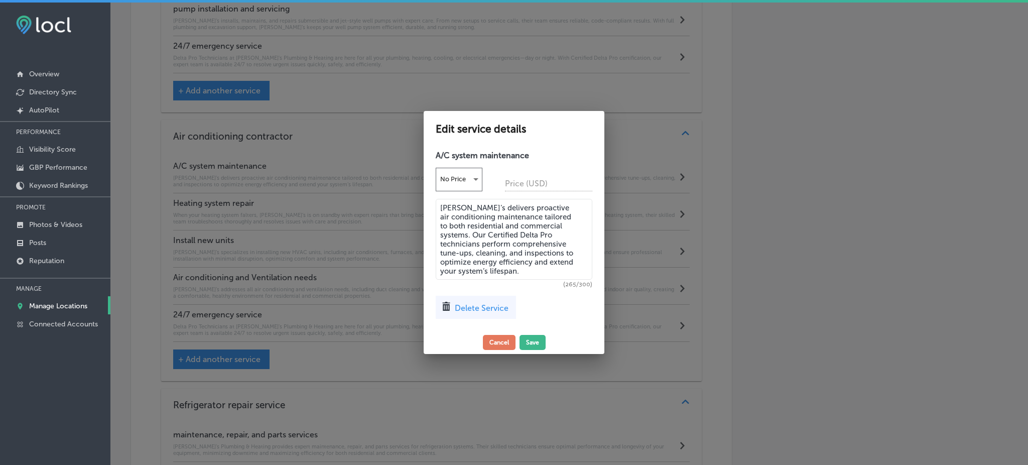
click at [516, 240] on textarea "[PERSON_NAME]’s delivers proactive air conditioning maintenance tailored to bot…" at bounding box center [514, 239] width 157 height 81
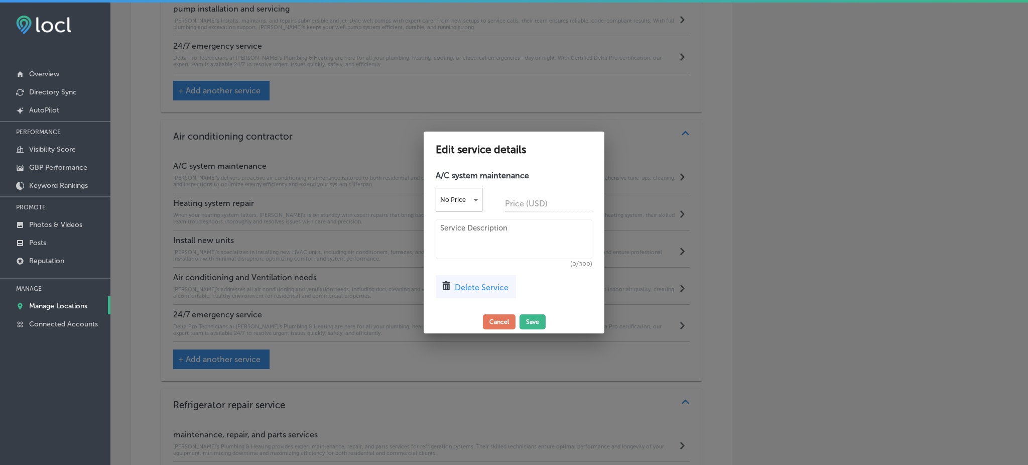
paste textarea "[PERSON_NAME]’s Plumbing & Heating delivers proactive air conditioning maintena…"
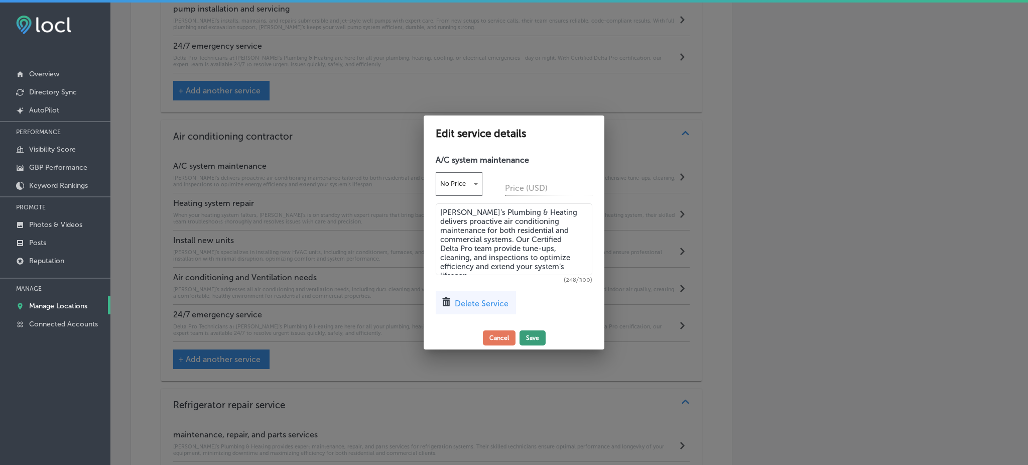
type textarea "[PERSON_NAME]’s Plumbing & Heating delivers proactive air conditioning maintena…"
click at [539, 340] on button "Save" at bounding box center [532, 337] width 26 height 15
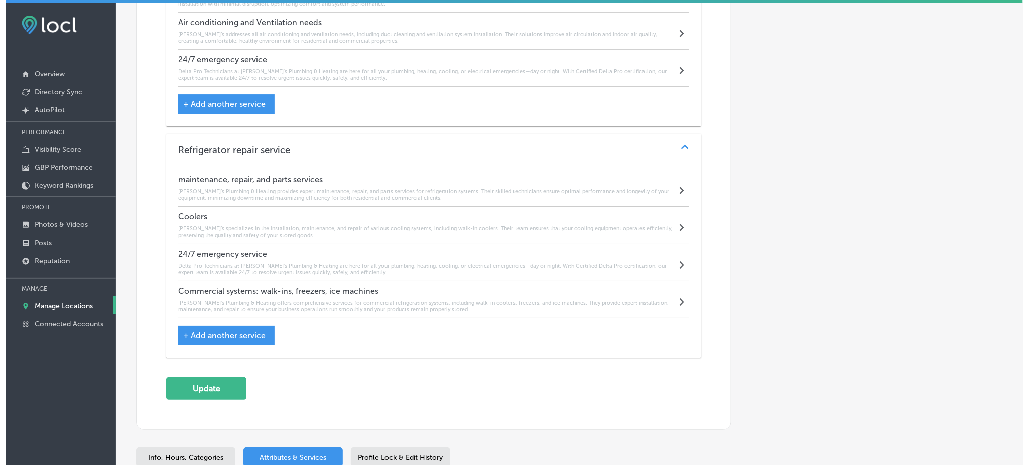
scroll to position [2601, 0]
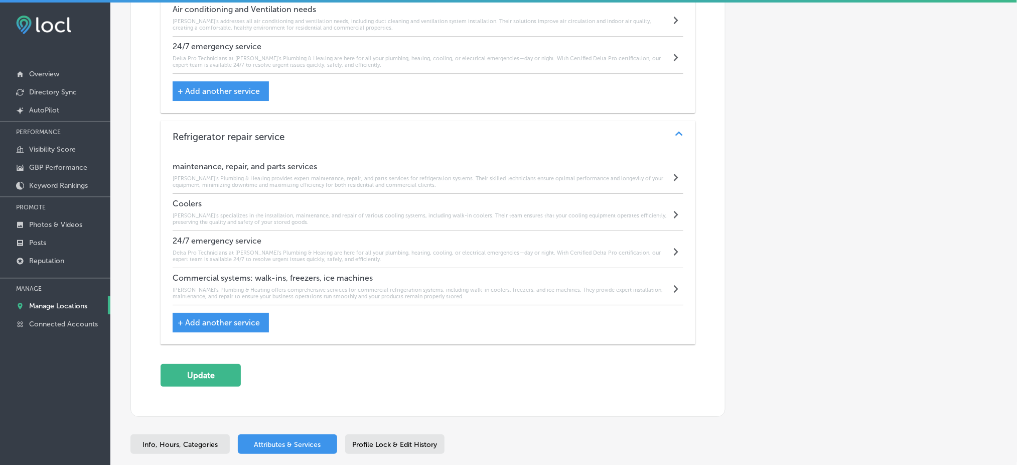
click at [311, 183] on h6 "[PERSON_NAME]’s Plumbing & Heating provides expert maintenance, repair, and par…" at bounding box center [422, 181] width 498 height 13
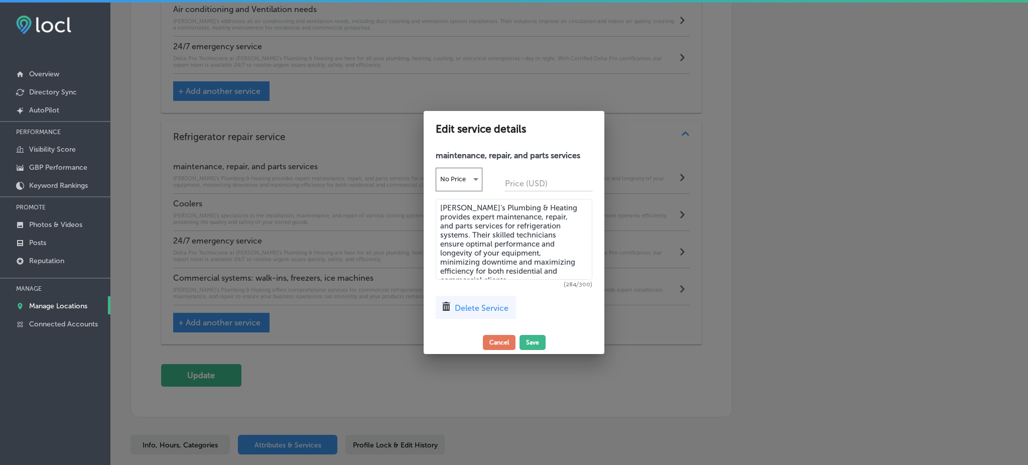
click at [549, 241] on textarea "[PERSON_NAME]’s Plumbing & Heating provides expert maintenance, repair, and par…" at bounding box center [514, 239] width 157 height 81
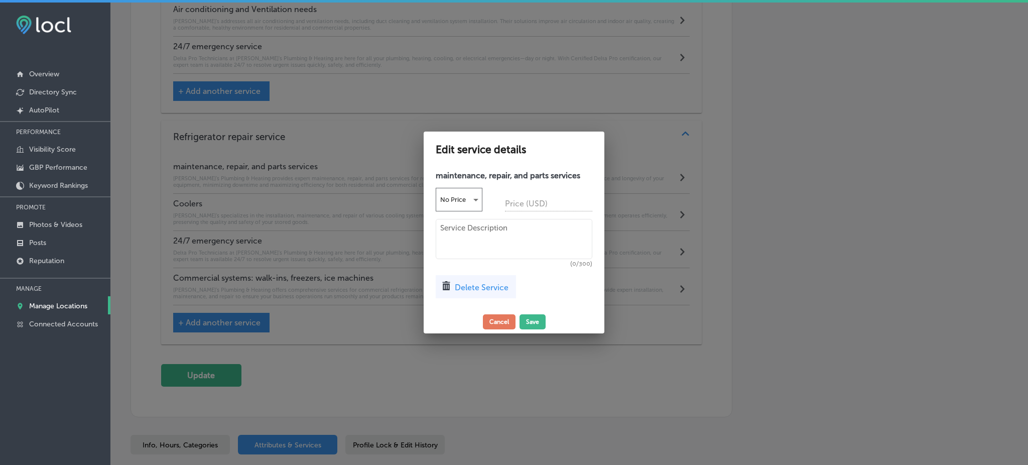
paste textarea "[PERSON_NAME]’s Plumbing & Heating provide expert maintenance, repair, and part…"
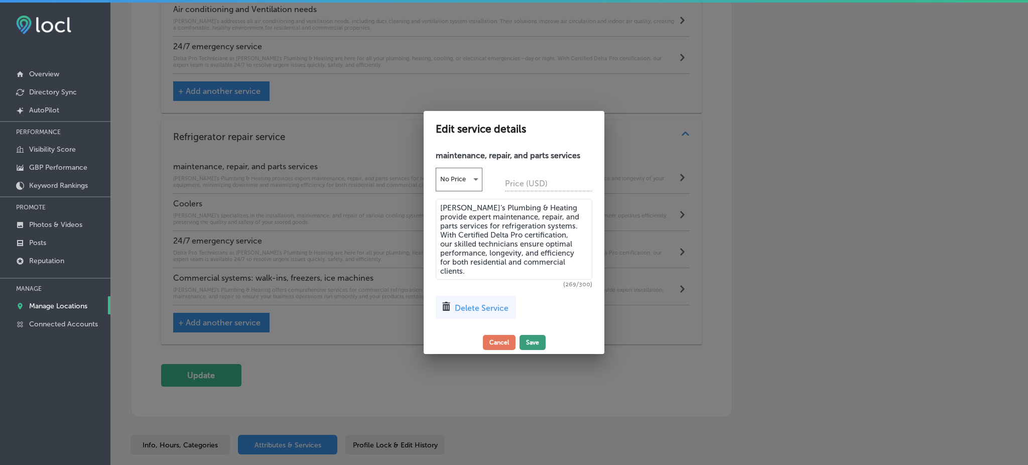
type textarea "[PERSON_NAME]’s Plumbing & Heating provide expert maintenance, repair, and part…"
click at [525, 341] on button "Save" at bounding box center [532, 342] width 26 height 15
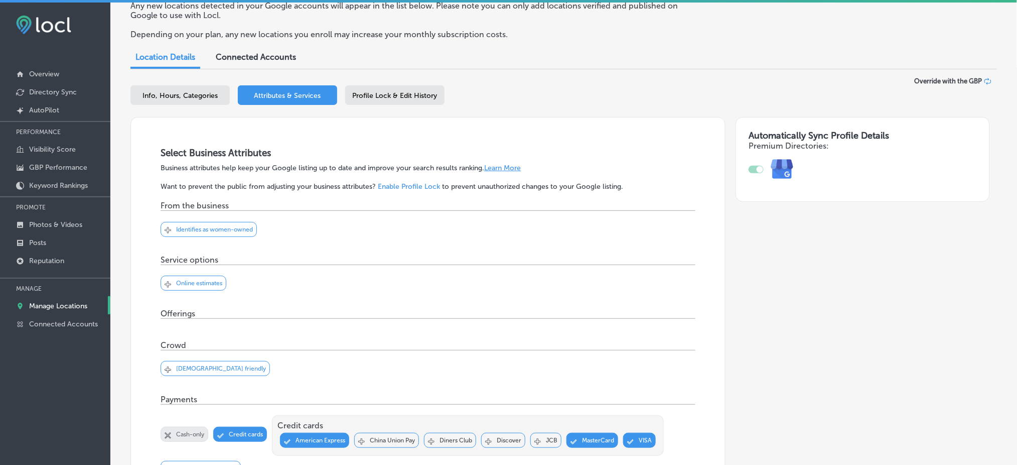
scroll to position [0, 0]
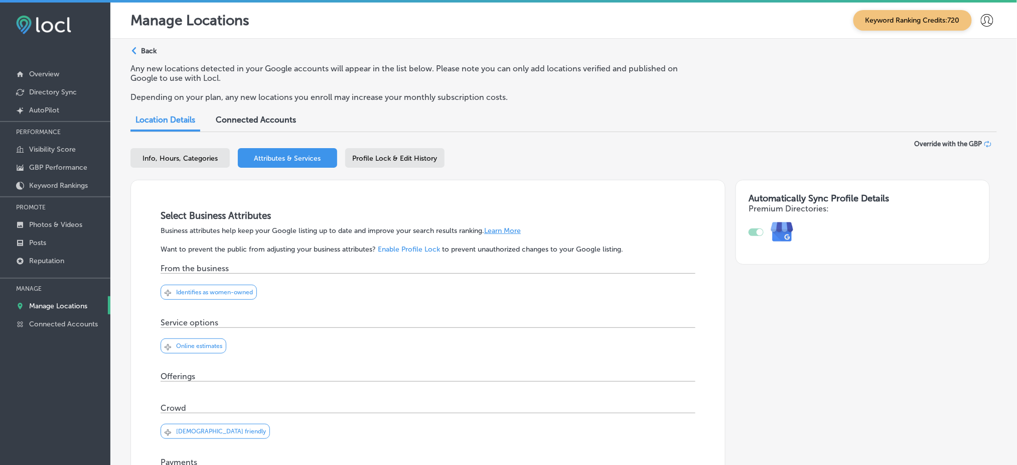
click at [646, 126] on div "Location Details Connected Accounts" at bounding box center [563, 121] width 867 height 22
